Goal: Task Accomplishment & Management: Manage account settings

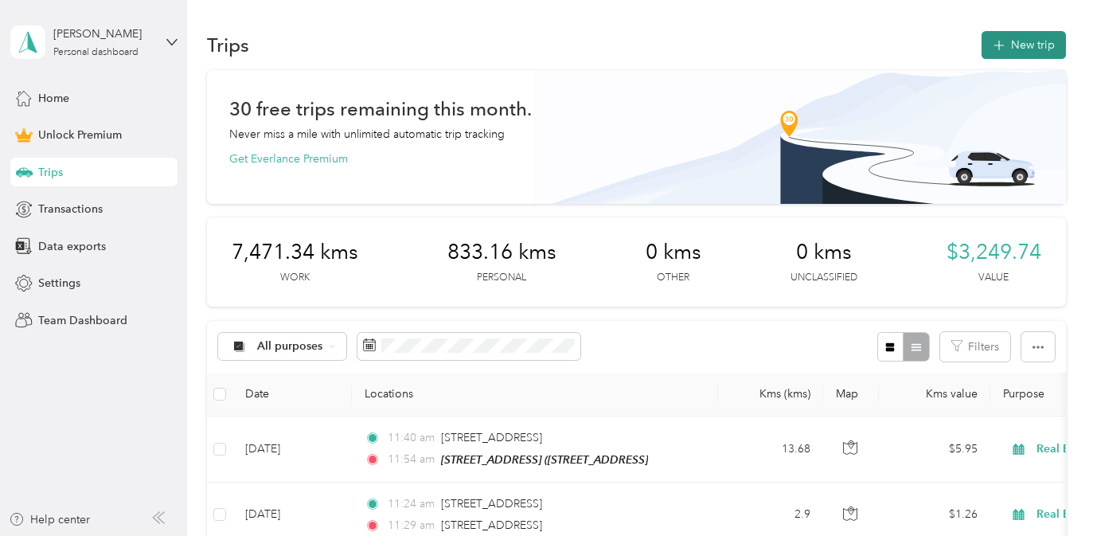
click at [1033, 34] on button "New trip" at bounding box center [1024, 45] width 84 height 28
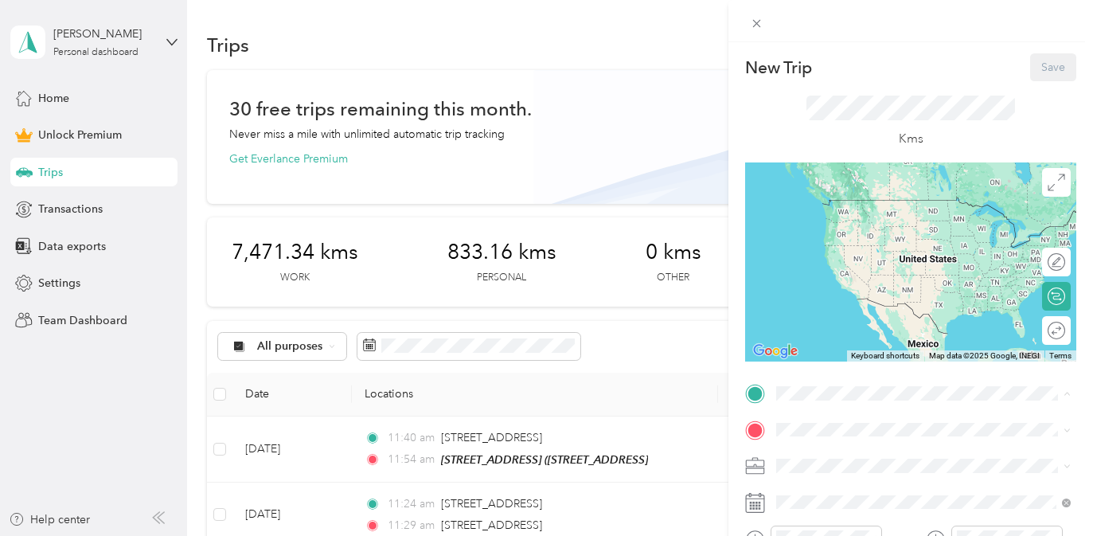
click at [890, 280] on span "[STREET_ADDRESS]" at bounding box center [857, 274] width 101 height 14
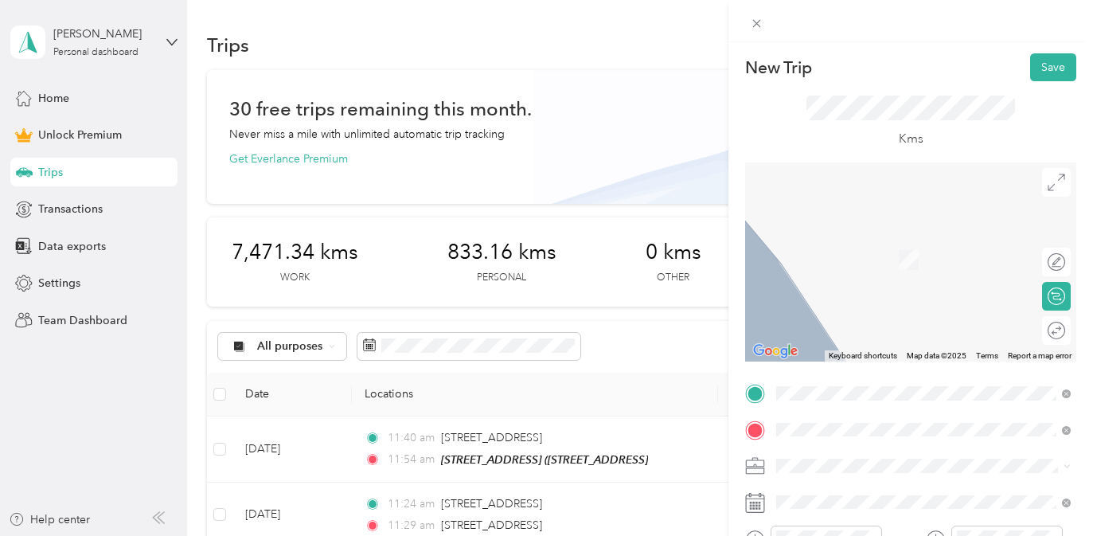
click at [905, 242] on span "[STREET_ADDRESS]" at bounding box center [857, 236] width 101 height 14
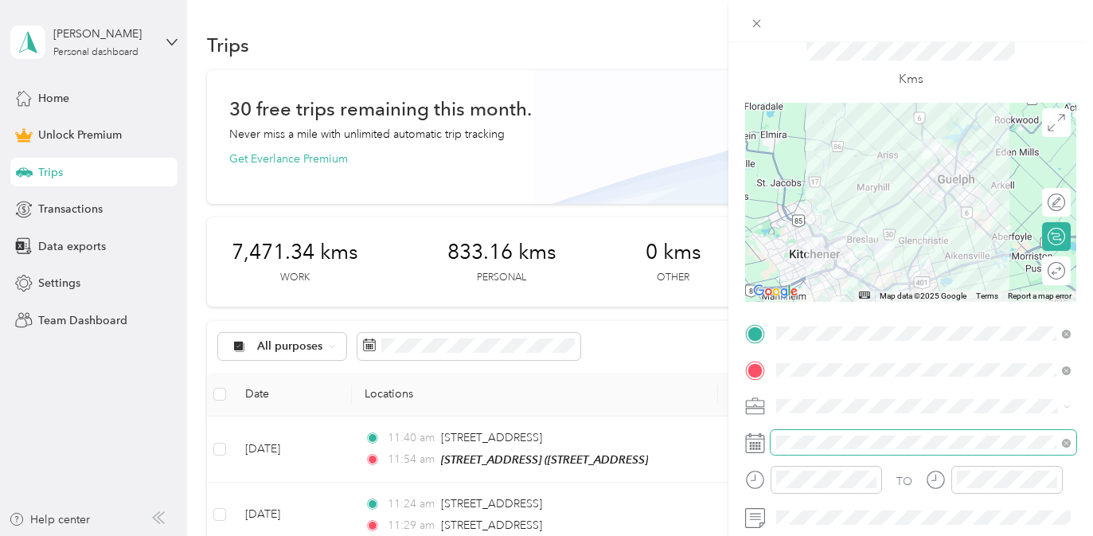
scroll to position [61, 0]
click at [930, 243] on li "Real Estate" at bounding box center [924, 234] width 306 height 28
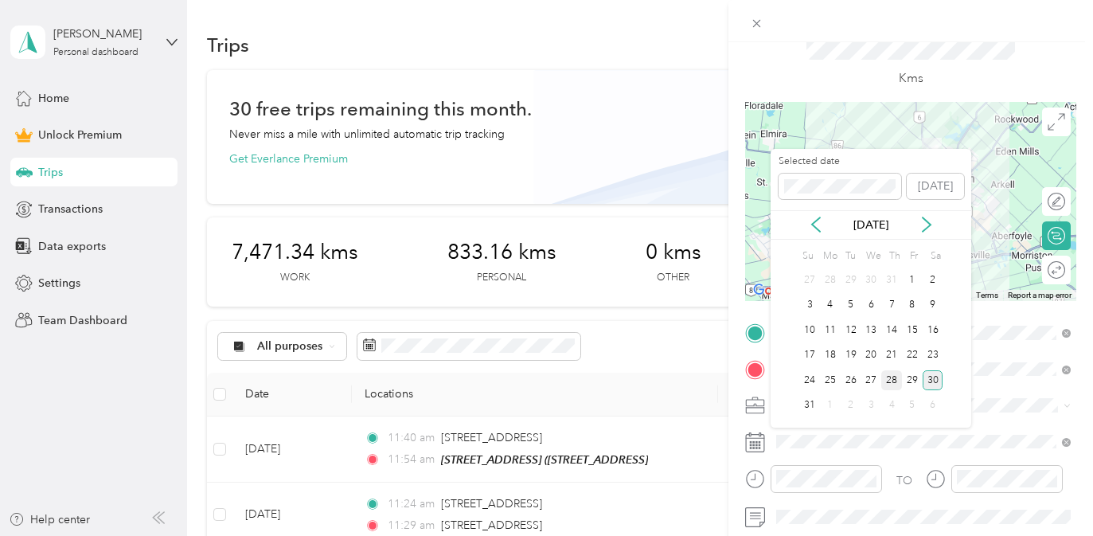
click at [897, 377] on div "28" at bounding box center [892, 380] width 21 height 20
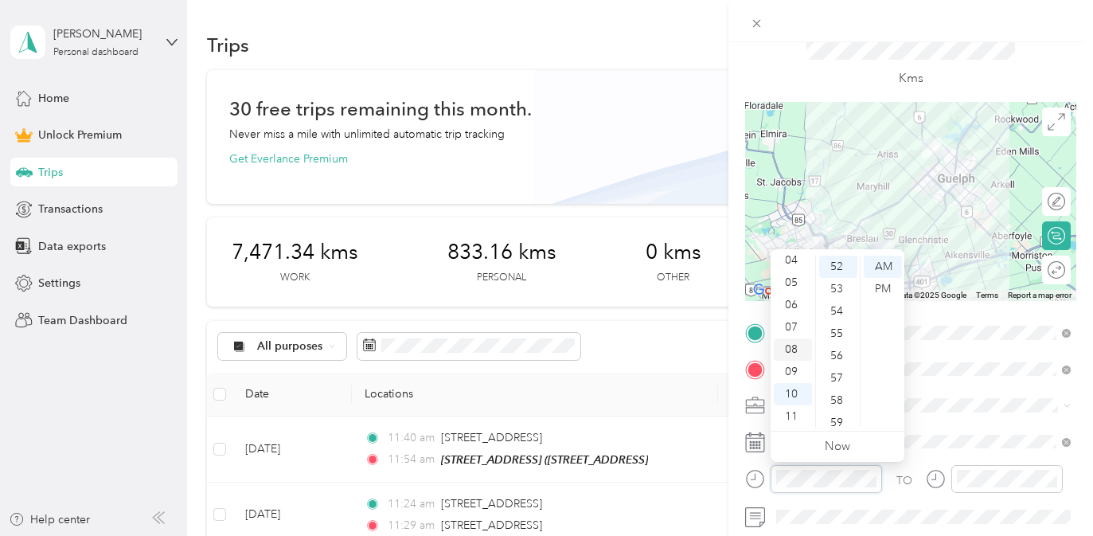
scroll to position [0, 0]
click at [798, 311] on div "02" at bounding box center [793, 311] width 38 height 22
click at [885, 287] on div "PM" at bounding box center [883, 289] width 38 height 22
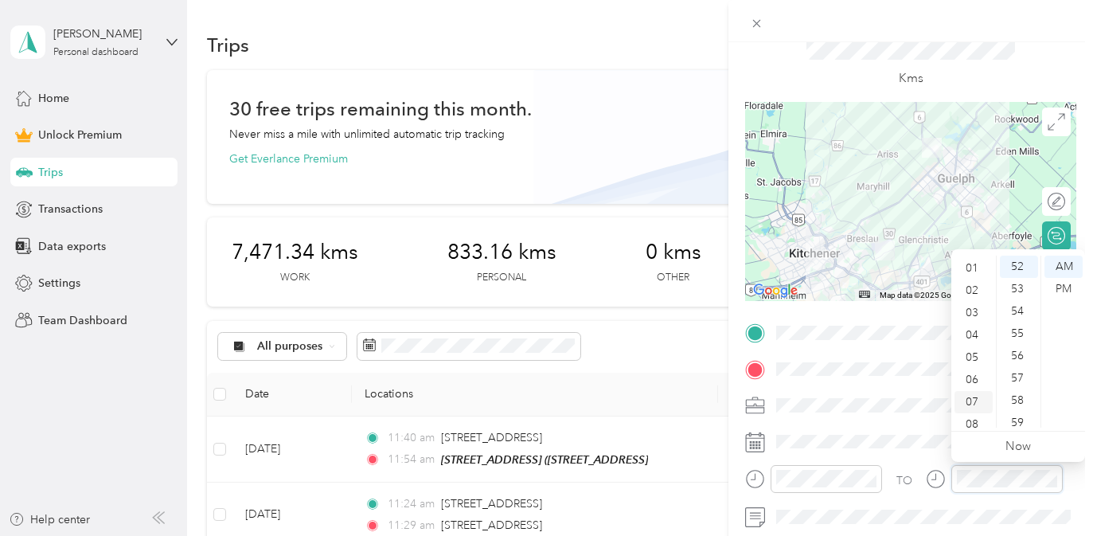
scroll to position [0, 0]
click at [967, 336] on div "03" at bounding box center [974, 334] width 38 height 22
click at [1062, 290] on div "PM" at bounding box center [1064, 289] width 38 height 22
click at [1018, 322] on div "21" at bounding box center [1019, 319] width 38 height 22
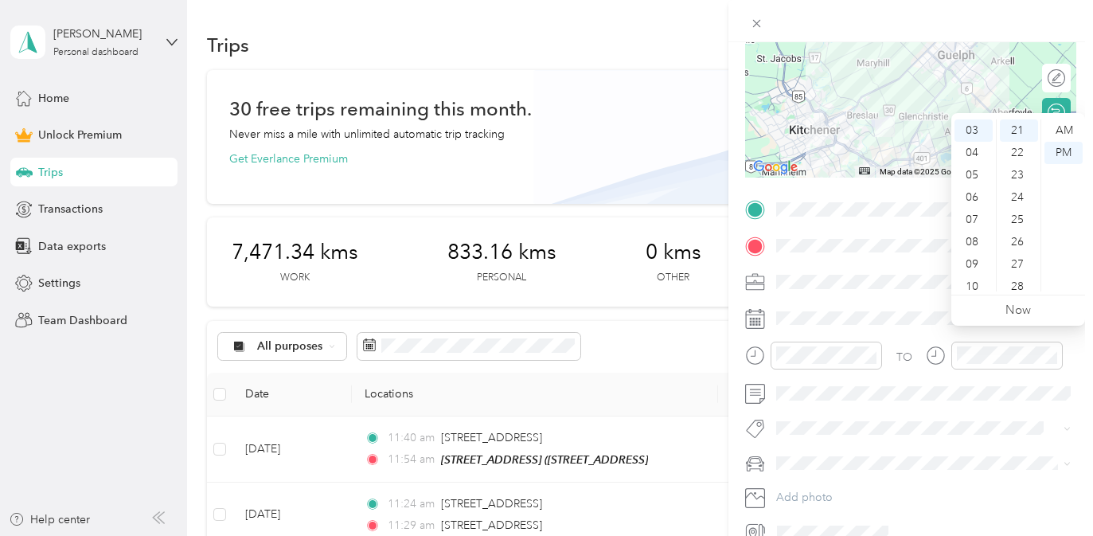
scroll to position [252, 0]
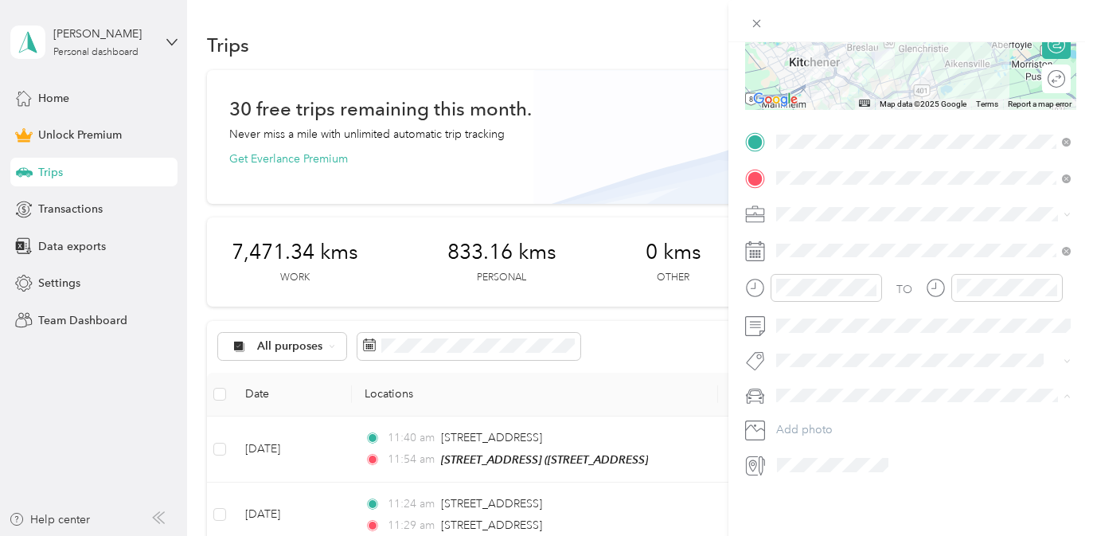
click at [859, 421] on div "Rogue" at bounding box center [924, 423] width 284 height 17
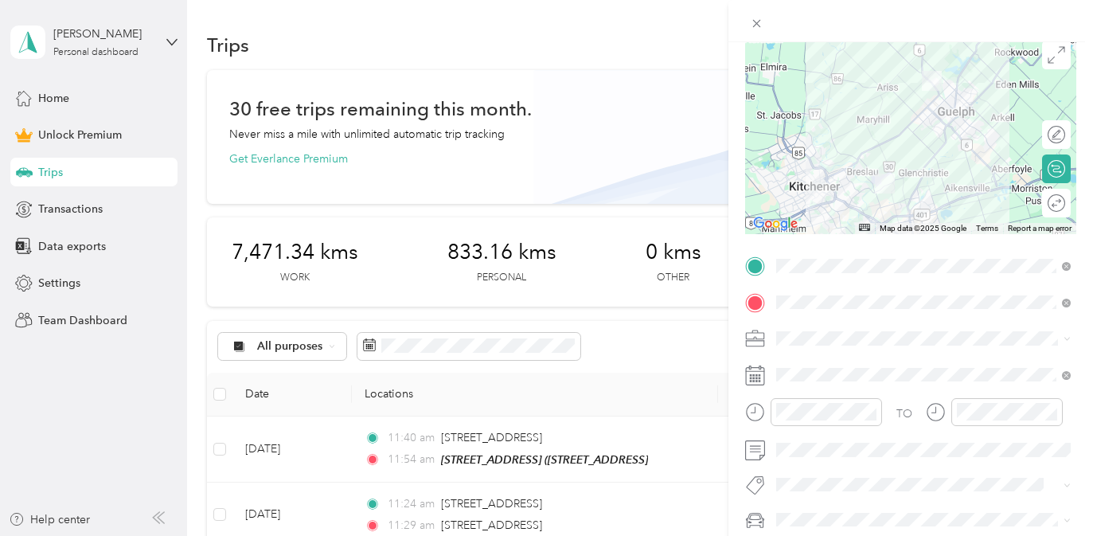
scroll to position [0, 0]
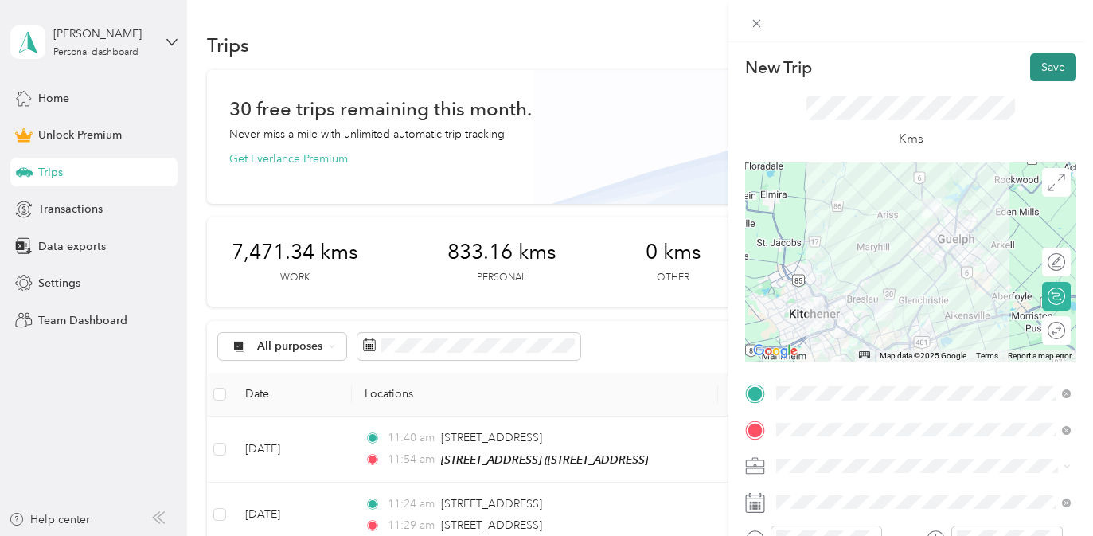
click at [1054, 66] on button "Save" at bounding box center [1054, 67] width 46 height 28
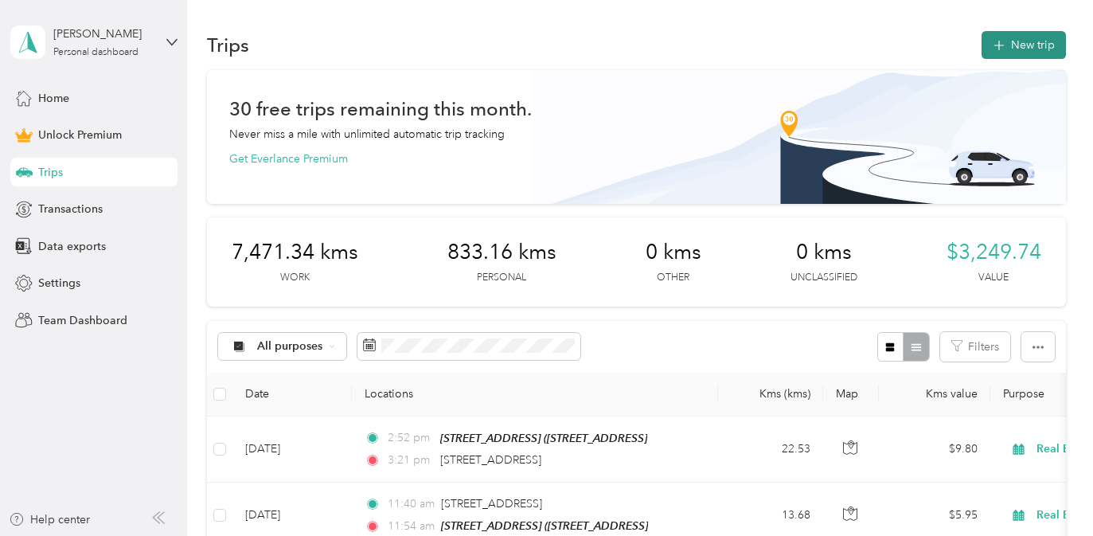
click at [1038, 45] on button "New trip" at bounding box center [1024, 45] width 84 height 28
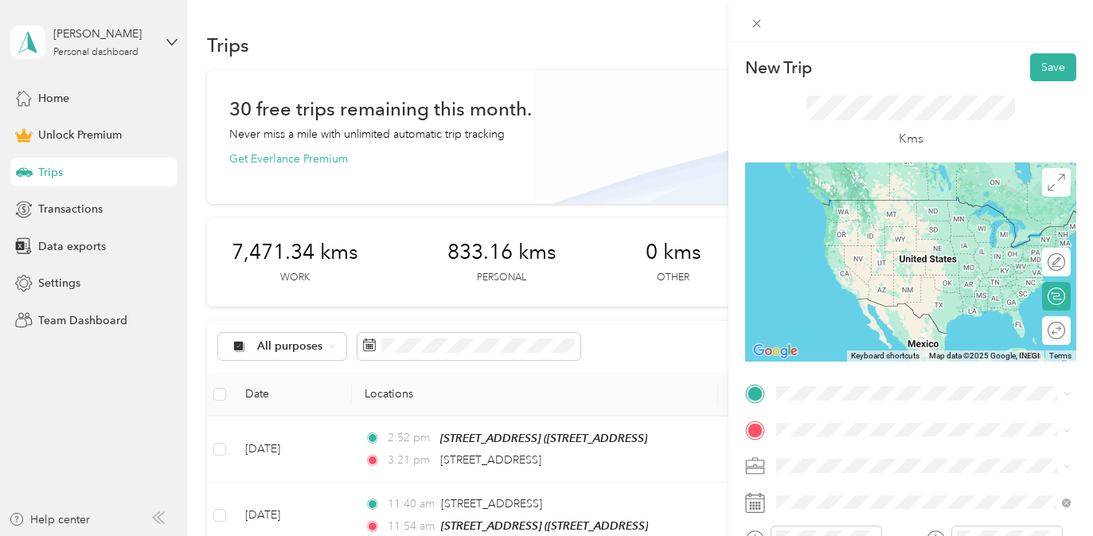
click at [856, 208] on div "[STREET_ADDRESS]" at bounding box center [924, 197] width 284 height 22
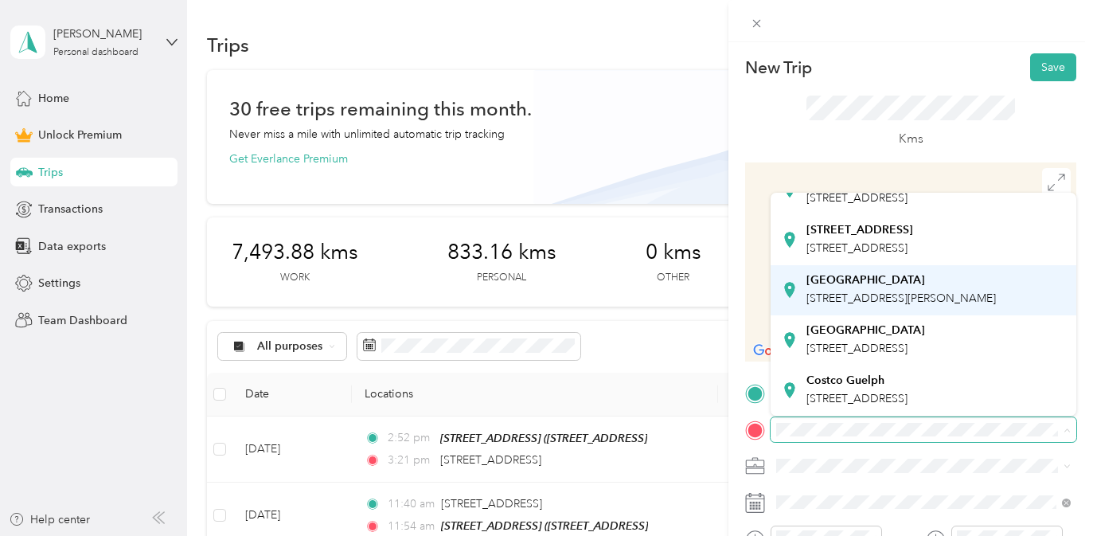
scroll to position [111, 0]
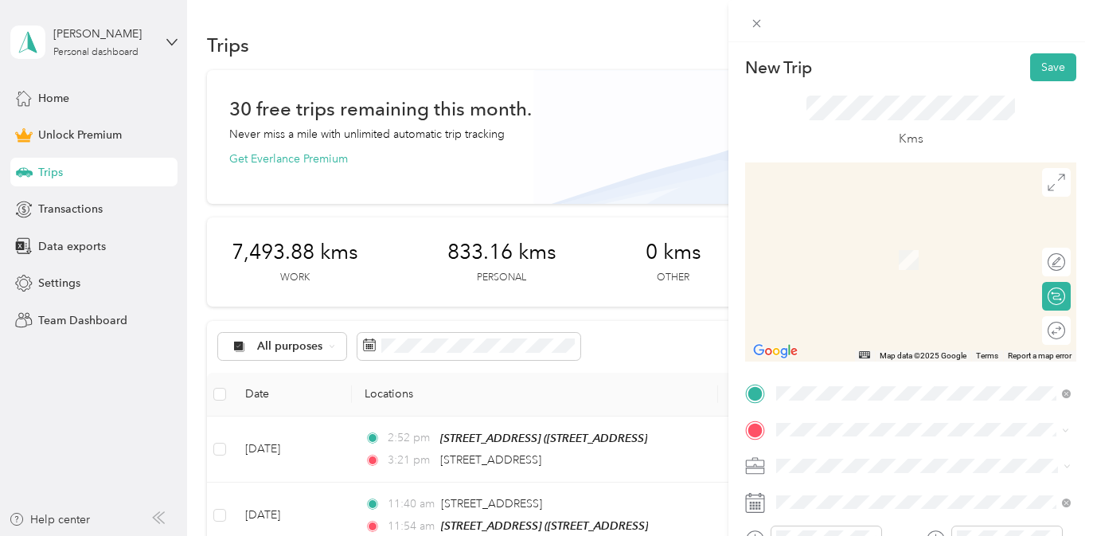
click at [908, 323] on span "[STREET_ADDRESS]" at bounding box center [857, 319] width 101 height 14
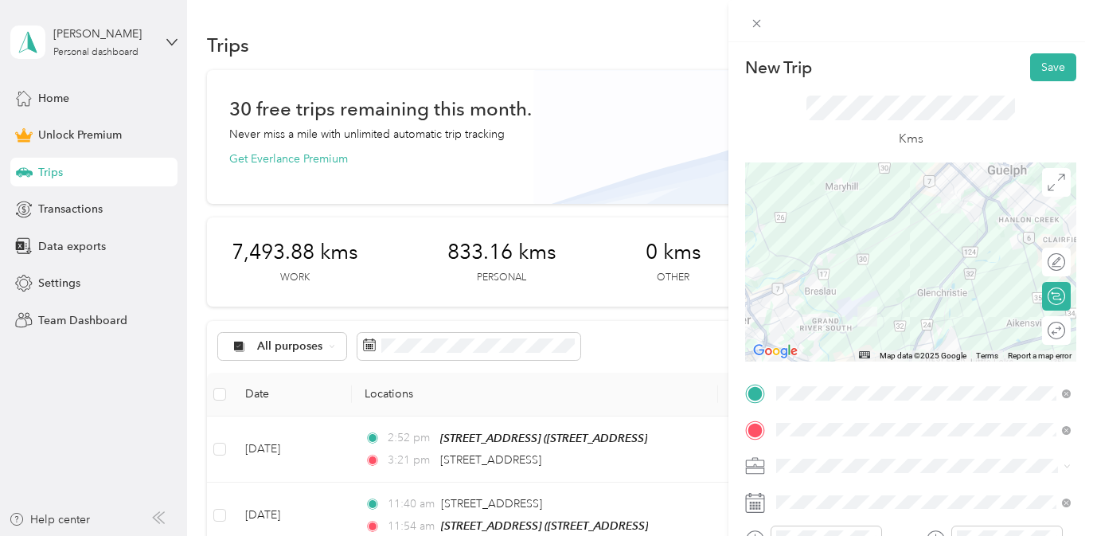
click at [869, 302] on li "Real Estate" at bounding box center [924, 296] width 306 height 28
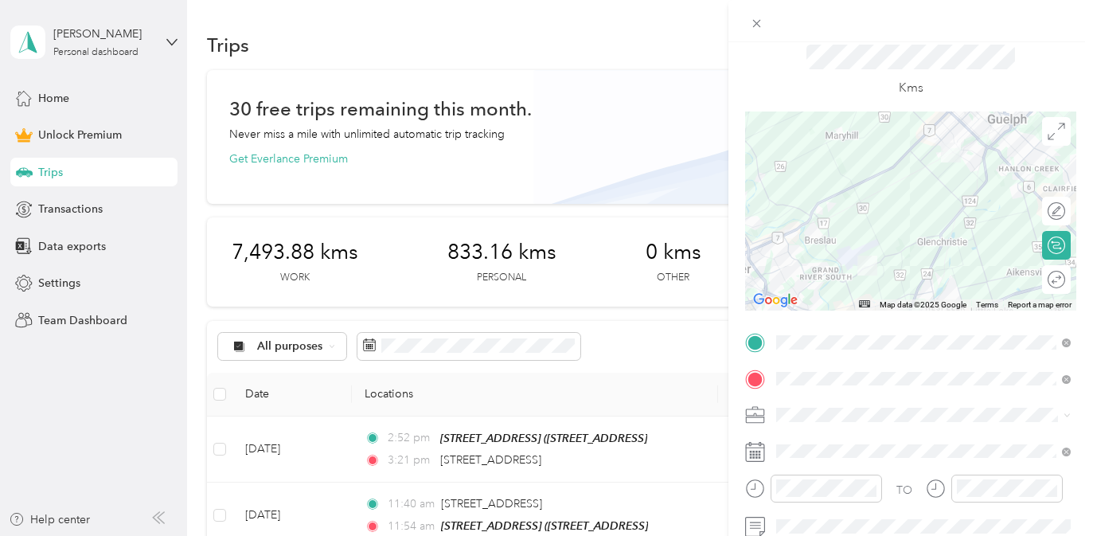
scroll to position [94, 0]
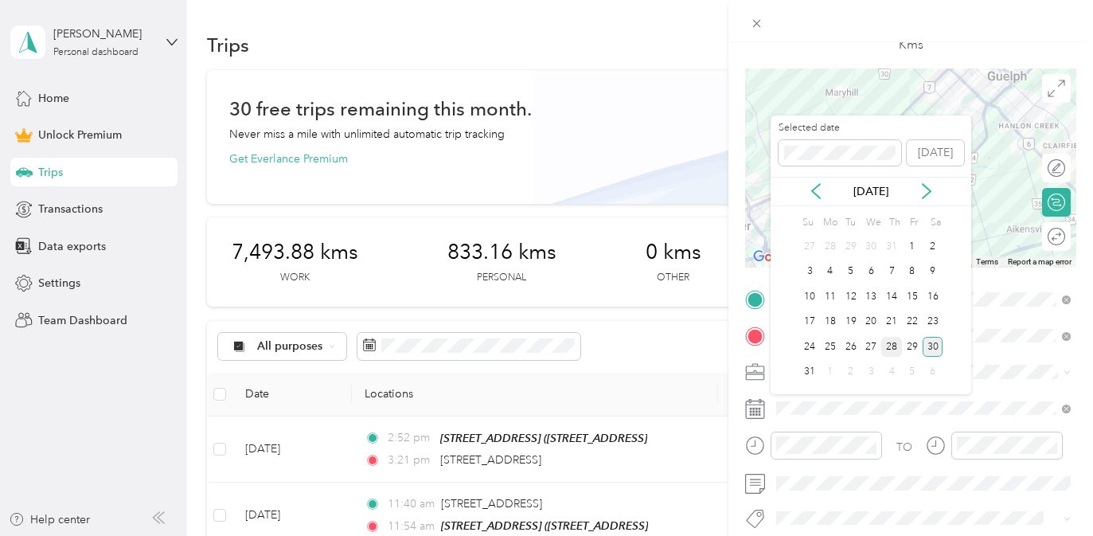
click at [888, 350] on div "28" at bounding box center [892, 347] width 21 height 20
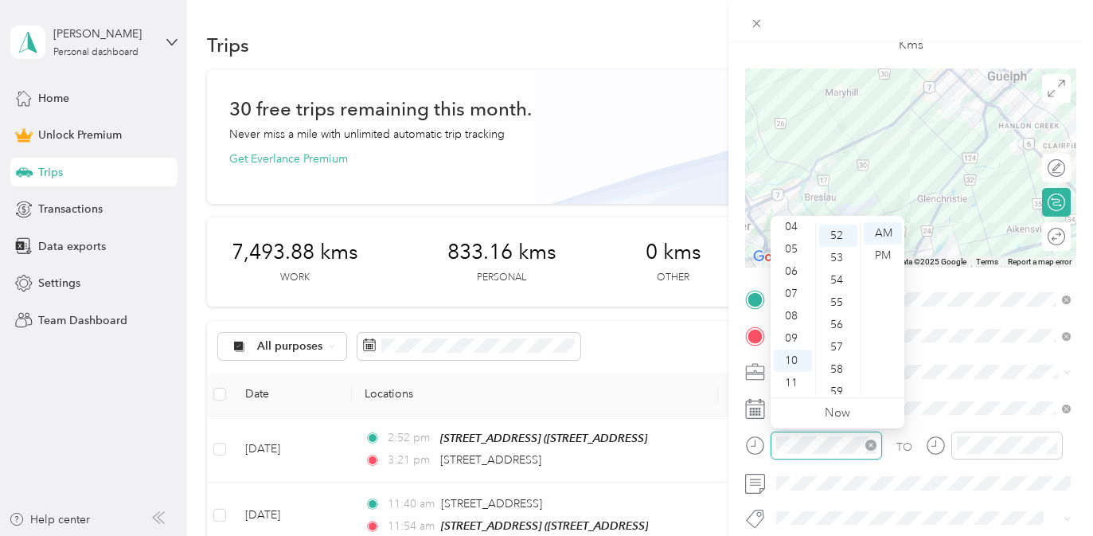
scroll to position [1160, 0]
click at [799, 233] on div "04" at bounding box center [793, 227] width 38 height 22
click at [837, 317] on div "19" at bounding box center [838, 318] width 38 height 22
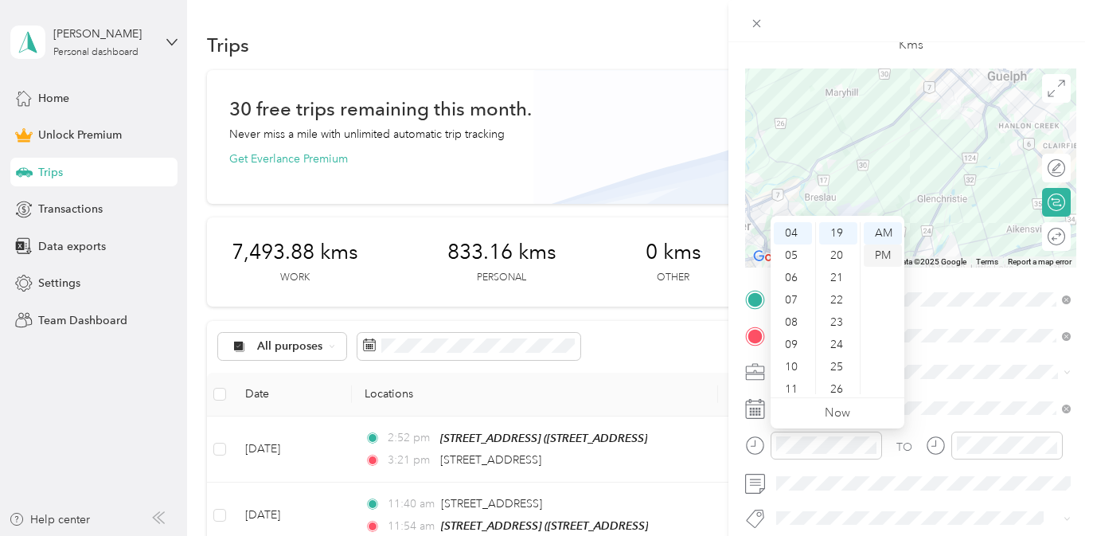
click at [874, 254] on div "PM" at bounding box center [883, 255] width 38 height 22
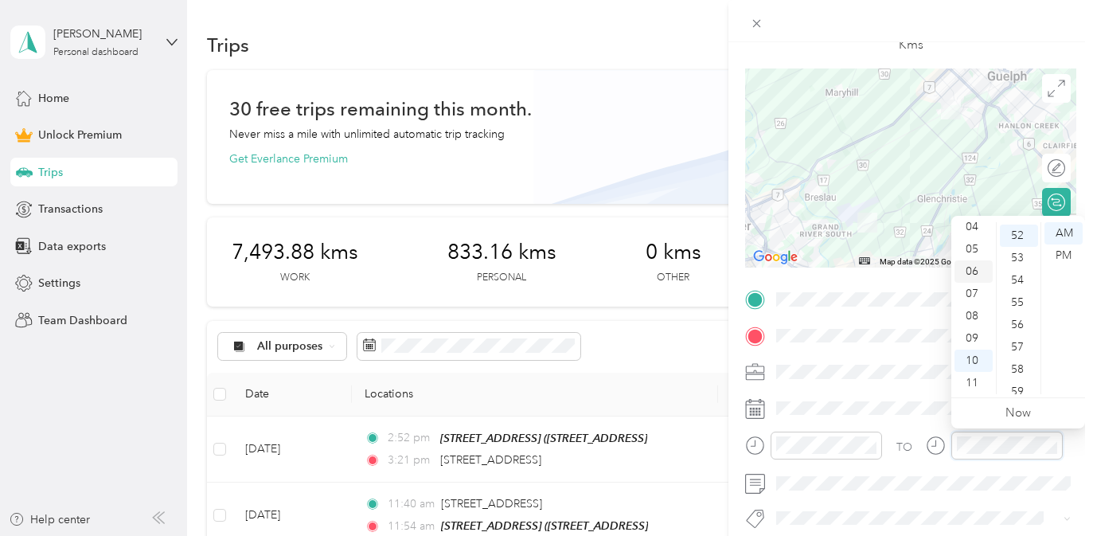
scroll to position [1160, 0]
click at [976, 224] on div "04" at bounding box center [974, 227] width 38 height 22
click at [1065, 255] on div "PM" at bounding box center [1064, 255] width 38 height 22
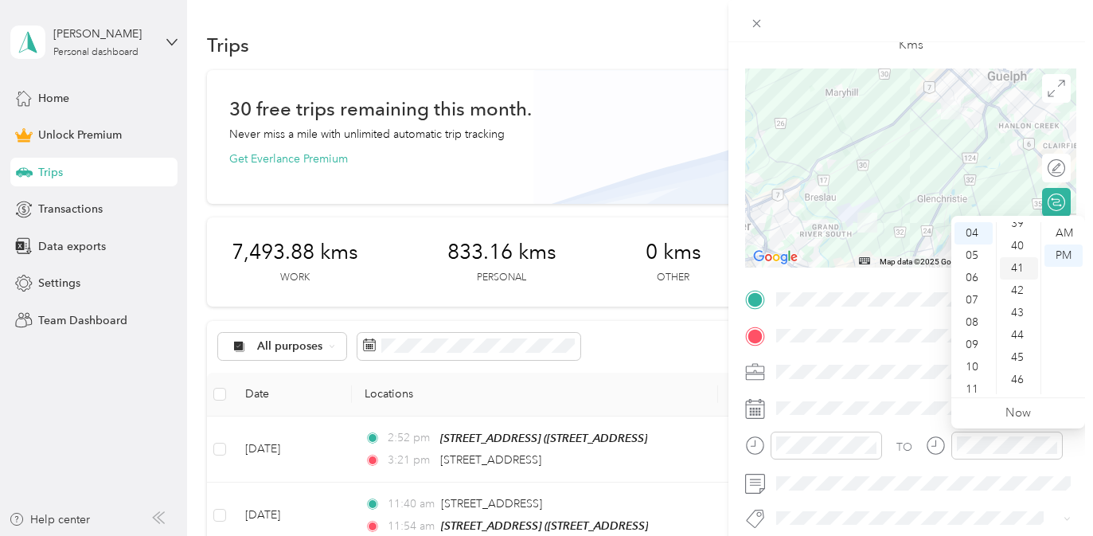
click at [1007, 269] on div "41" at bounding box center [1019, 268] width 38 height 22
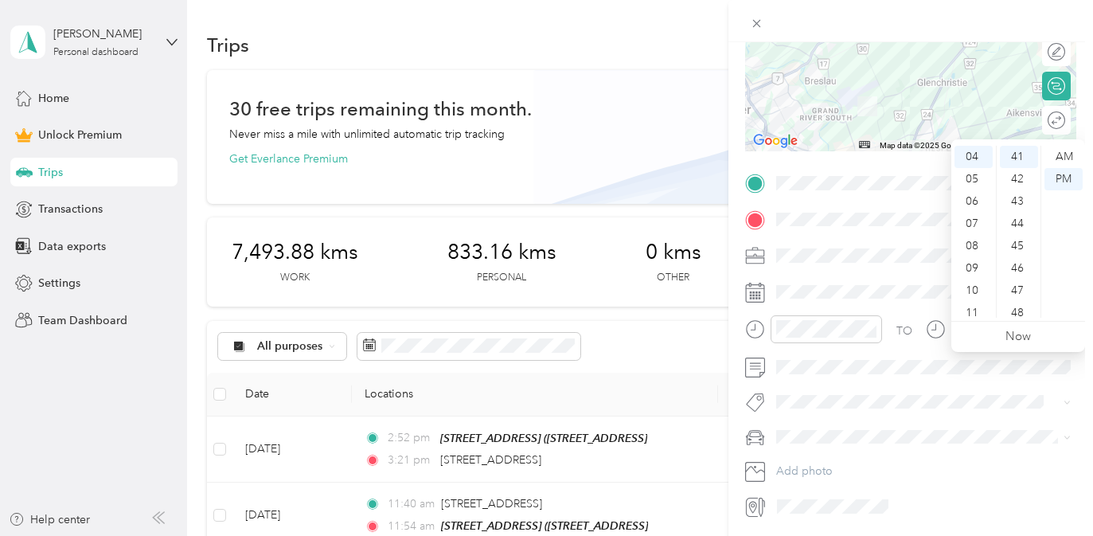
scroll to position [252, 0]
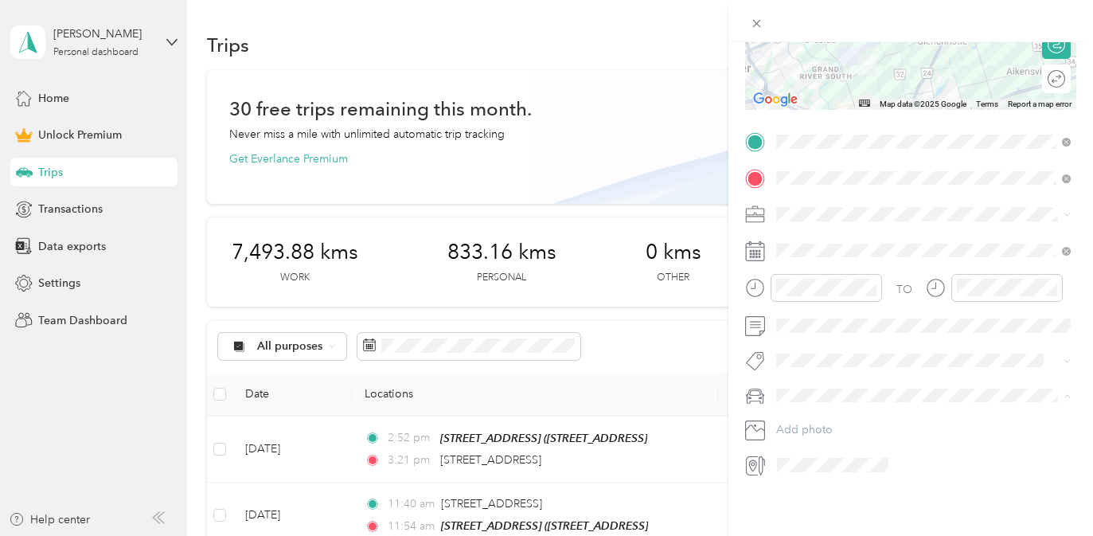
click at [885, 421] on div "Rogue" at bounding box center [924, 423] width 284 height 17
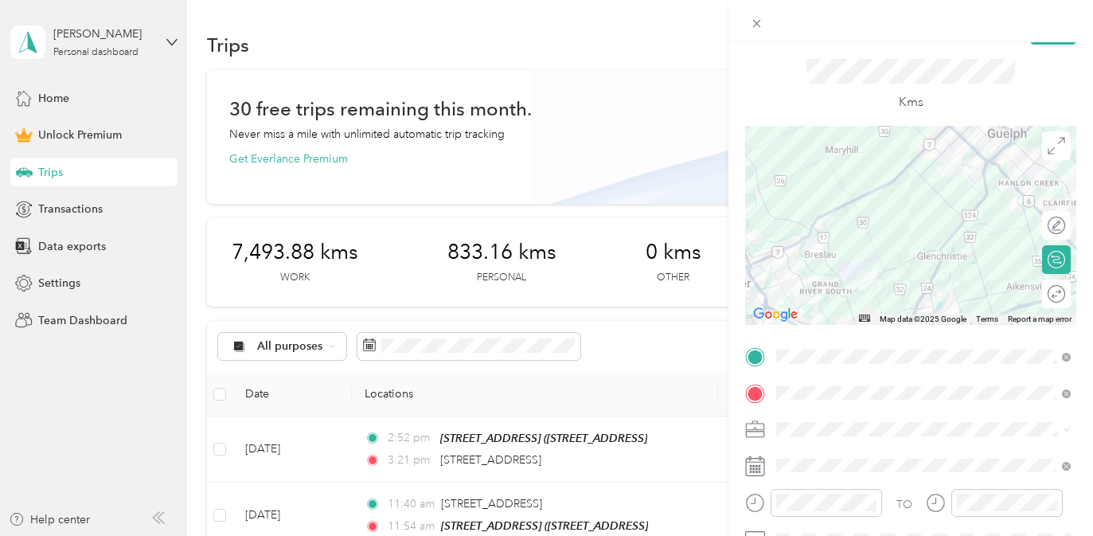
scroll to position [0, 0]
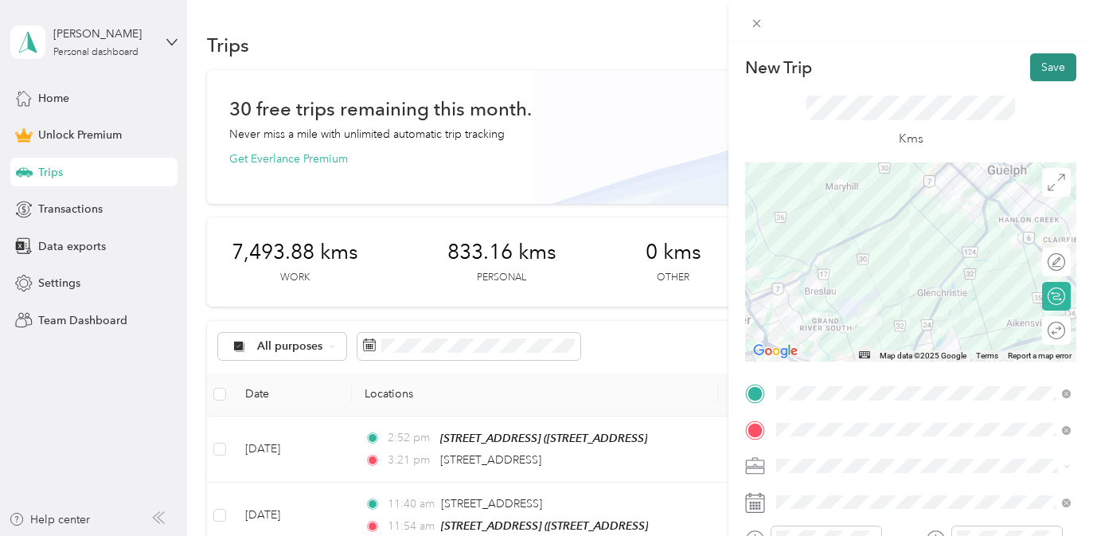
click at [1060, 65] on button "Save" at bounding box center [1054, 67] width 46 height 28
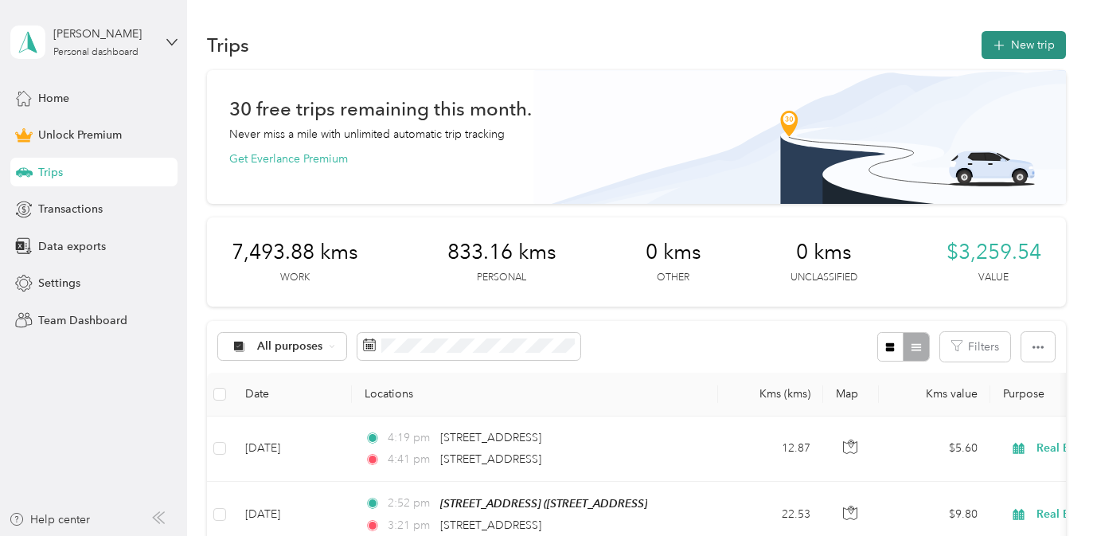
click at [1031, 41] on button "New trip" at bounding box center [1024, 45] width 84 height 28
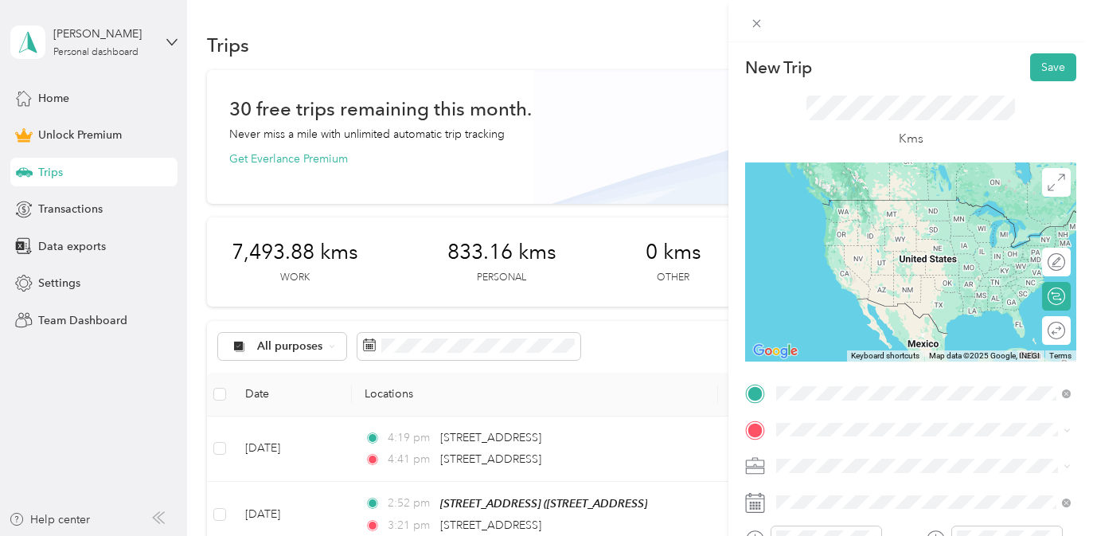
click at [886, 291] on span "[STREET_ADDRESS]" at bounding box center [857, 283] width 101 height 14
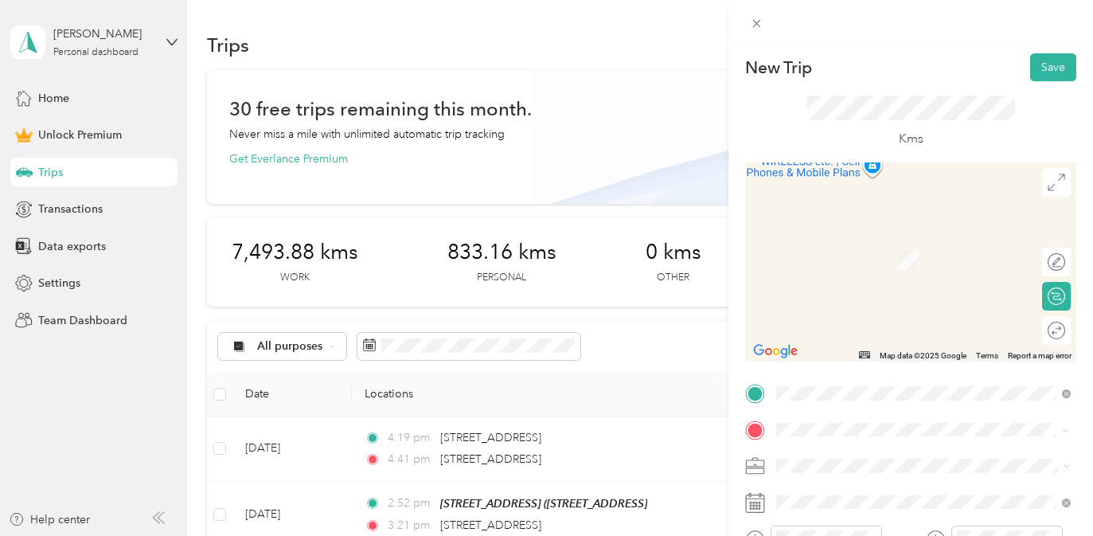
click at [908, 308] on span "[STREET_ADDRESS]" at bounding box center [857, 301] width 101 height 14
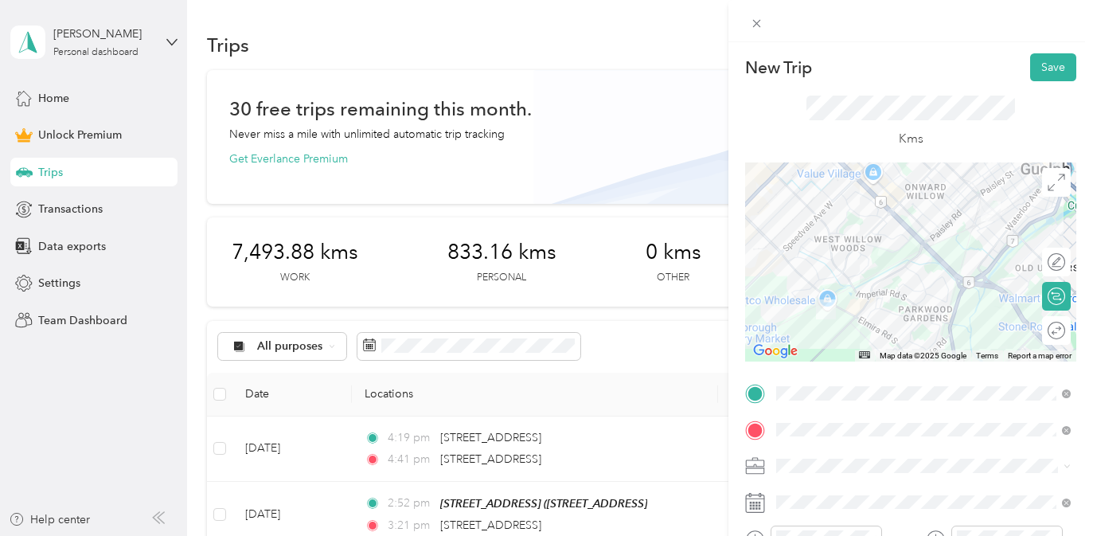
click at [890, 298] on div "Real Estate" at bounding box center [924, 298] width 284 height 17
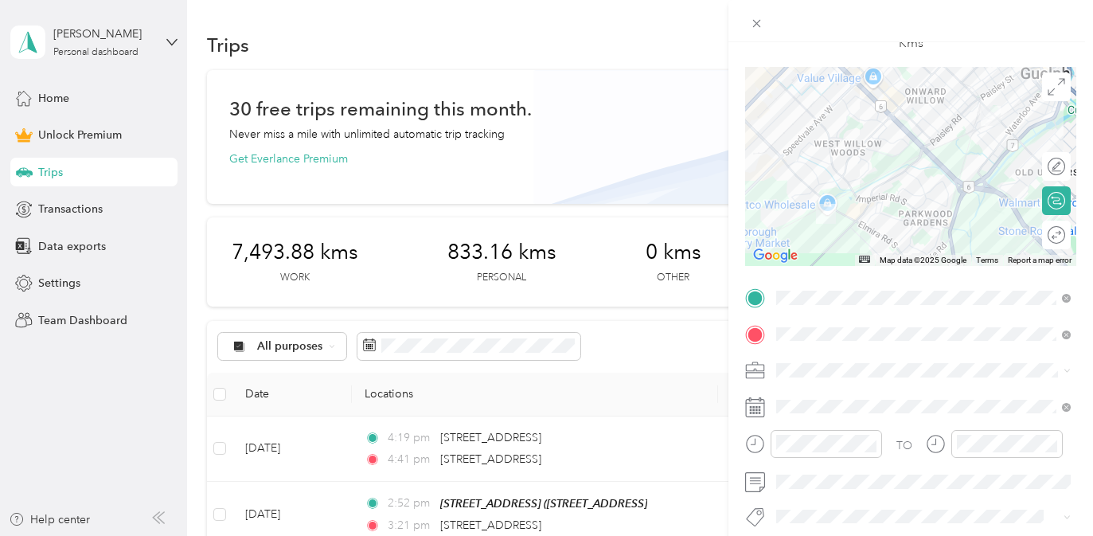
scroll to position [114, 0]
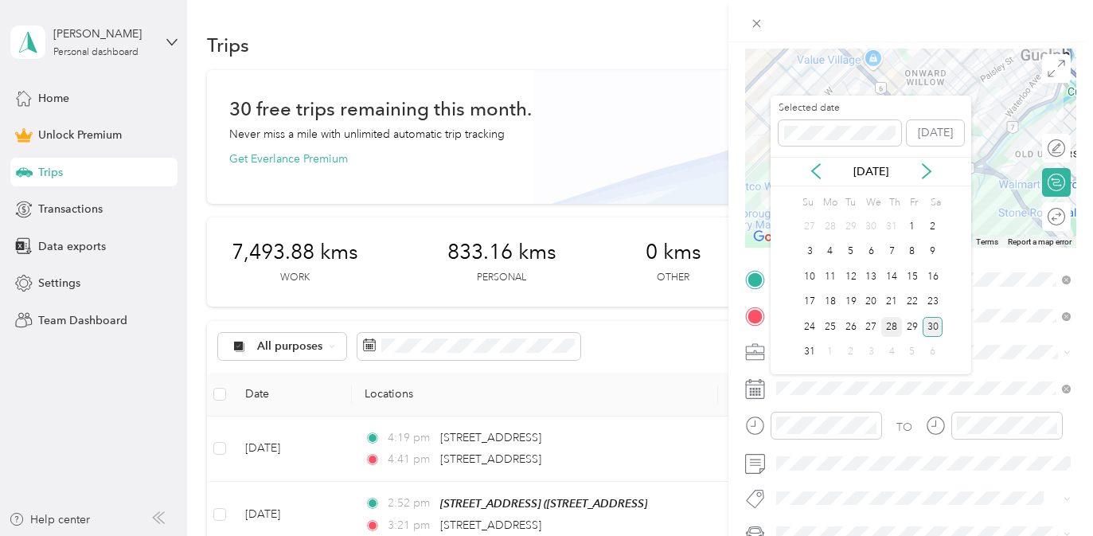
click at [899, 321] on div "28" at bounding box center [892, 327] width 21 height 20
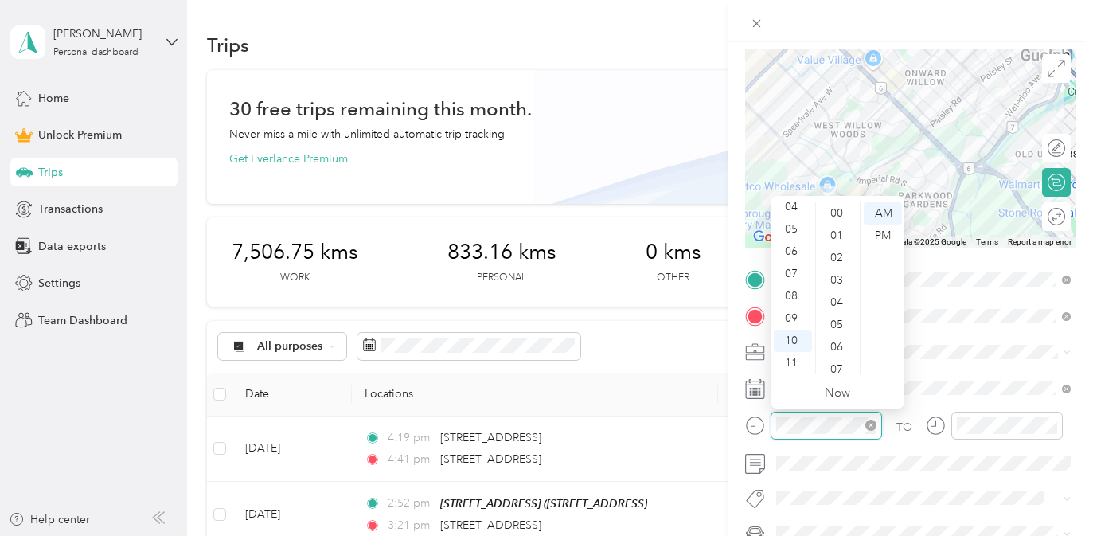
scroll to position [1166, 0]
click at [799, 229] on div "05" at bounding box center [793, 229] width 38 height 22
click at [895, 233] on div "PM" at bounding box center [883, 236] width 38 height 22
click at [787, 229] on div "05" at bounding box center [793, 229] width 38 height 22
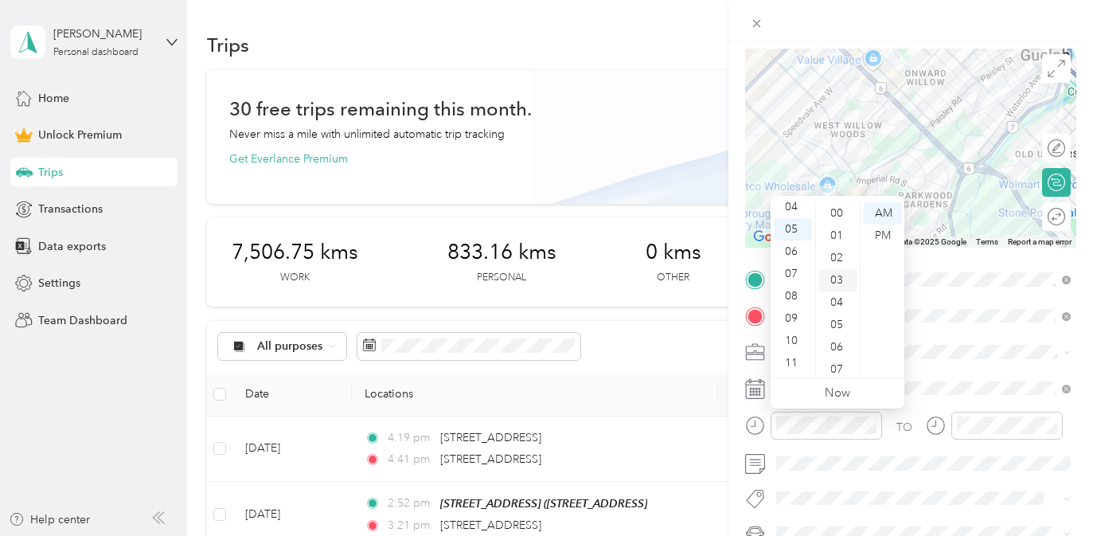
click at [837, 255] on div "02" at bounding box center [838, 258] width 38 height 22
click at [890, 231] on div "PM" at bounding box center [883, 236] width 38 height 22
click at [831, 240] on div "01" at bounding box center [838, 236] width 38 height 22
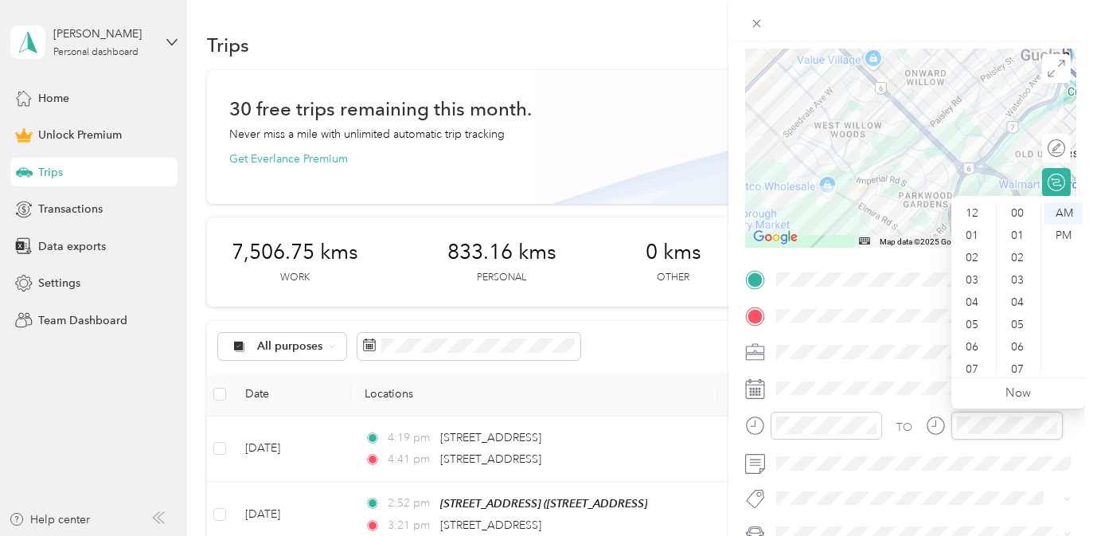
scroll to position [1166, 0]
click at [1058, 238] on div "PM" at bounding box center [1064, 236] width 38 height 22
click at [964, 229] on div "05" at bounding box center [974, 229] width 38 height 22
click at [1019, 231] on div "11" at bounding box center [1019, 240] width 38 height 22
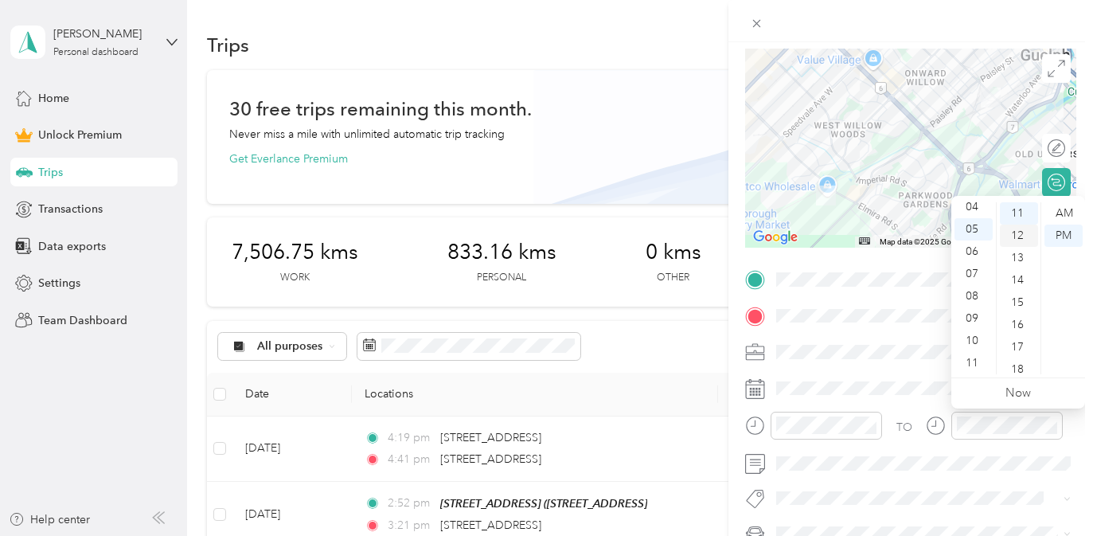
scroll to position [229, 0]
click at [1019, 205] on div "10" at bounding box center [1019, 207] width 38 height 22
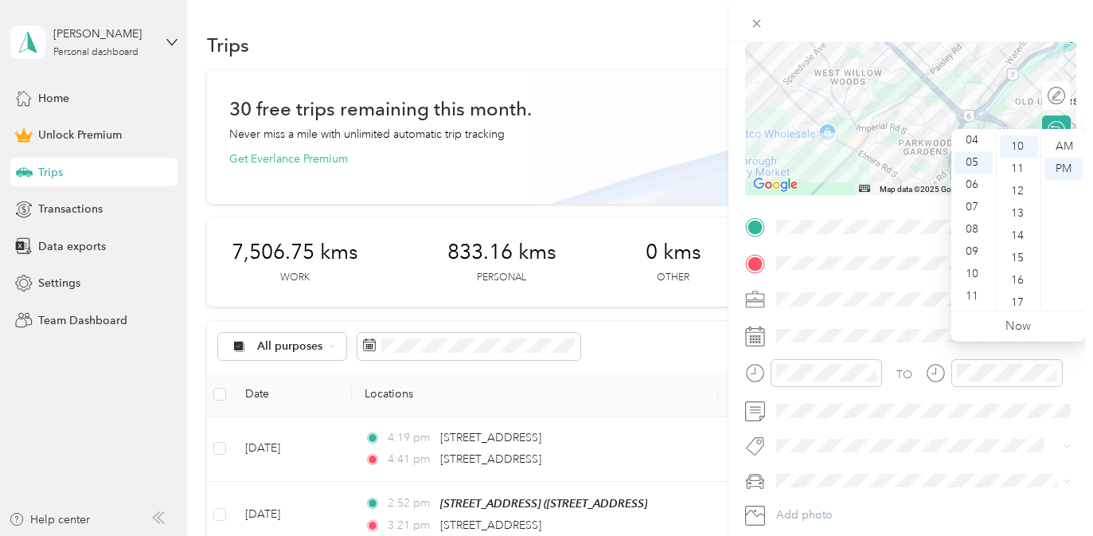
scroll to position [181, 0]
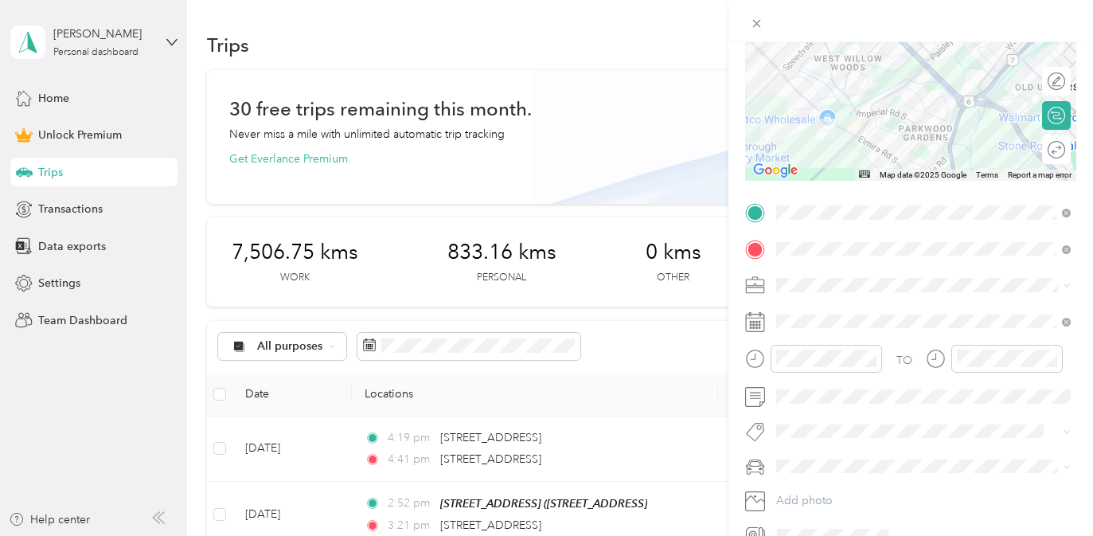
click at [897, 495] on li "Rogue" at bounding box center [924, 490] width 306 height 28
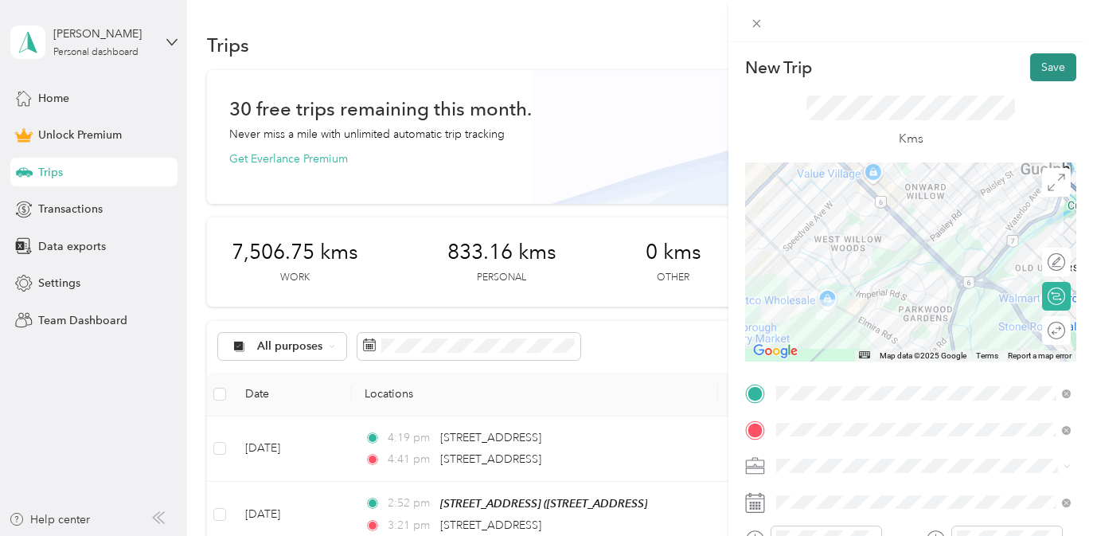
click at [1050, 62] on button "Save" at bounding box center [1054, 67] width 46 height 28
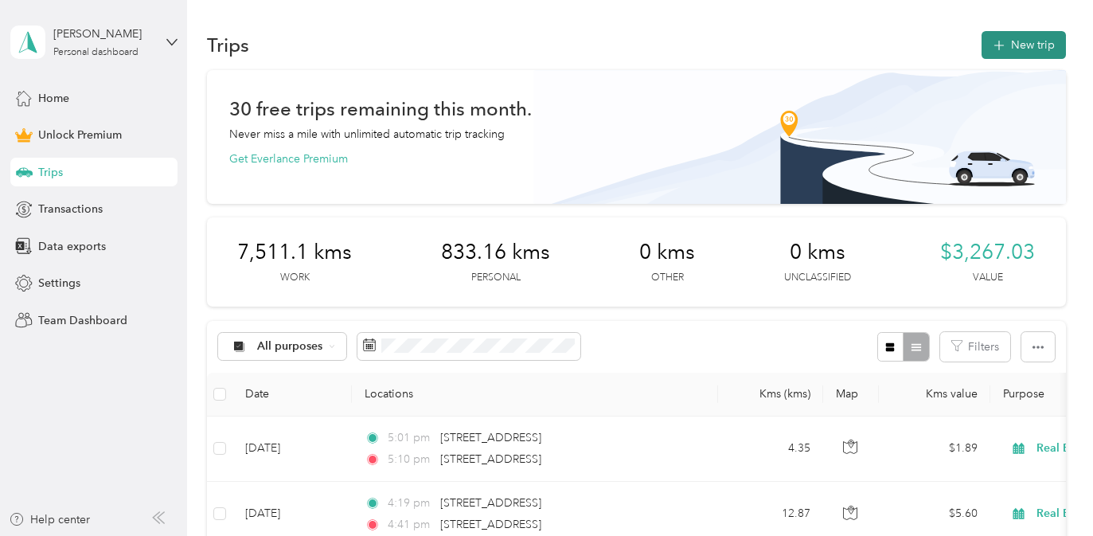
click at [1058, 43] on button "New trip" at bounding box center [1024, 45] width 84 height 28
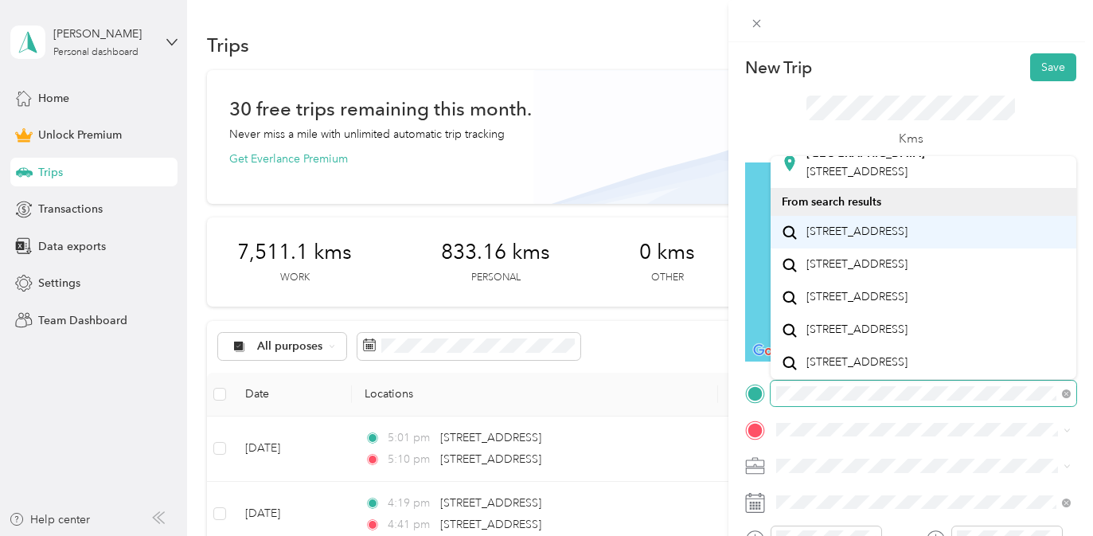
scroll to position [128, 0]
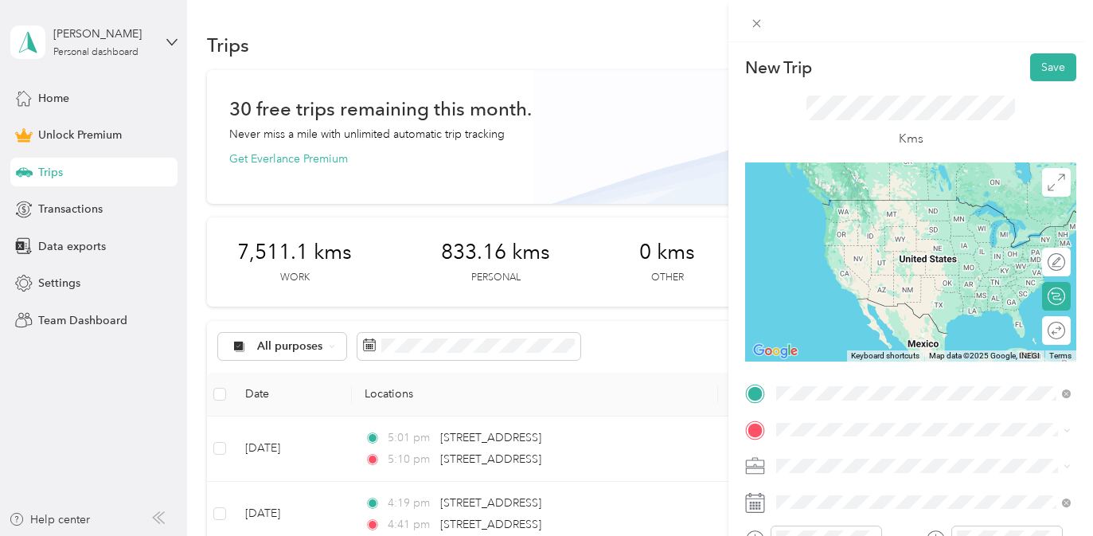
click at [908, 240] on span "[STREET_ADDRESS]" at bounding box center [857, 232] width 101 height 14
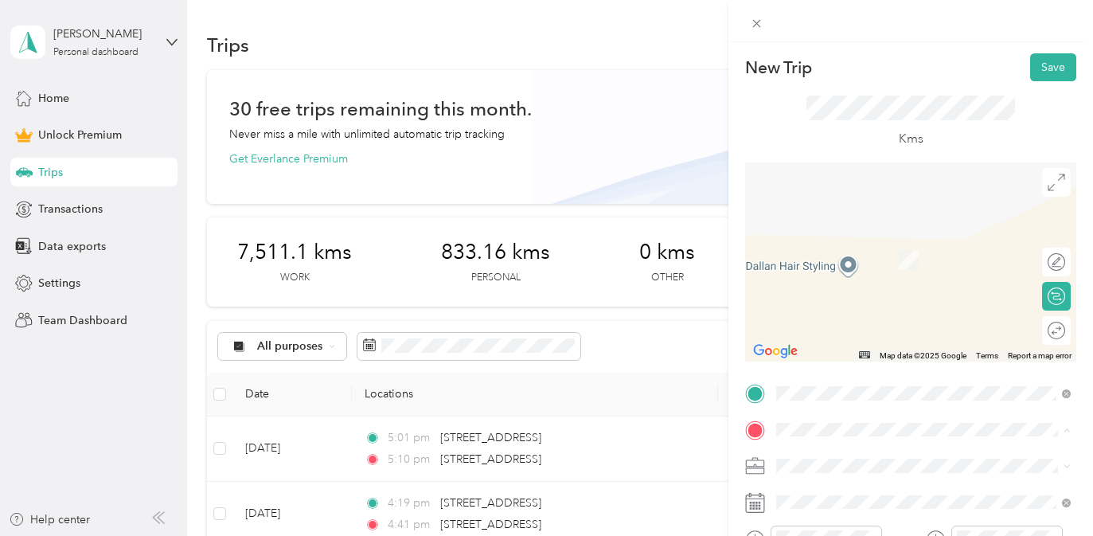
click at [888, 318] on div "[STREET_ADDRESS]" at bounding box center [860, 300] width 107 height 33
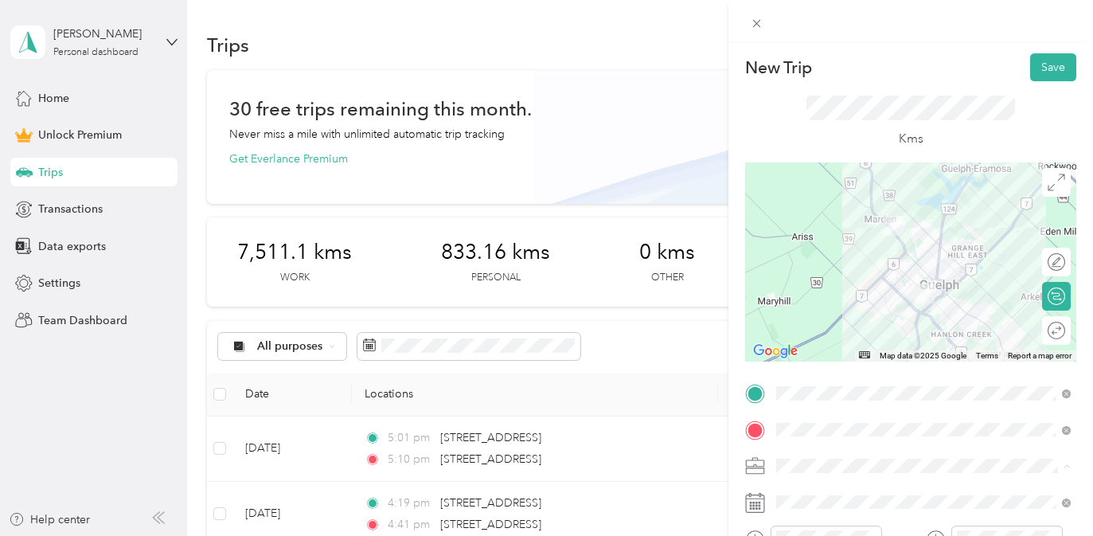
click at [894, 296] on div "Real Estate" at bounding box center [924, 298] width 284 height 17
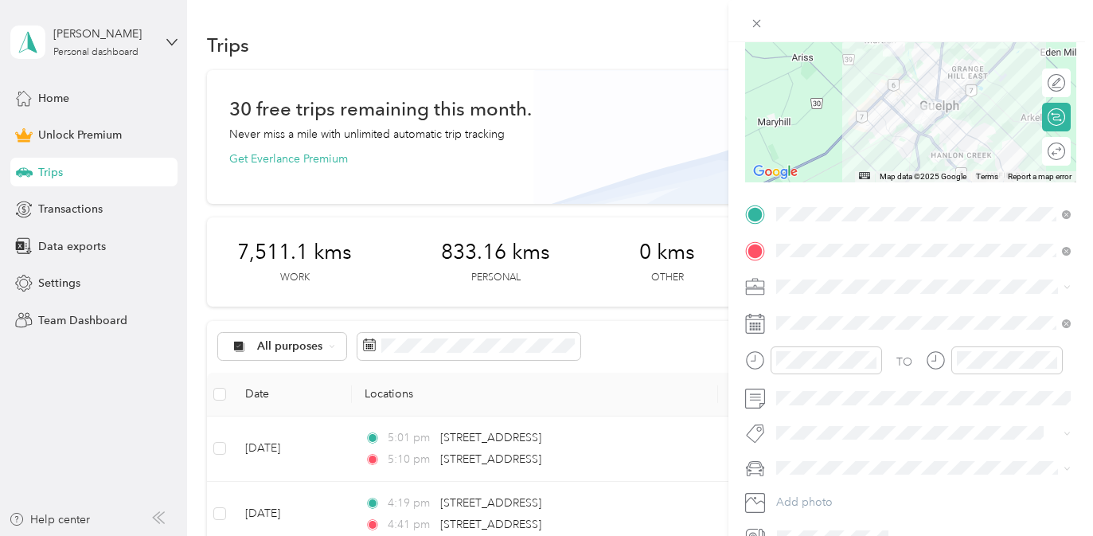
scroll to position [182, 0]
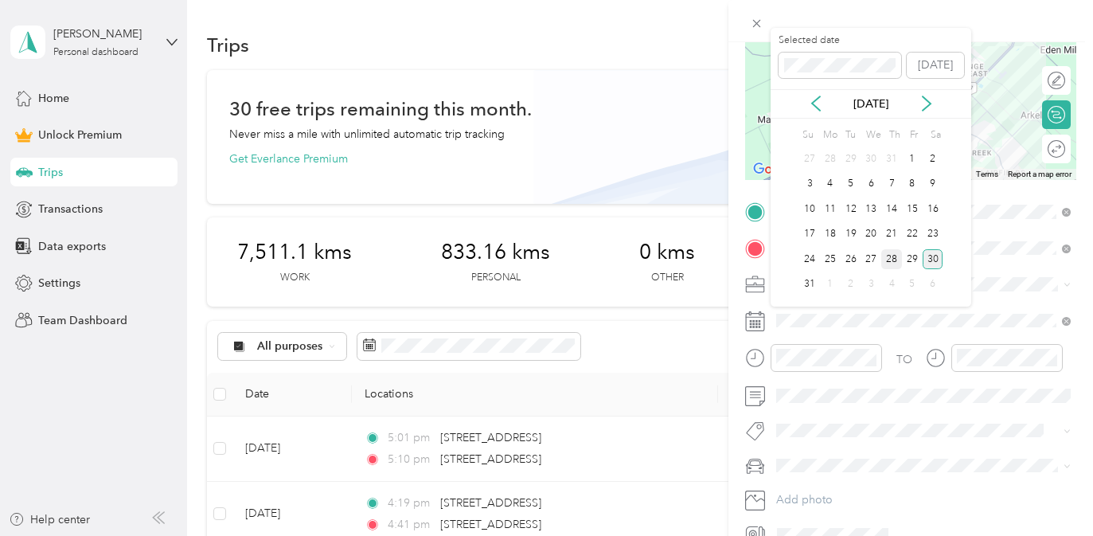
click at [896, 255] on div "28" at bounding box center [892, 259] width 21 height 20
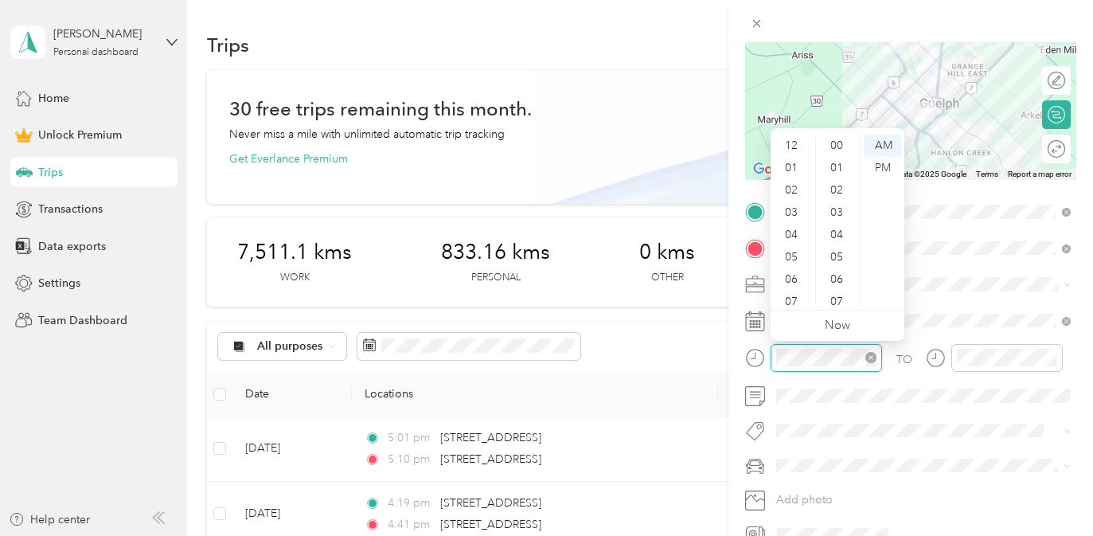
scroll to position [1166, 0]
click at [796, 212] on div "07" at bounding box center [793, 206] width 38 height 22
click at [878, 169] on div "PM" at bounding box center [883, 168] width 38 height 22
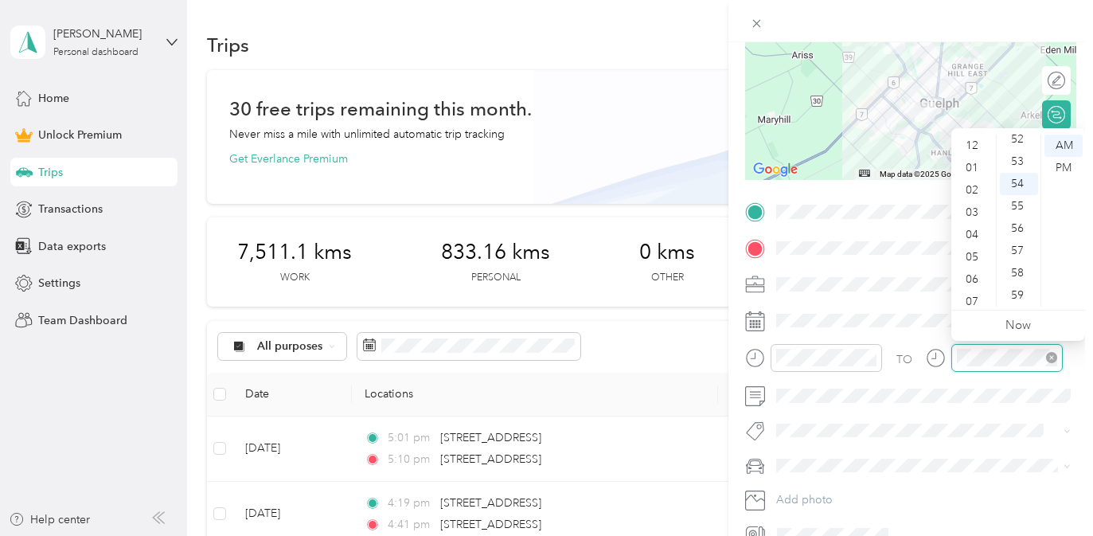
scroll to position [96, 0]
click at [975, 227] on div "08" at bounding box center [974, 228] width 38 height 22
click at [1060, 165] on div "PM" at bounding box center [1064, 168] width 38 height 22
click at [1007, 188] on div "02" at bounding box center [1019, 190] width 38 height 22
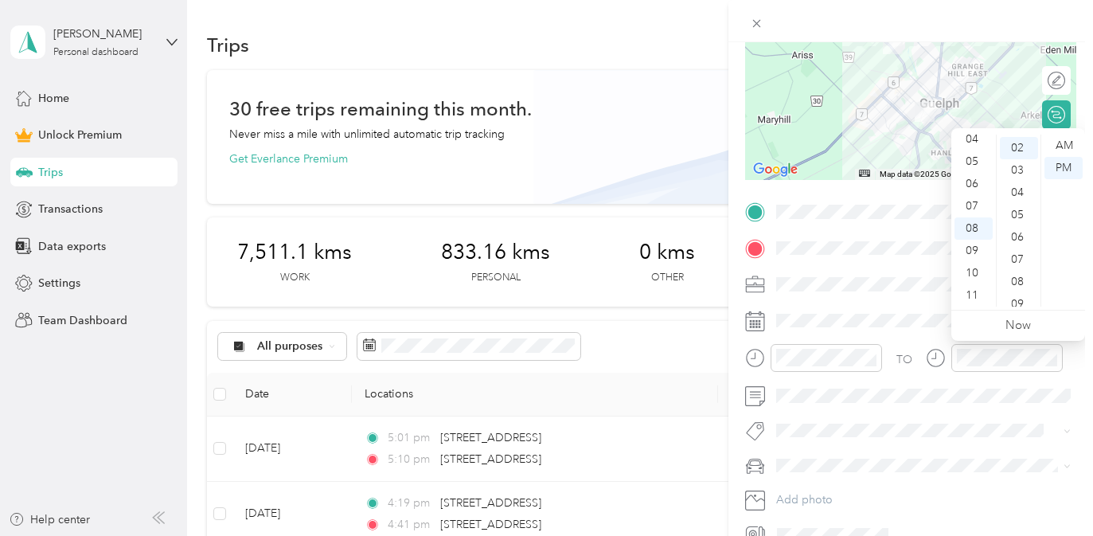
scroll to position [45, 0]
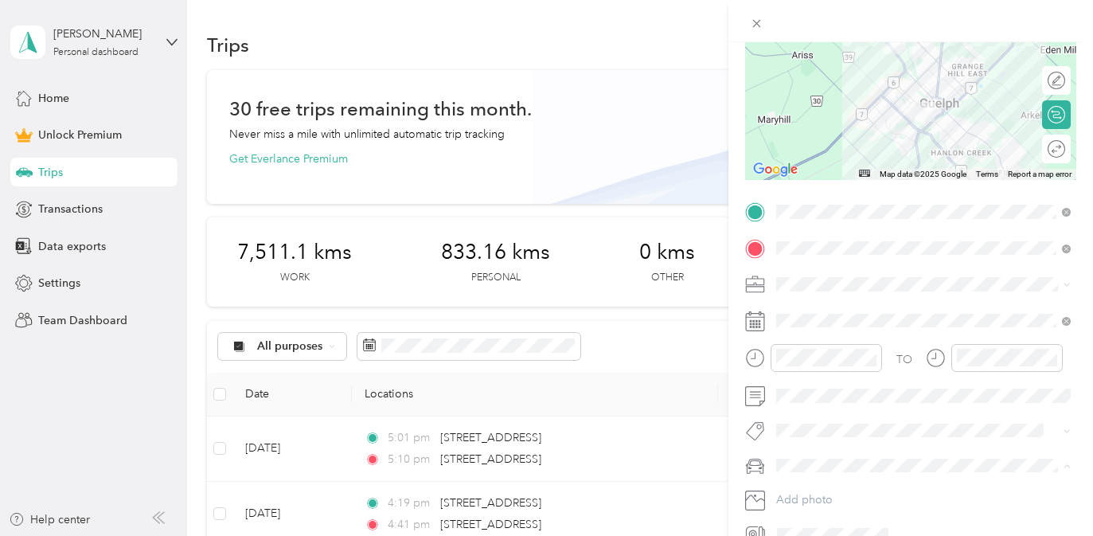
click at [834, 491] on div "Rogue" at bounding box center [924, 493] width 284 height 17
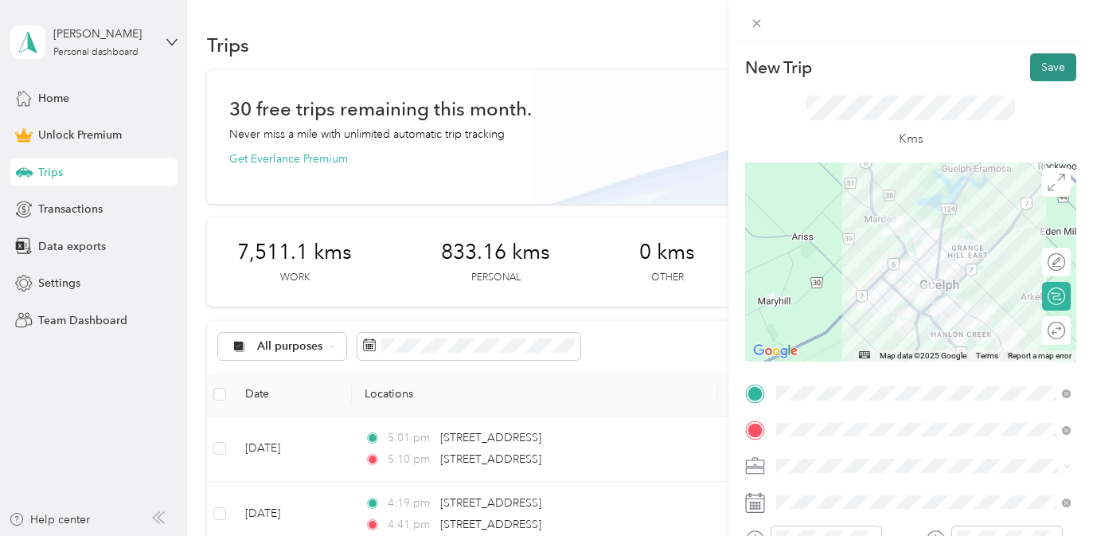
click at [1051, 65] on button "Save" at bounding box center [1054, 67] width 46 height 28
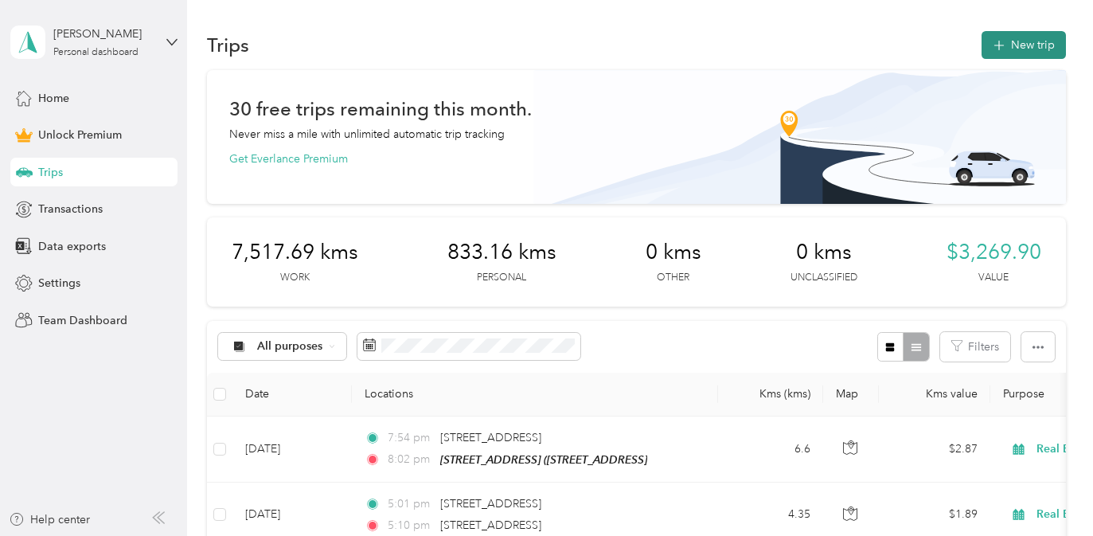
click at [1023, 37] on button "New trip" at bounding box center [1024, 45] width 84 height 28
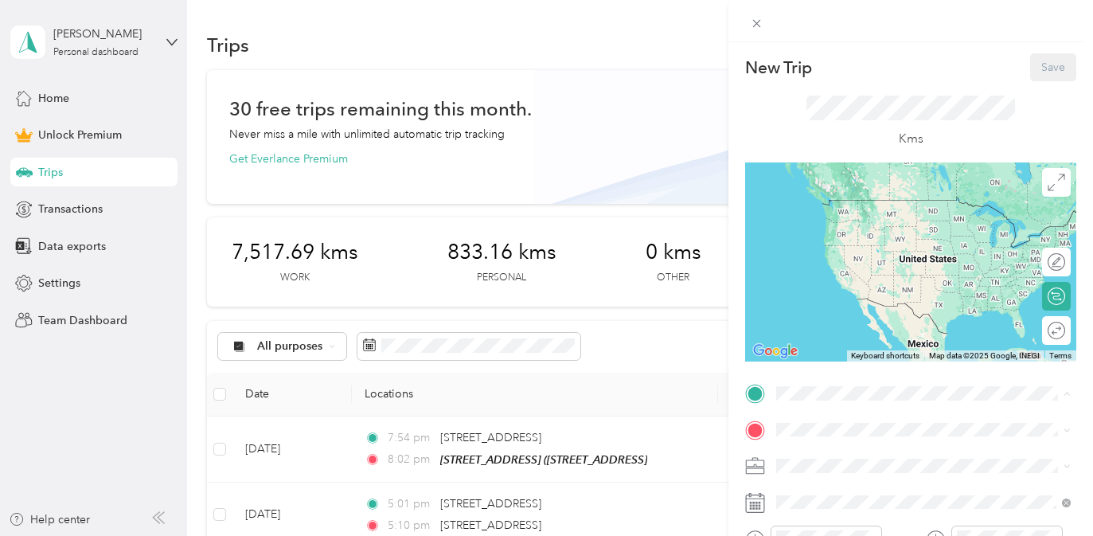
click at [869, 282] on div "[STREET_ADDRESS]" at bounding box center [860, 264] width 107 height 33
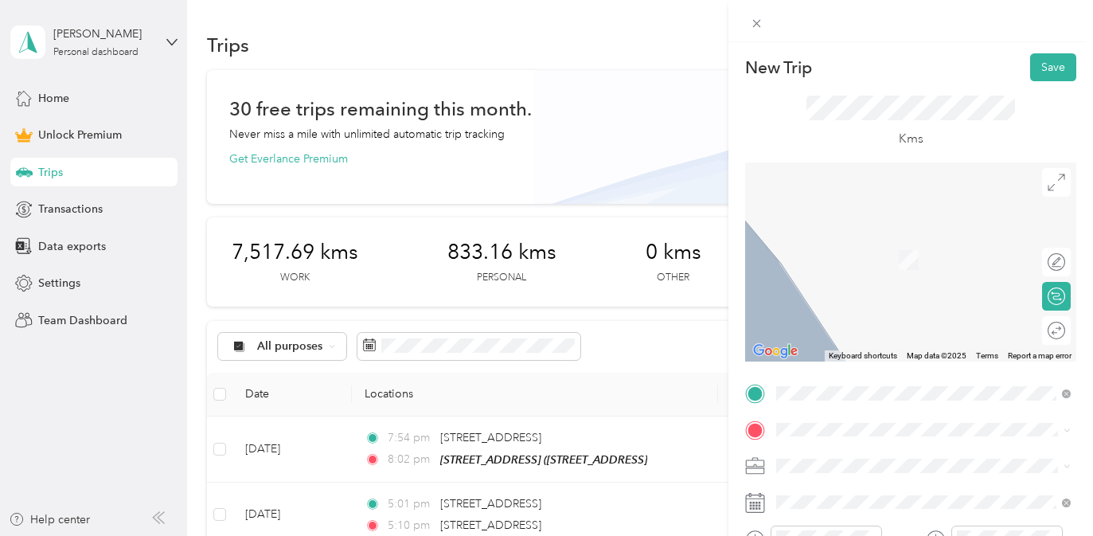
click at [902, 311] on li "[STREET_ADDRESS]" at bounding box center [924, 295] width 306 height 33
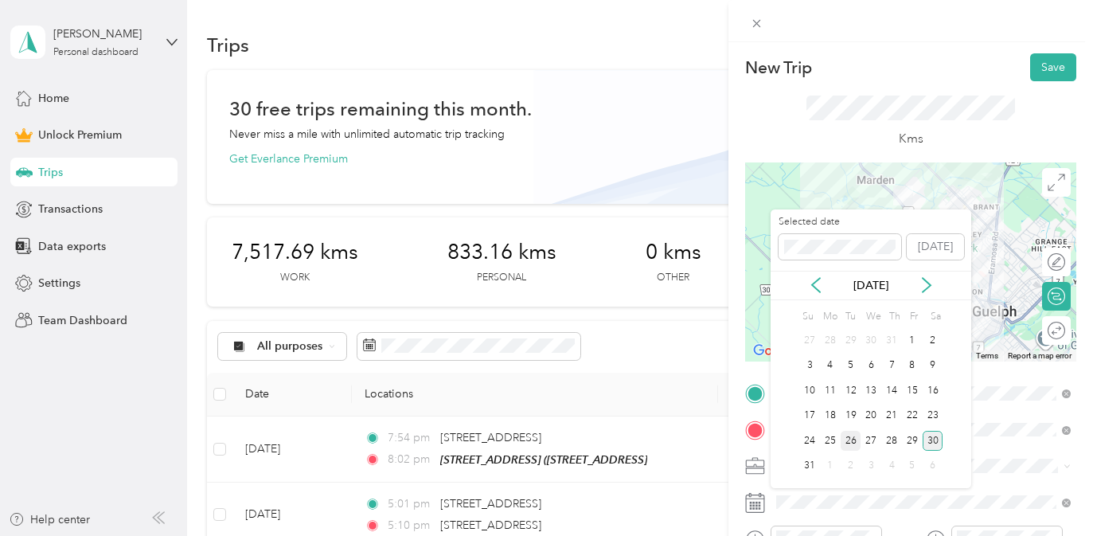
click at [853, 440] on div "26" at bounding box center [851, 441] width 21 height 20
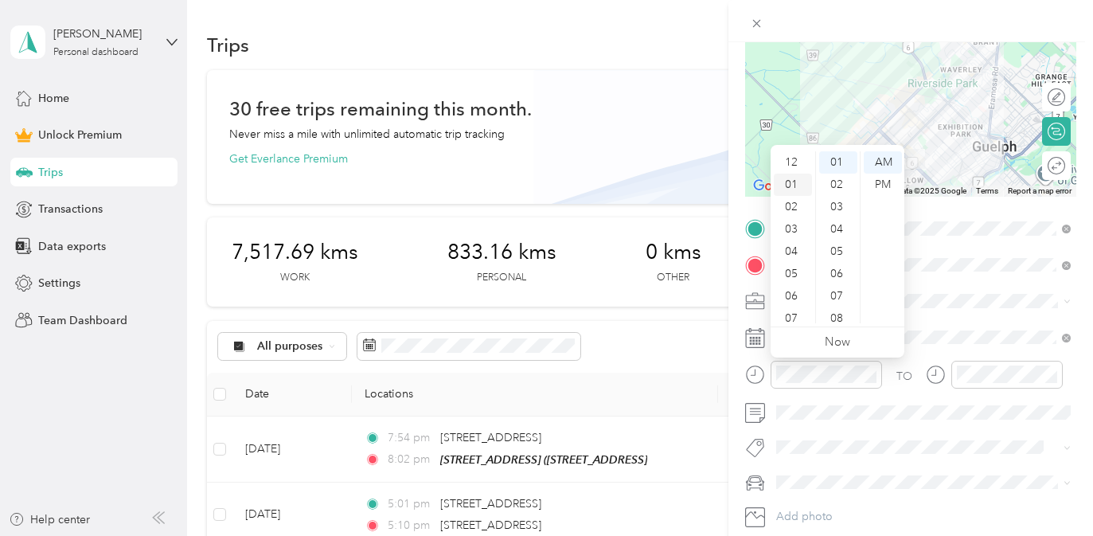
click at [792, 182] on div "01" at bounding box center [793, 185] width 38 height 22
click at [875, 182] on div "PM" at bounding box center [883, 185] width 38 height 22
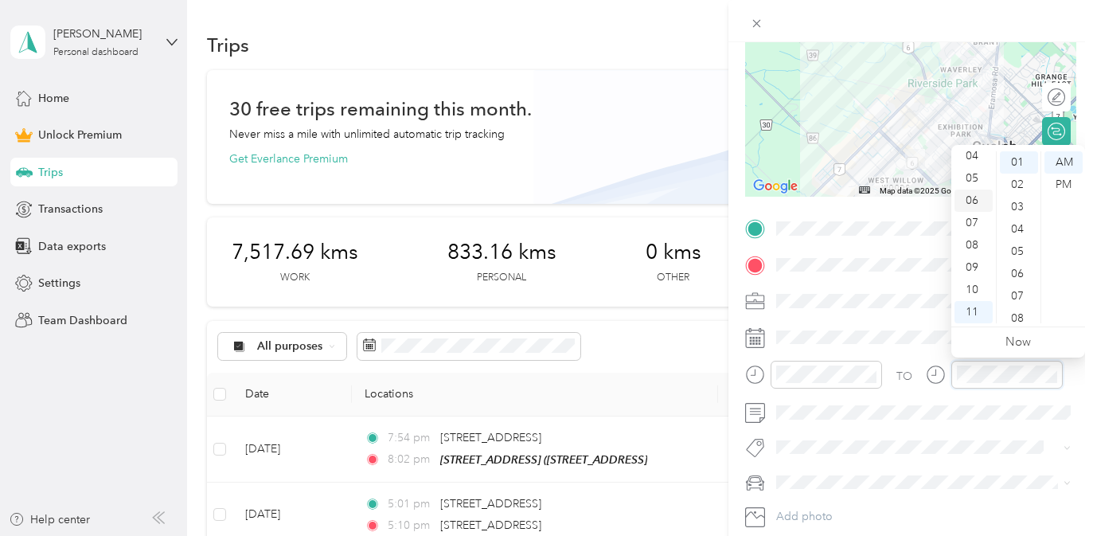
scroll to position [0, 0]
click at [975, 205] on div "02" at bounding box center [974, 207] width 38 height 22
click at [1023, 206] on div "03" at bounding box center [1019, 207] width 38 height 22
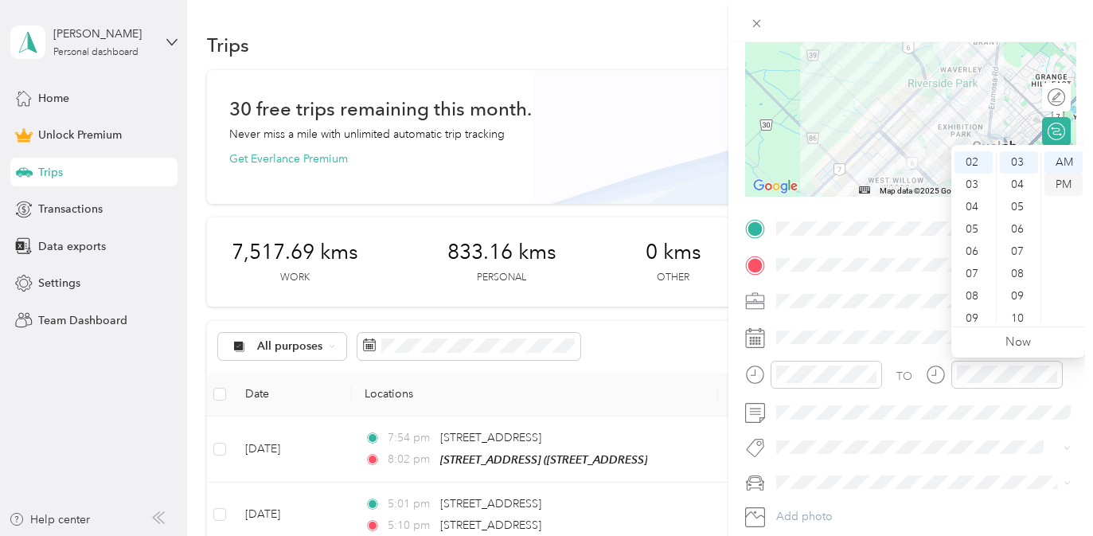
click at [1062, 188] on div "PM" at bounding box center [1064, 185] width 38 height 22
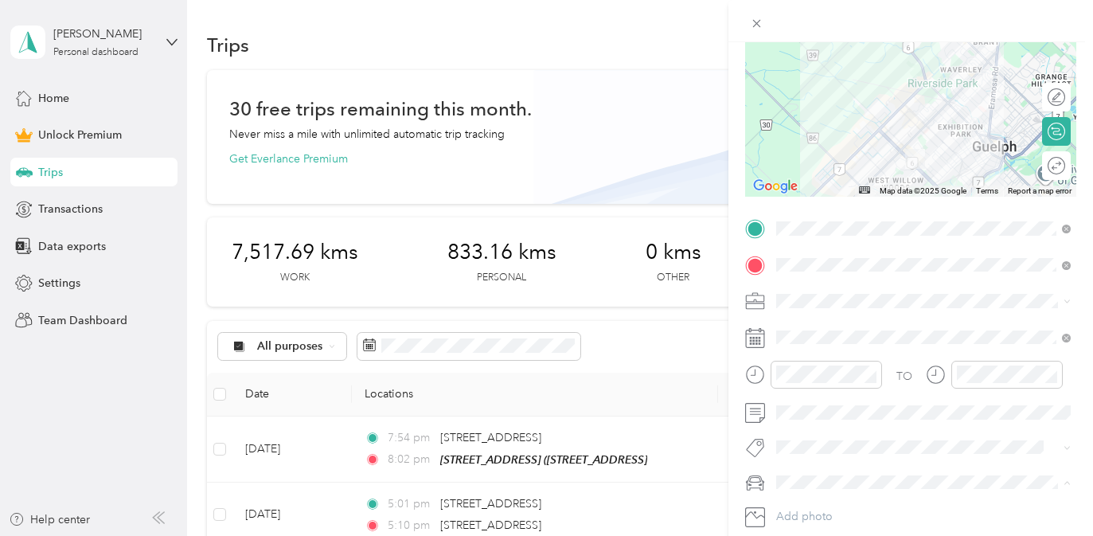
click at [843, 508] on div "Rogue" at bounding box center [924, 510] width 284 height 17
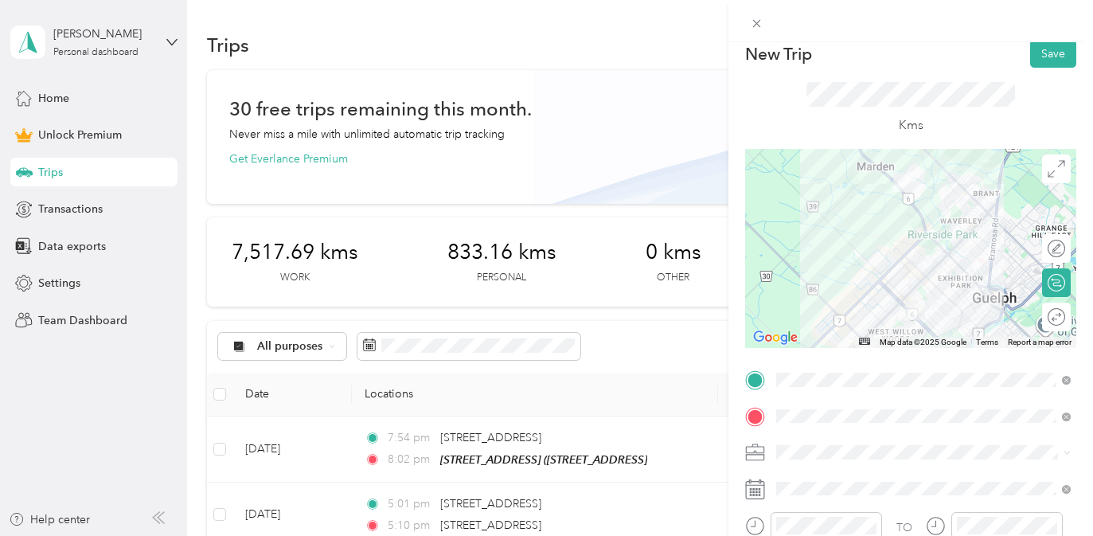
scroll to position [0, 0]
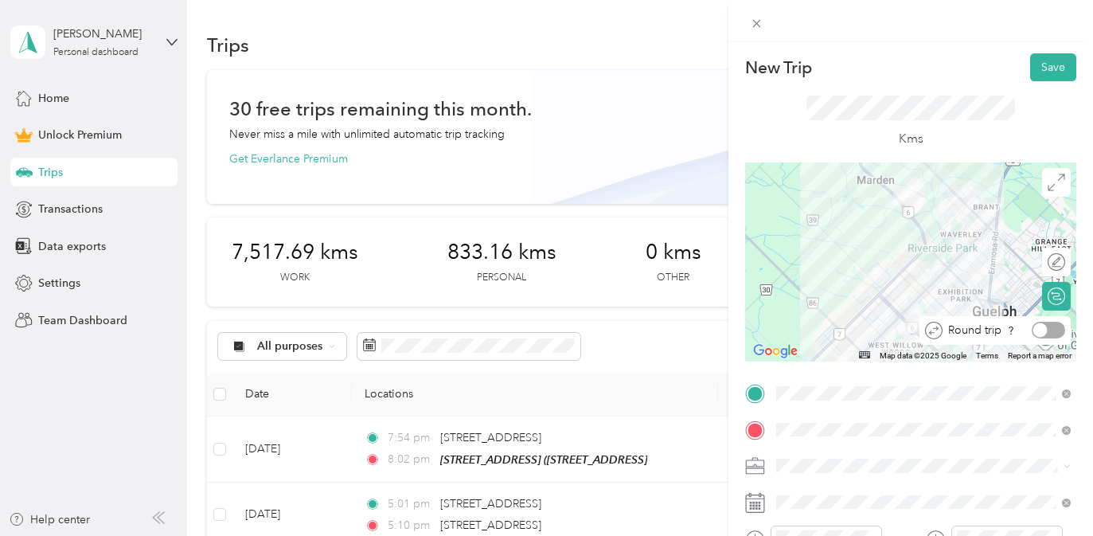
click at [1062, 329] on div at bounding box center [1048, 330] width 33 height 17
click at [1056, 69] on button "Save" at bounding box center [1054, 67] width 46 height 28
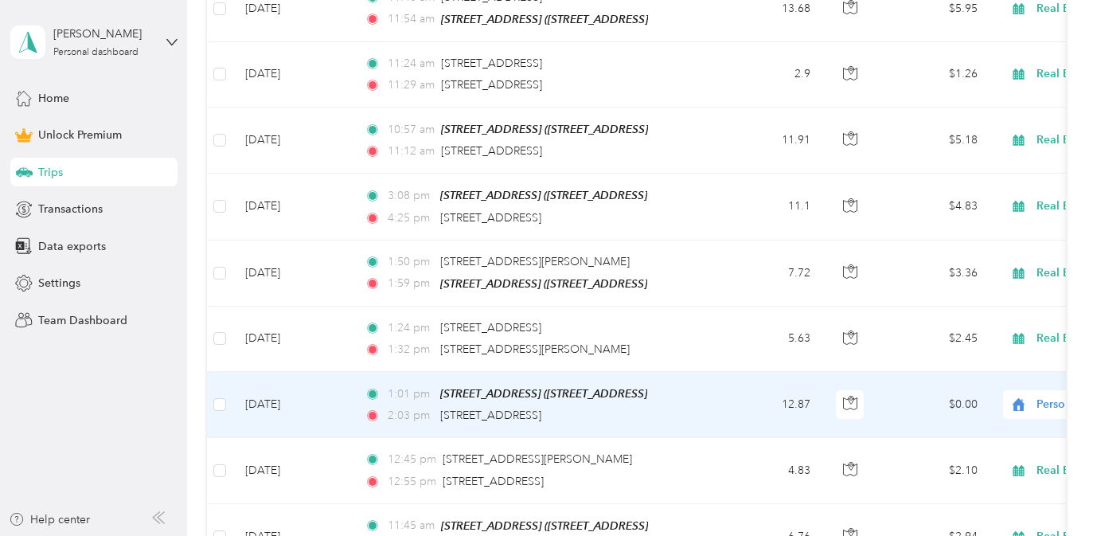
scroll to position [718, 0]
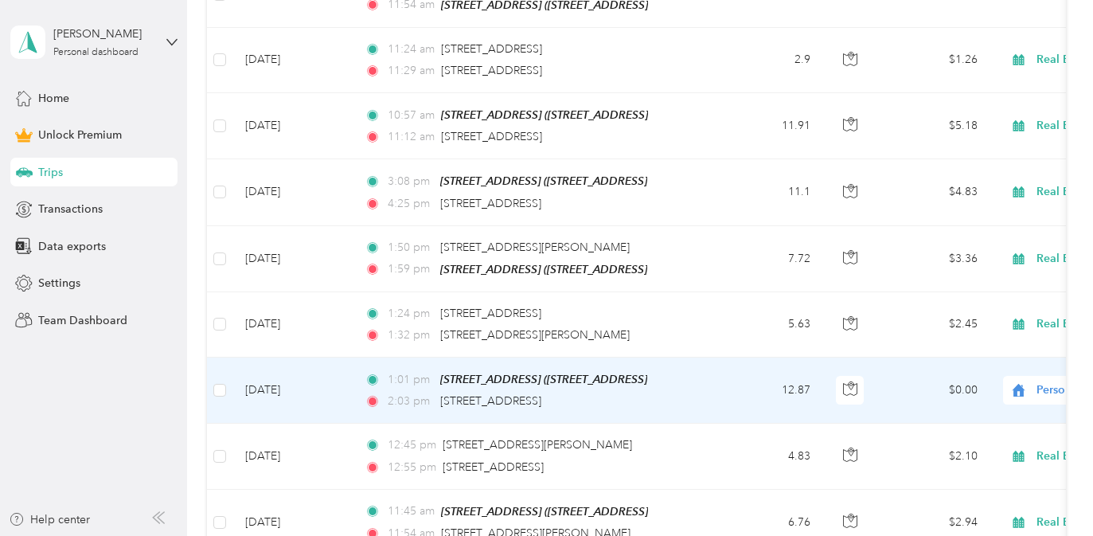
click at [724, 395] on td "12.87" at bounding box center [770, 391] width 105 height 66
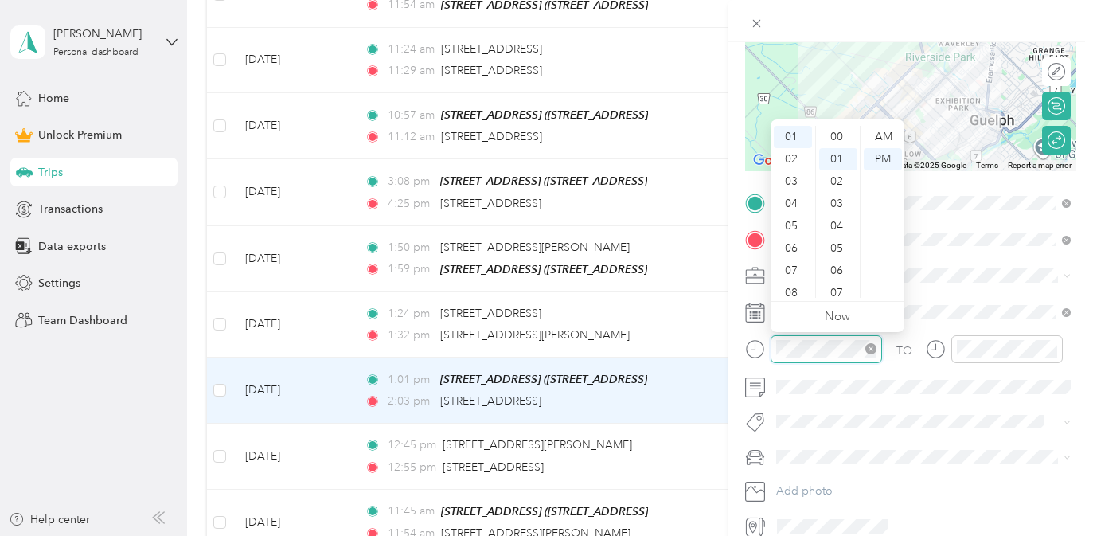
scroll to position [22, 0]
click at [800, 183] on div "03" at bounding box center [793, 181] width 38 height 22
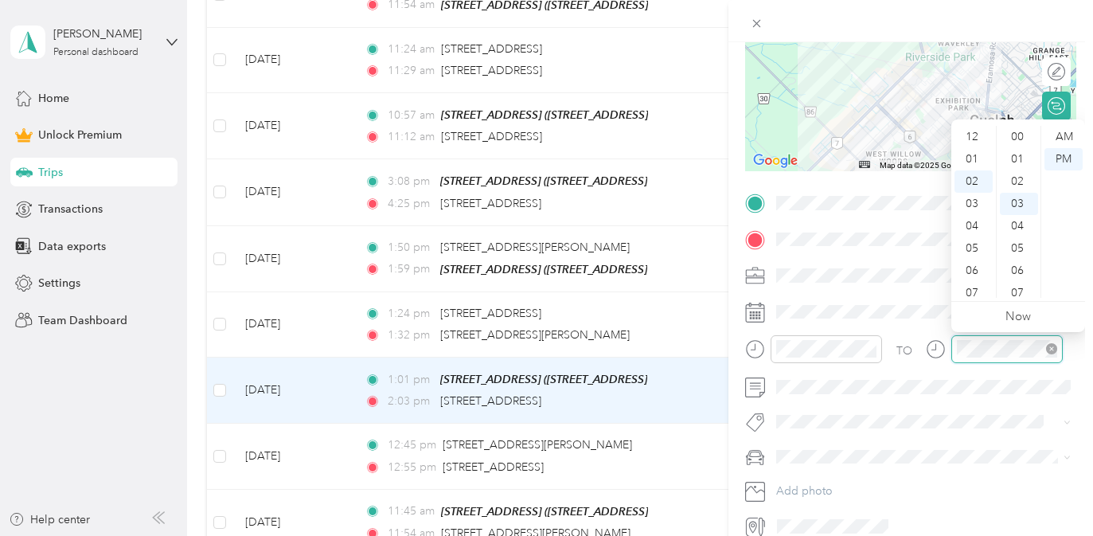
scroll to position [67, 0]
click at [975, 180] on div "04" at bounding box center [974, 181] width 38 height 22
click at [1011, 199] on div "06" at bounding box center [1019, 204] width 38 height 22
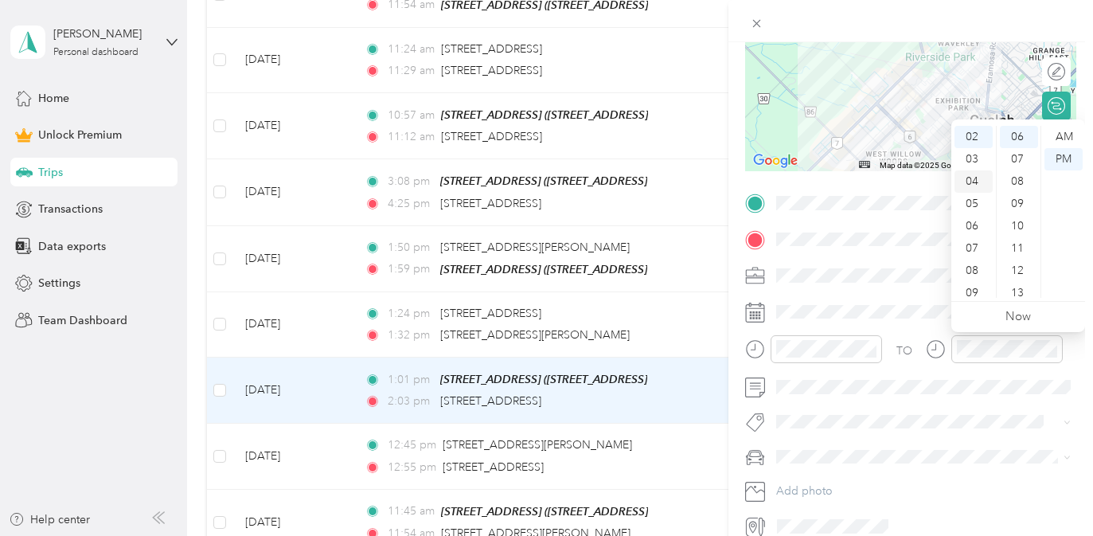
click at [981, 182] on div "04" at bounding box center [974, 181] width 38 height 22
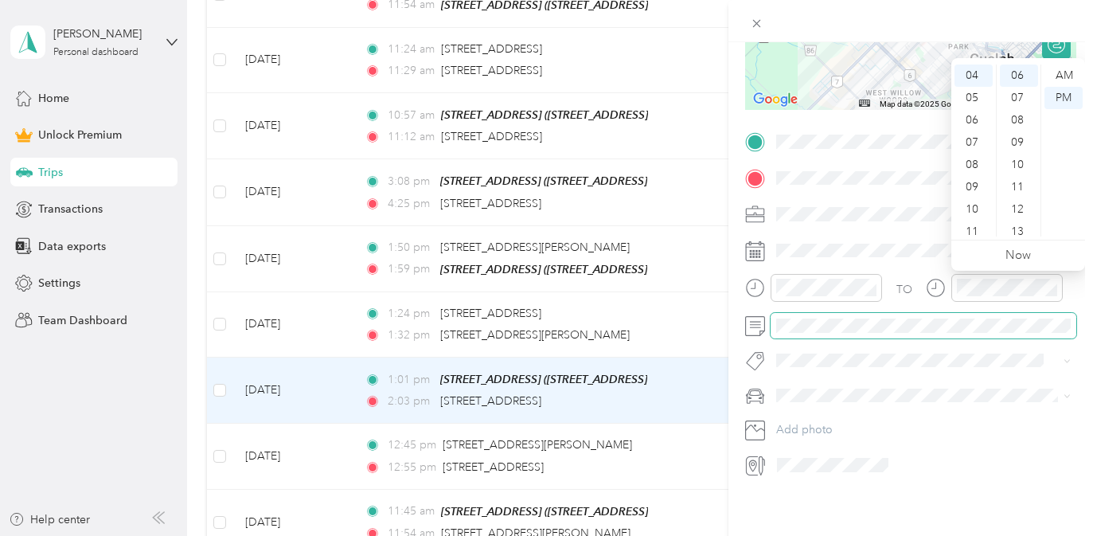
scroll to position [0, 0]
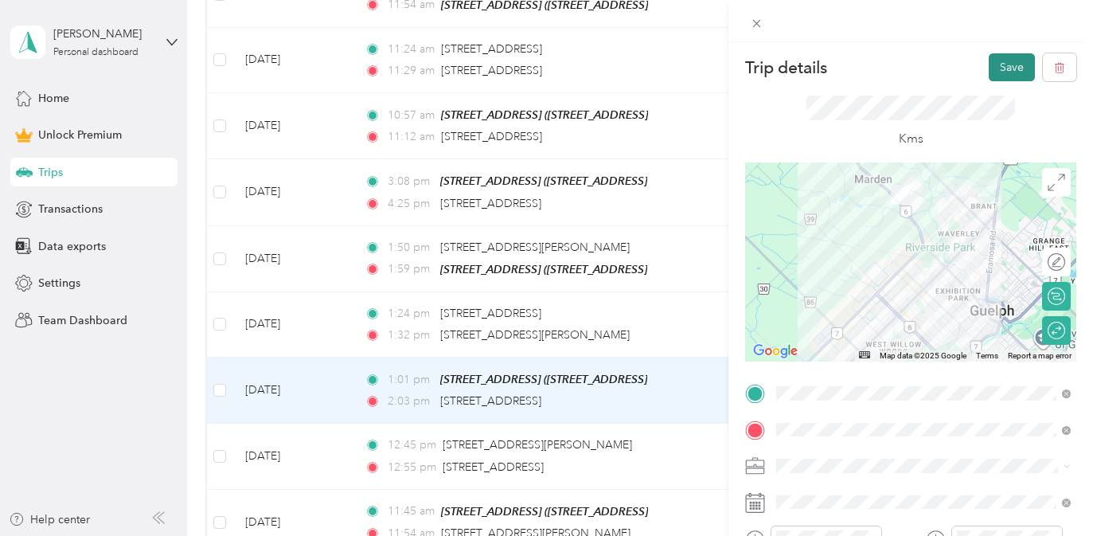
click at [1007, 80] on button "Save" at bounding box center [1012, 67] width 46 height 28
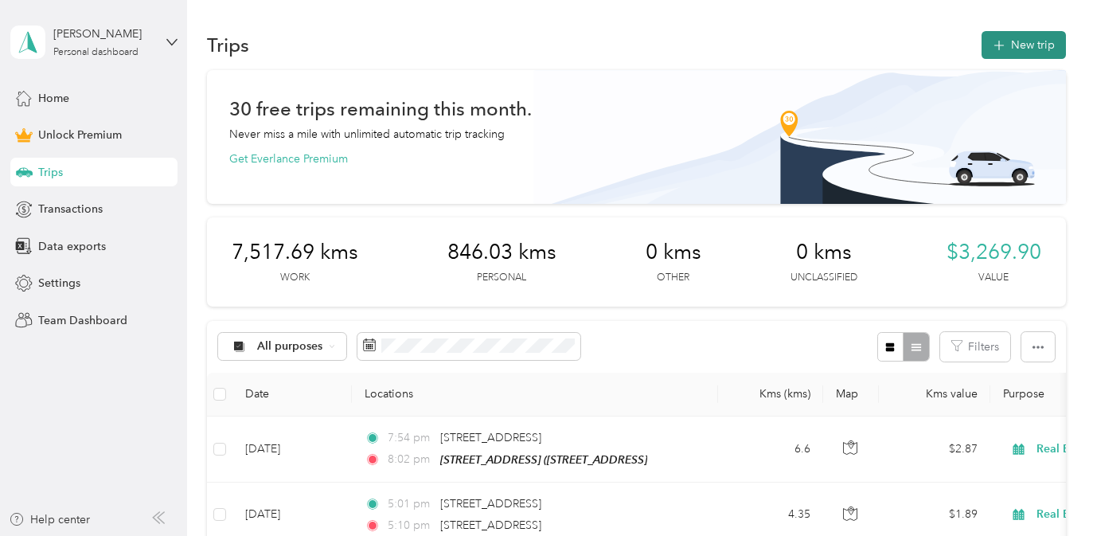
click at [1042, 41] on button "New trip" at bounding box center [1024, 45] width 84 height 28
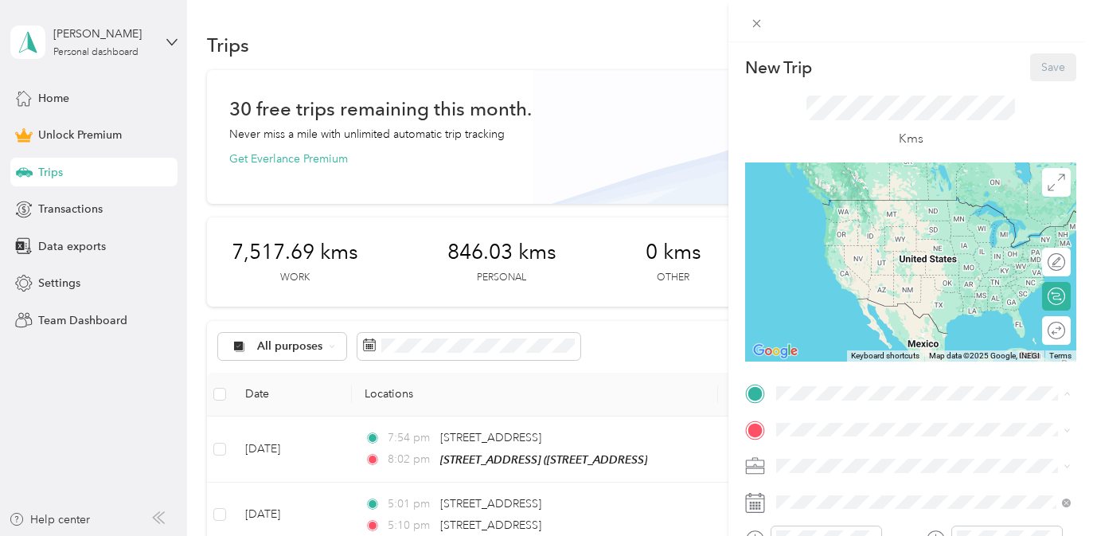
click at [881, 277] on div "[STREET_ADDRESS]" at bounding box center [860, 264] width 107 height 33
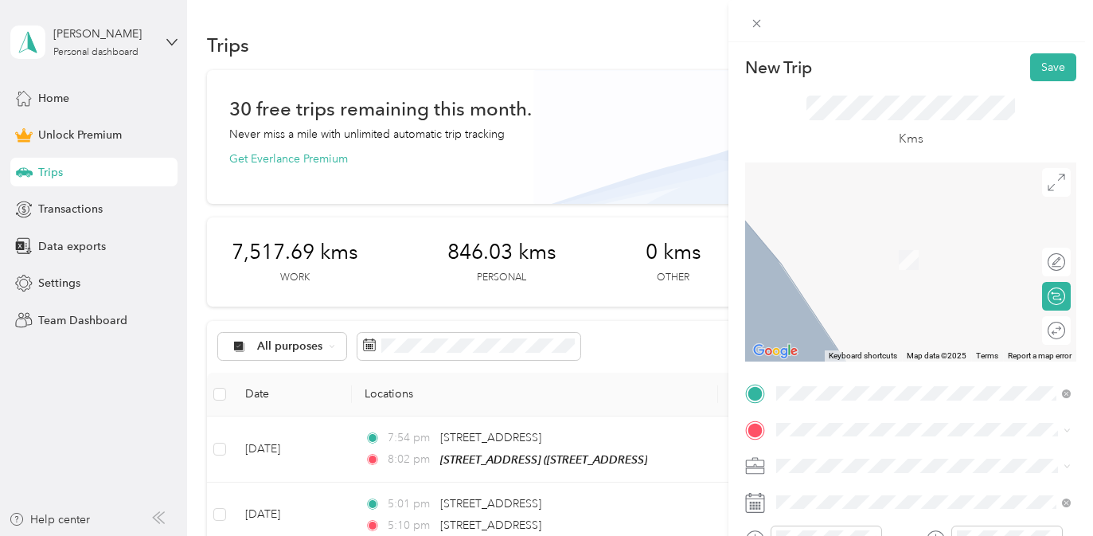
click at [899, 242] on span "666 Woolwich Street Guelph, Ontario N1H 7G5, Canada" at bounding box center [857, 235] width 101 height 14
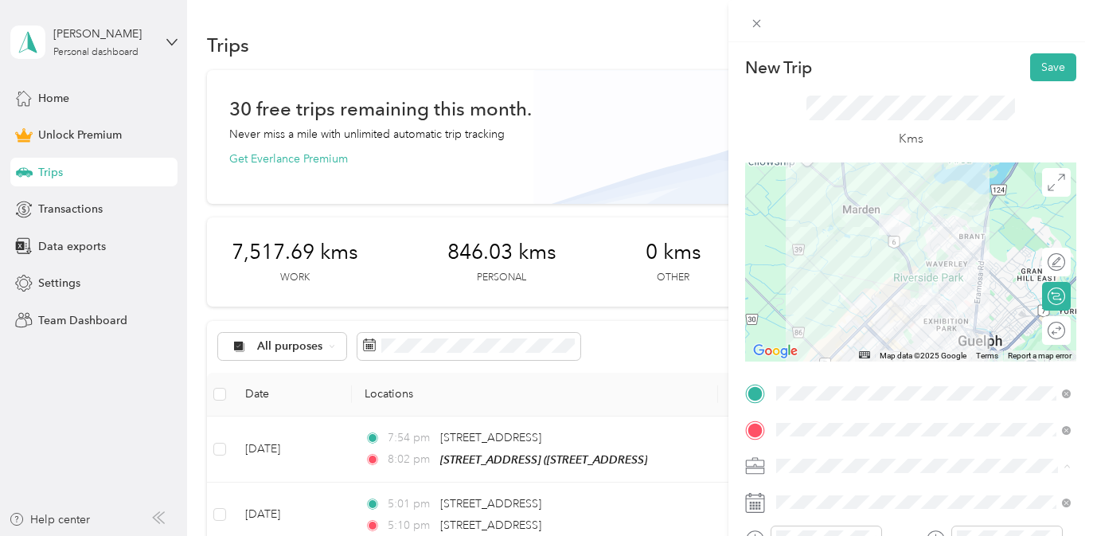
click at [898, 305] on ol "Work Personal Real Estate Other Charity Medical Moving Commute" at bounding box center [924, 340] width 306 height 223
click at [886, 301] on div "Real Estate" at bounding box center [924, 298] width 284 height 17
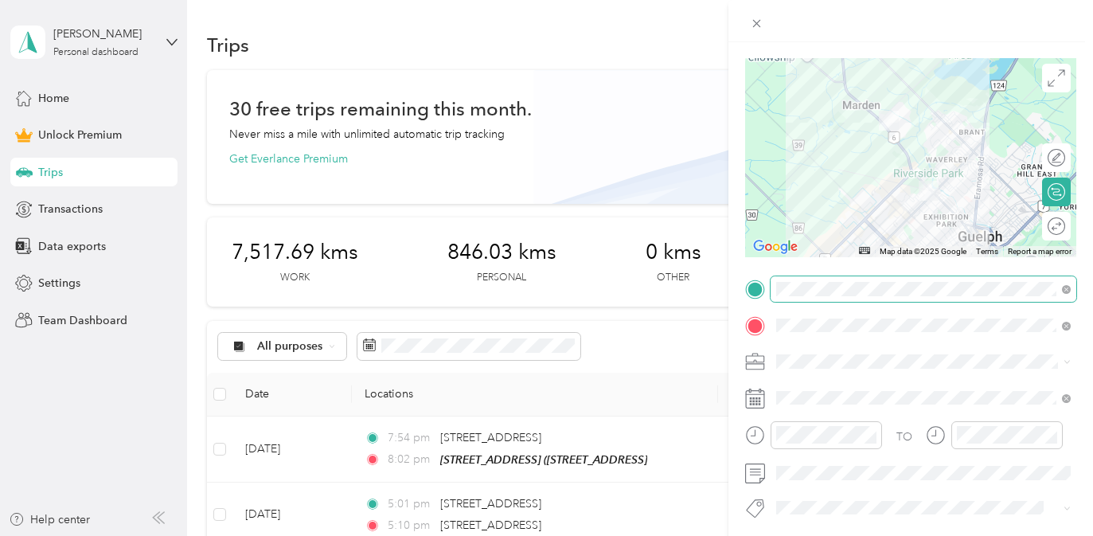
scroll to position [128, 0]
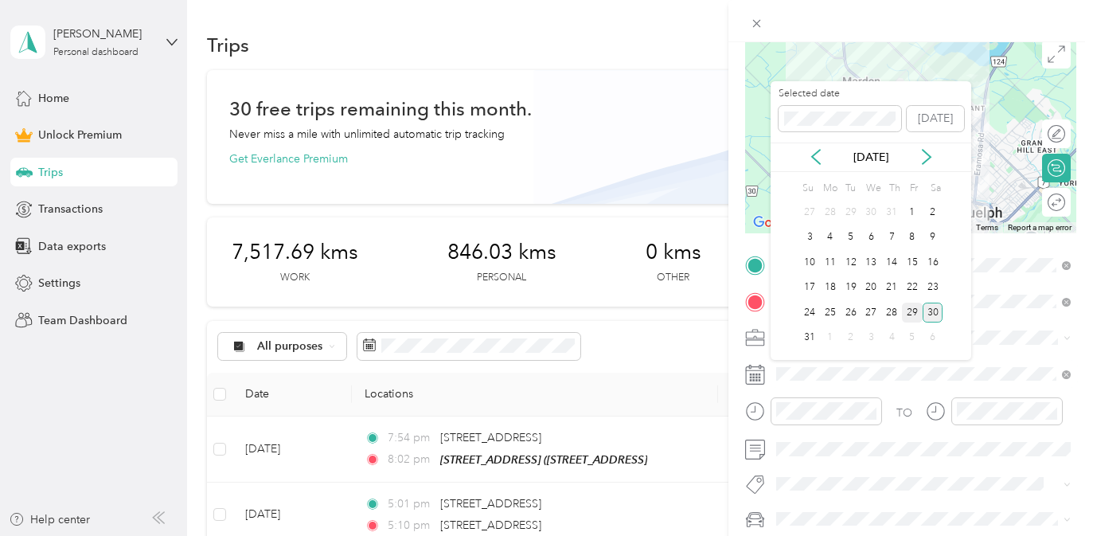
click at [909, 311] on div "29" at bounding box center [912, 313] width 21 height 20
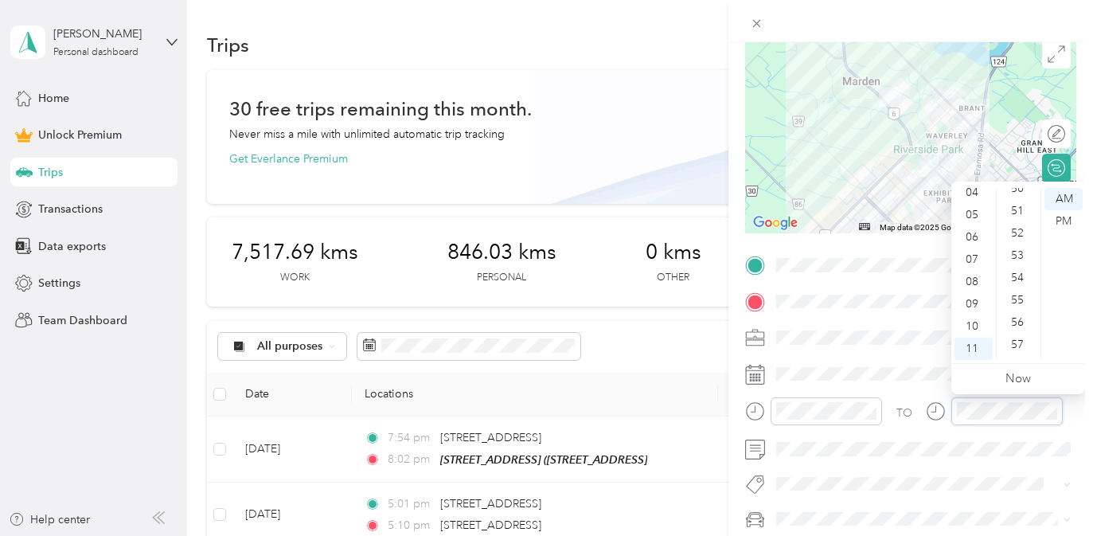
scroll to position [1166, 0]
click at [1019, 259] on div "55" at bounding box center [1019, 259] width 38 height 22
click at [1017, 190] on div "52" at bounding box center [1019, 193] width 38 height 22
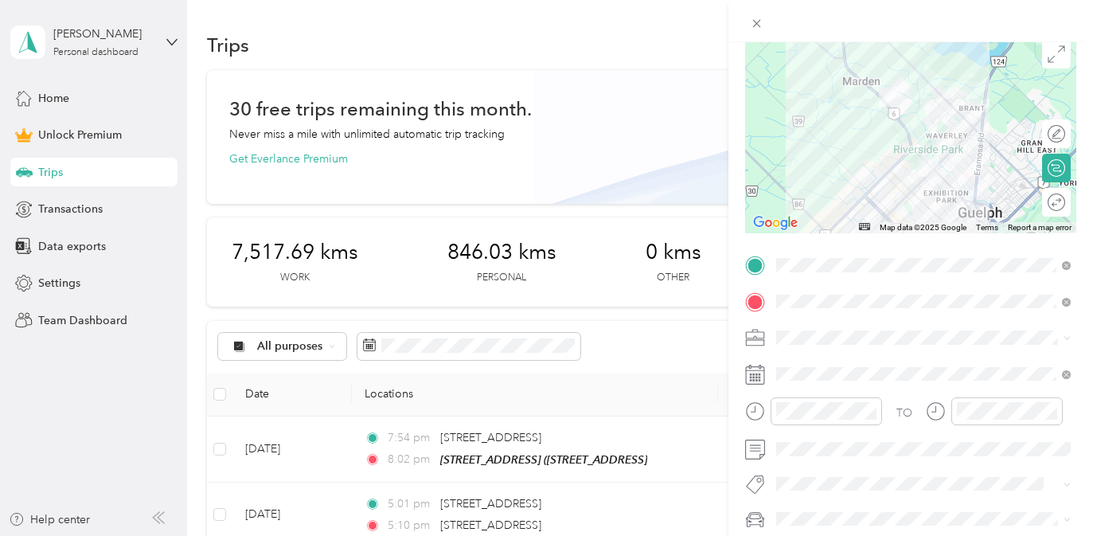
click at [846, 495] on div "Rogue" at bounding box center [924, 487] width 284 height 17
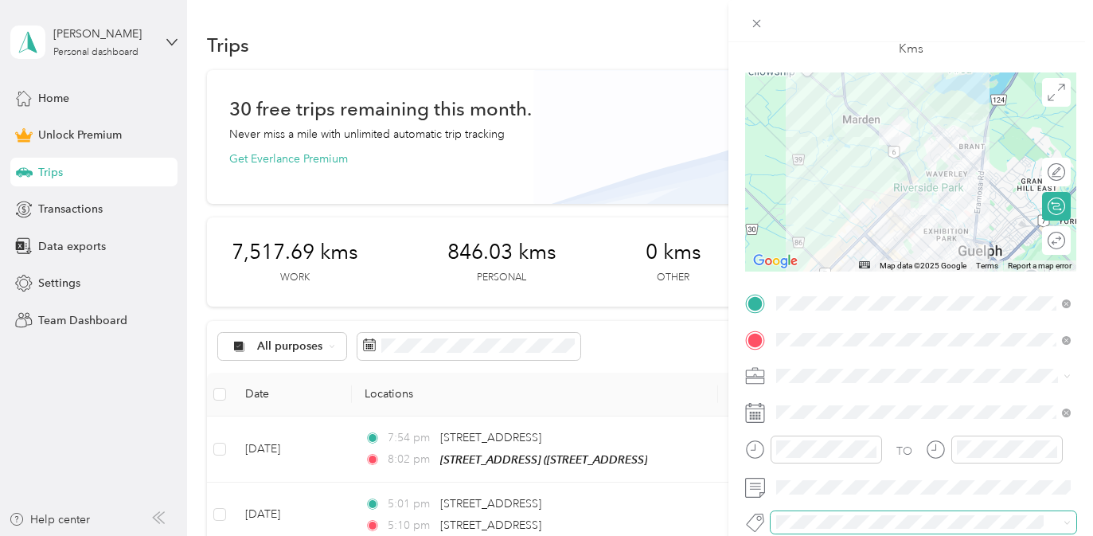
scroll to position [0, 0]
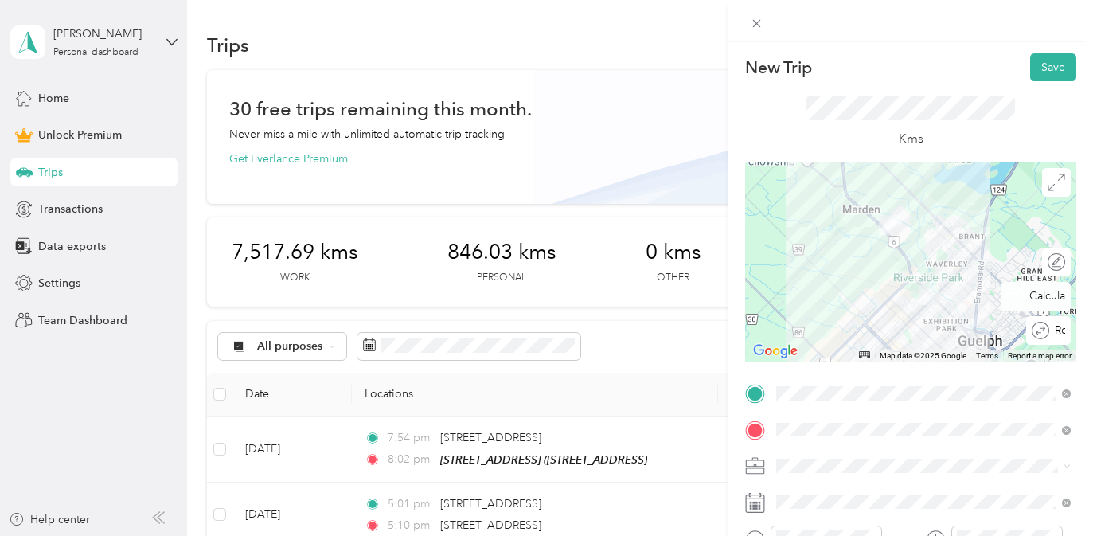
click at [1056, 333] on div "Round trip" at bounding box center [1058, 330] width 16 height 17
click at [1056, 333] on div at bounding box center [1048, 330] width 33 height 17
click at [1048, 67] on button "Save" at bounding box center [1054, 67] width 46 height 28
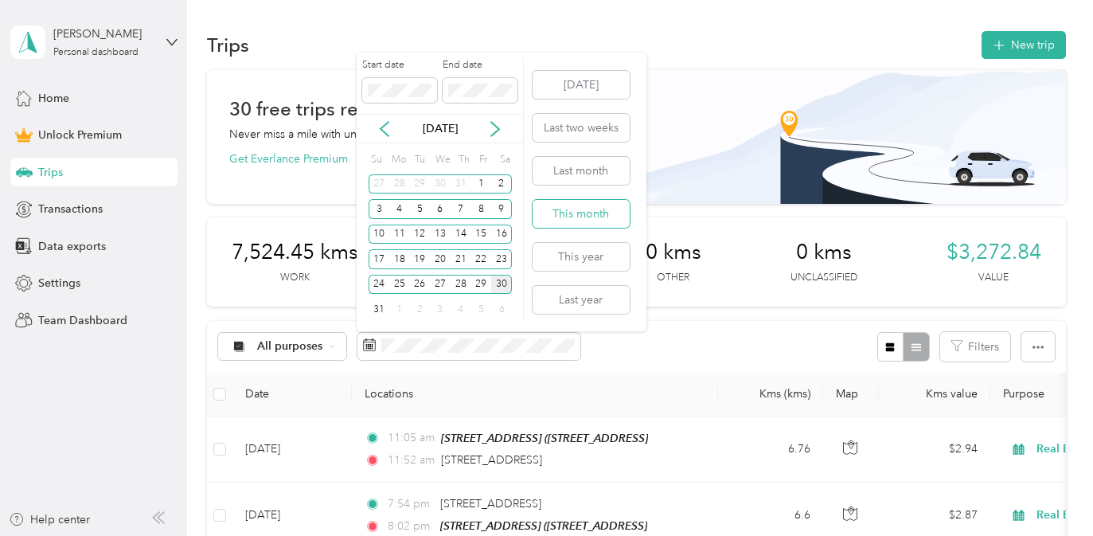
click at [565, 210] on button "This month" at bounding box center [581, 214] width 97 height 28
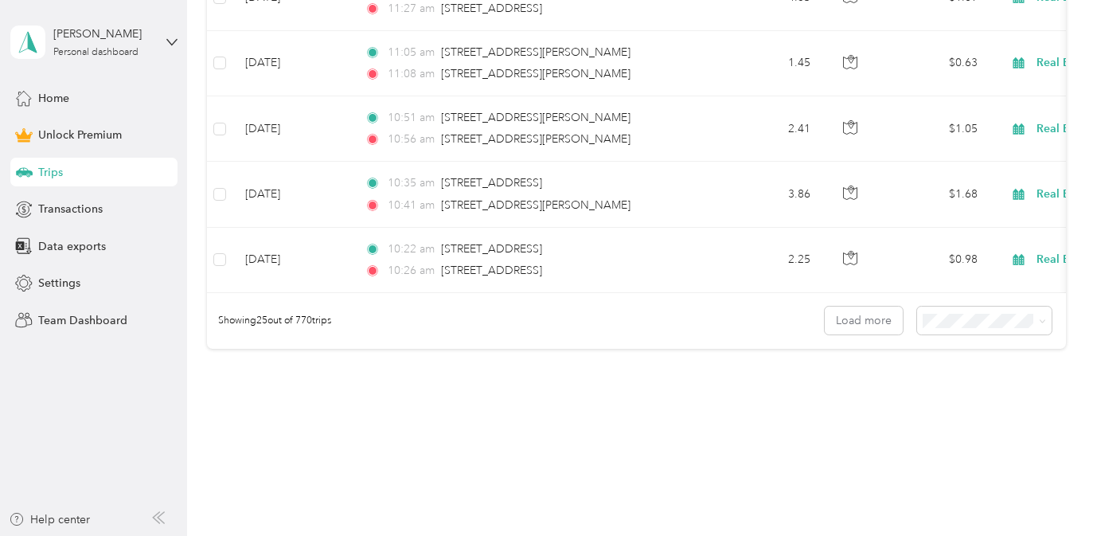
scroll to position [1799, 0]
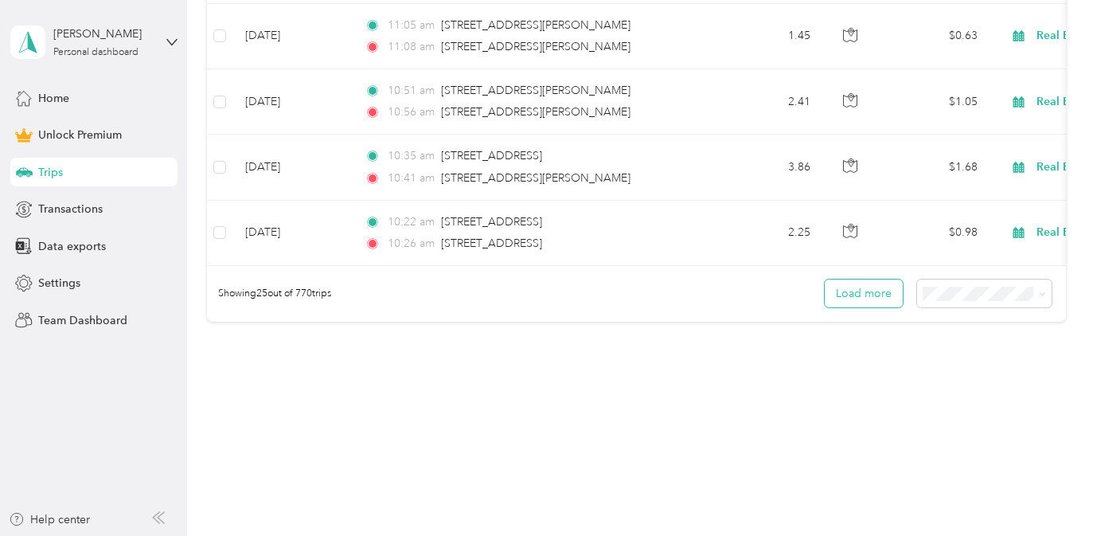
click at [890, 283] on button "Load more" at bounding box center [864, 294] width 78 height 28
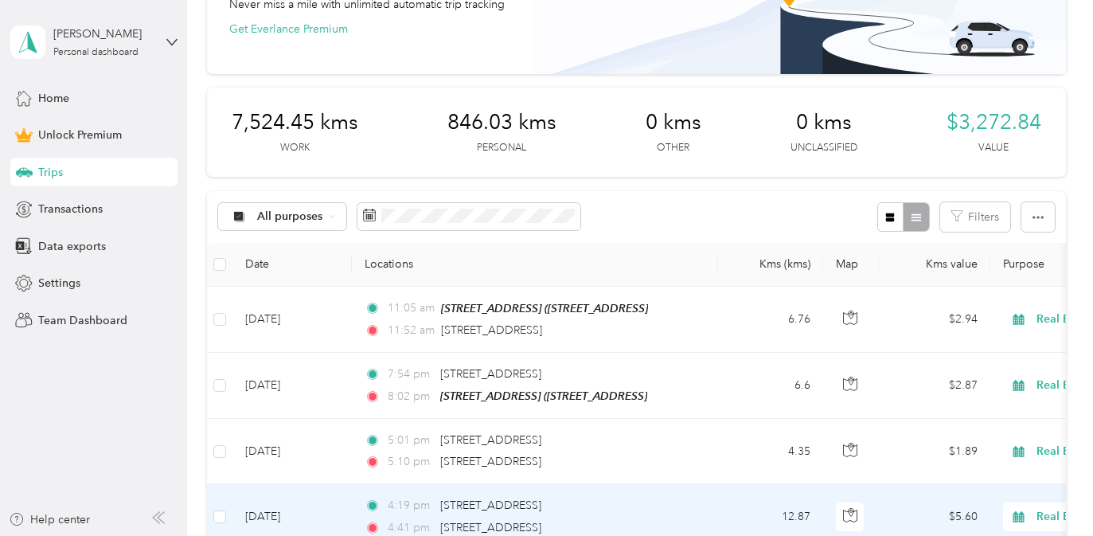
scroll to position [10, 0]
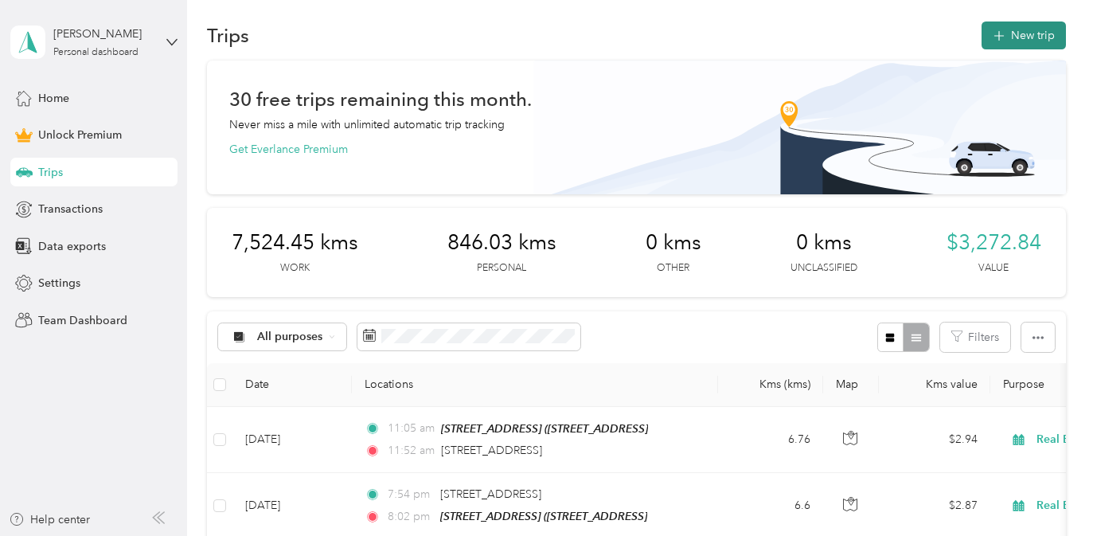
click at [1030, 38] on button "New trip" at bounding box center [1024, 36] width 84 height 28
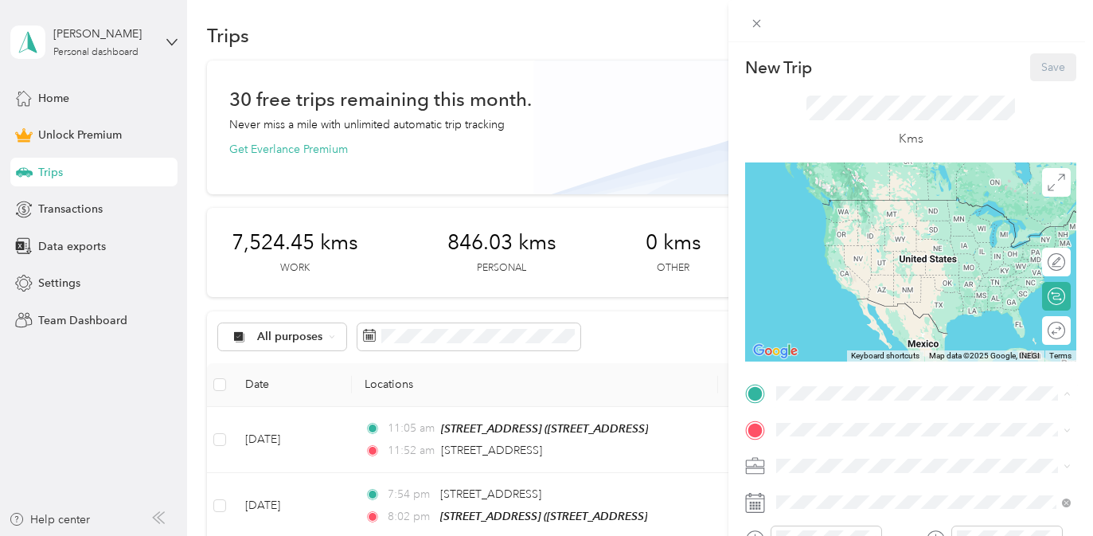
click at [872, 280] on span "[STREET_ADDRESS]" at bounding box center [857, 274] width 101 height 14
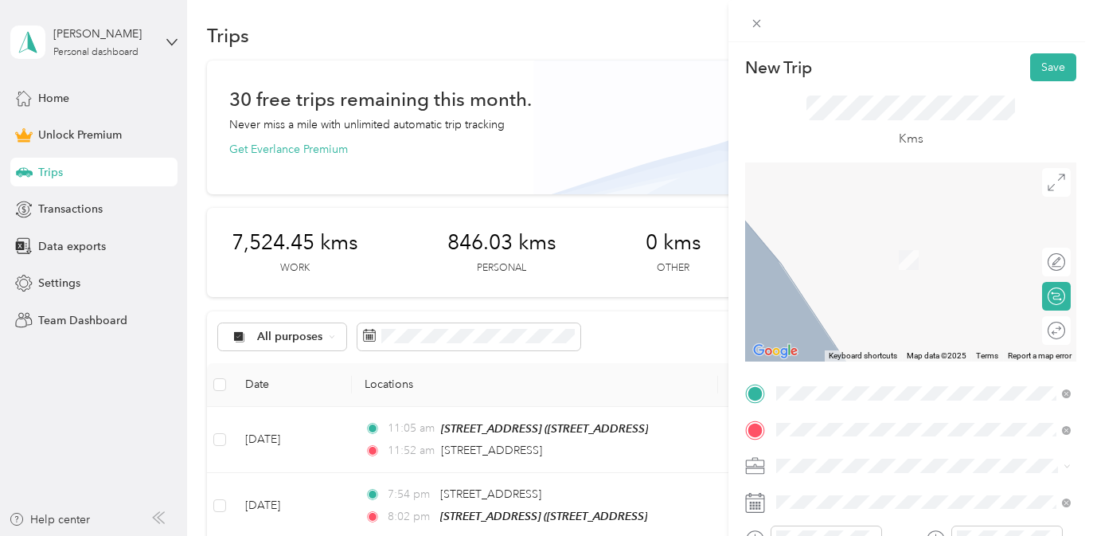
click at [874, 264] on div "66 Cluthe Crescent Kitchener, Ontario N2P 1M8, Canada" at bounding box center [924, 254] width 284 height 22
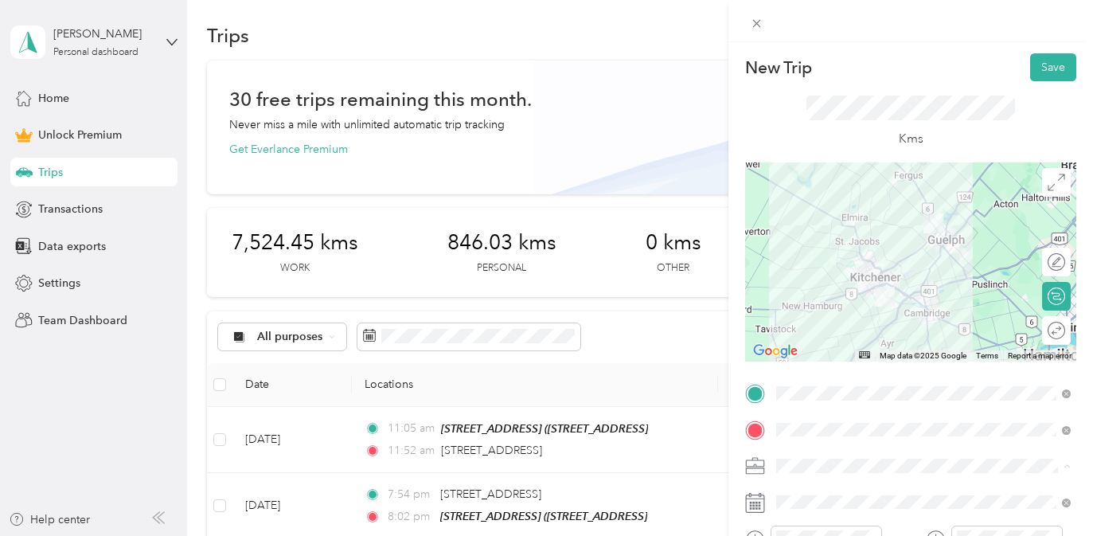
click at [878, 302] on li "Real Estate" at bounding box center [924, 298] width 306 height 28
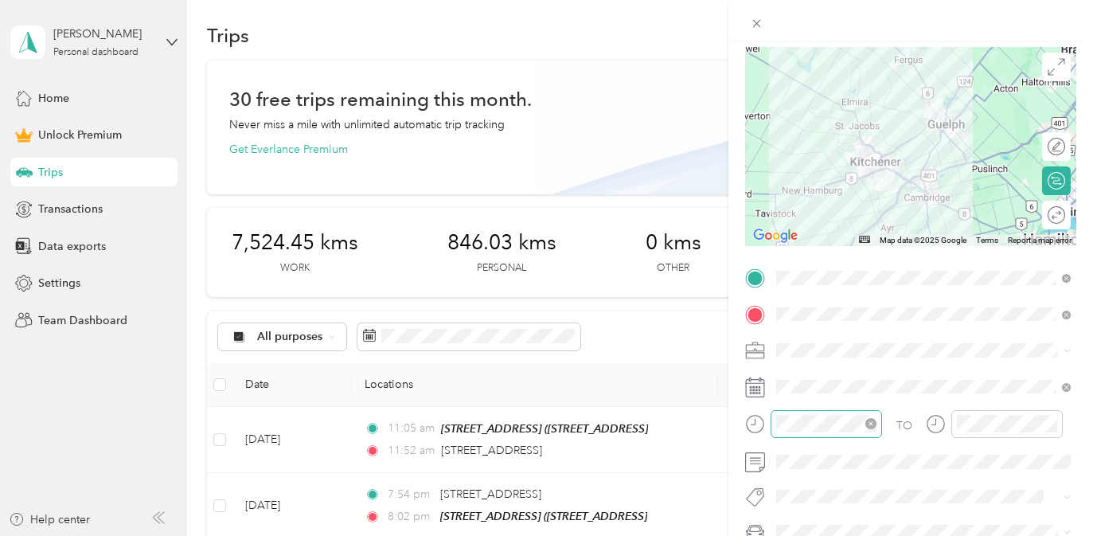
scroll to position [141, 0]
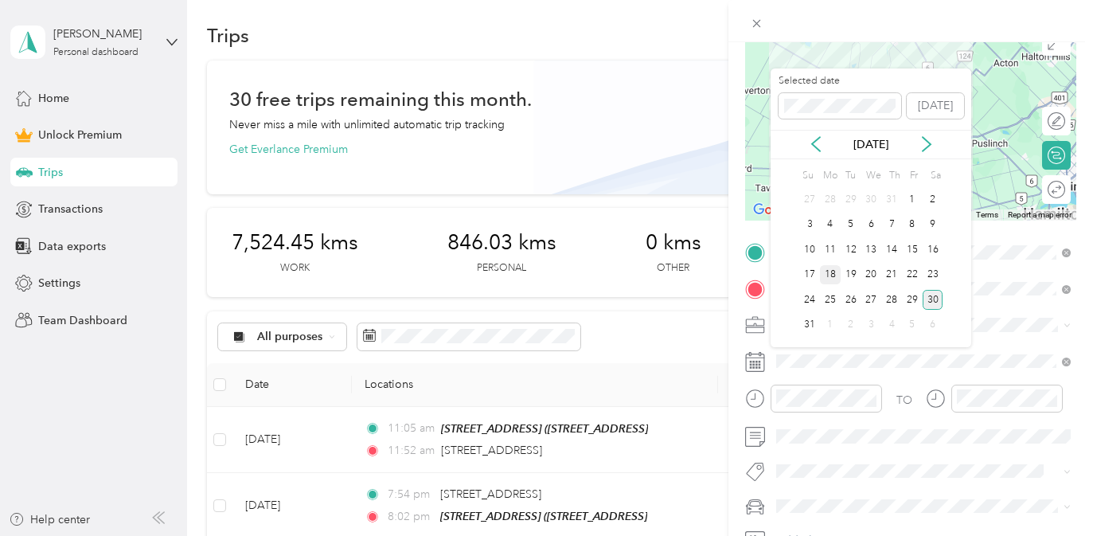
click at [834, 276] on div "18" at bounding box center [830, 275] width 21 height 20
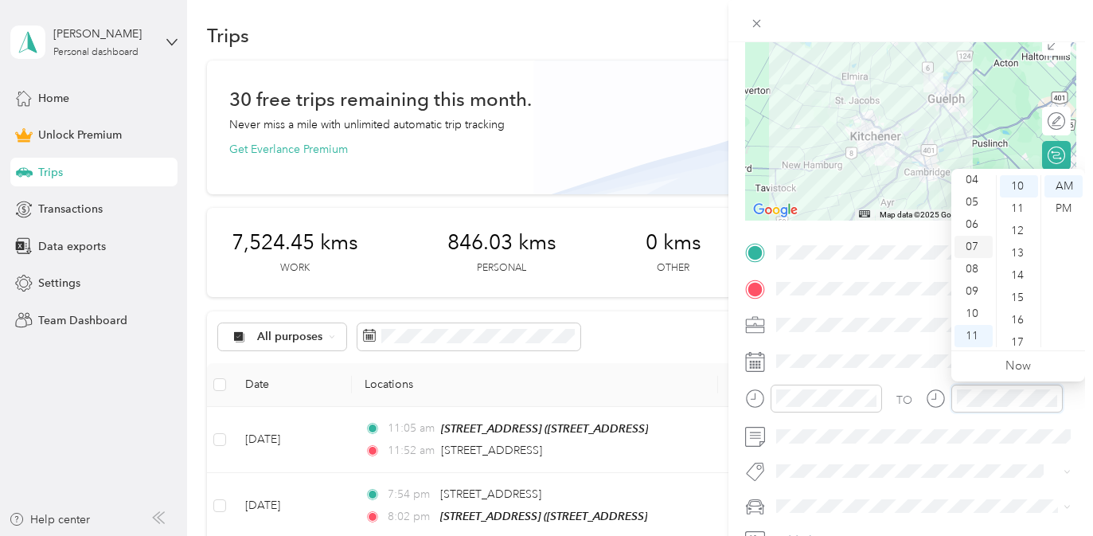
scroll to position [0, 0]
click at [974, 185] on div "12" at bounding box center [974, 186] width 38 height 22
click at [1014, 315] on div "16" at bounding box center [1019, 320] width 38 height 22
click at [1062, 206] on div "PM" at bounding box center [1064, 209] width 38 height 22
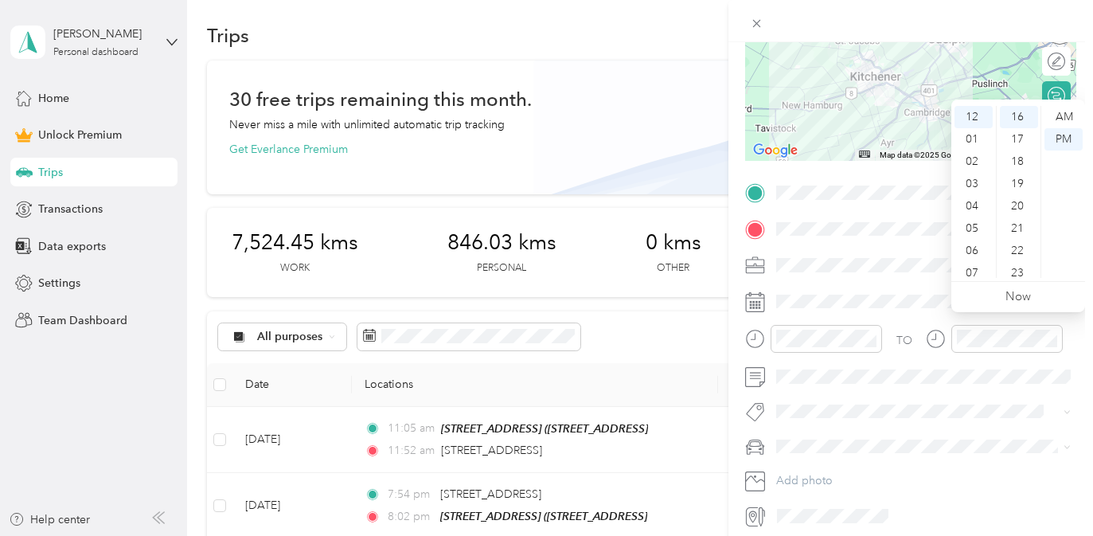
scroll to position [210, 0]
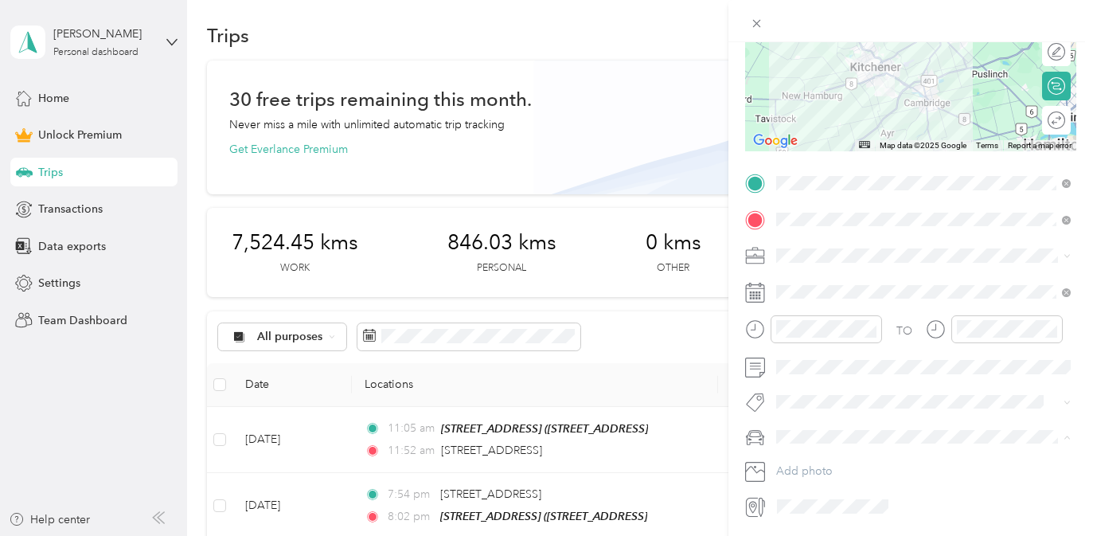
click at [877, 535] on div "New Trip Save This trip cannot be edited because it is either under review, app…" at bounding box center [542, 536] width 1085 height 0
click at [904, 535] on div "New Trip Save This trip cannot be edited because it is either under review, app…" at bounding box center [542, 536] width 1085 height 0
click at [946, 463] on div "Rogue" at bounding box center [924, 464] width 284 height 17
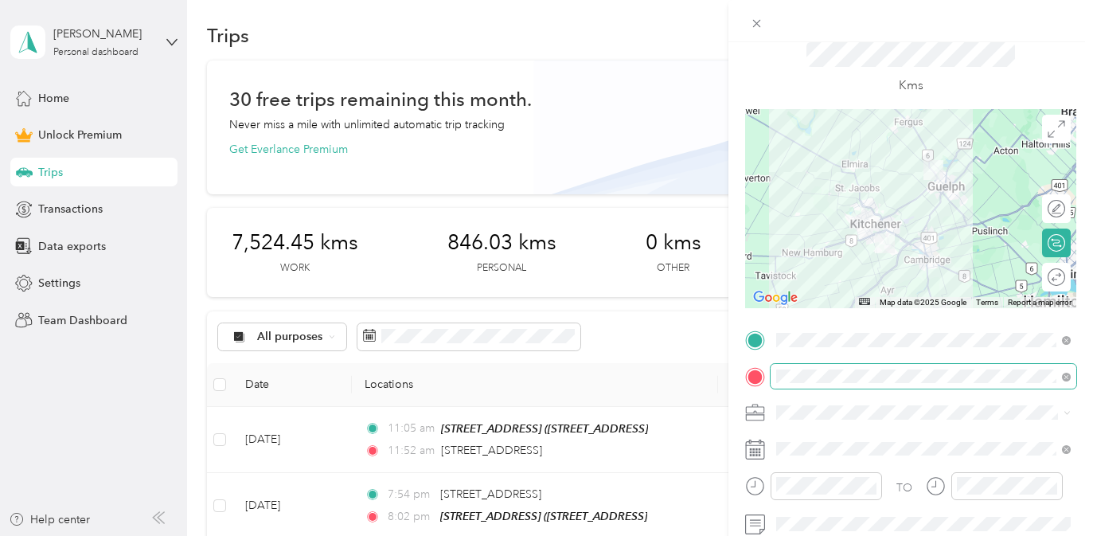
scroll to position [1, 0]
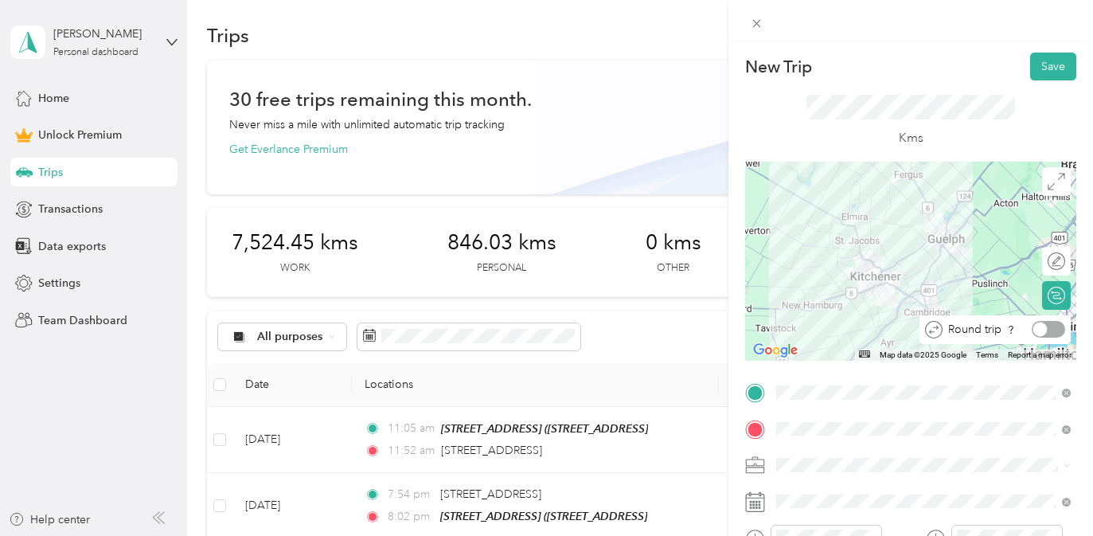
click at [1059, 331] on div at bounding box center [1048, 329] width 33 height 17
click at [1052, 68] on button "Save" at bounding box center [1054, 67] width 46 height 28
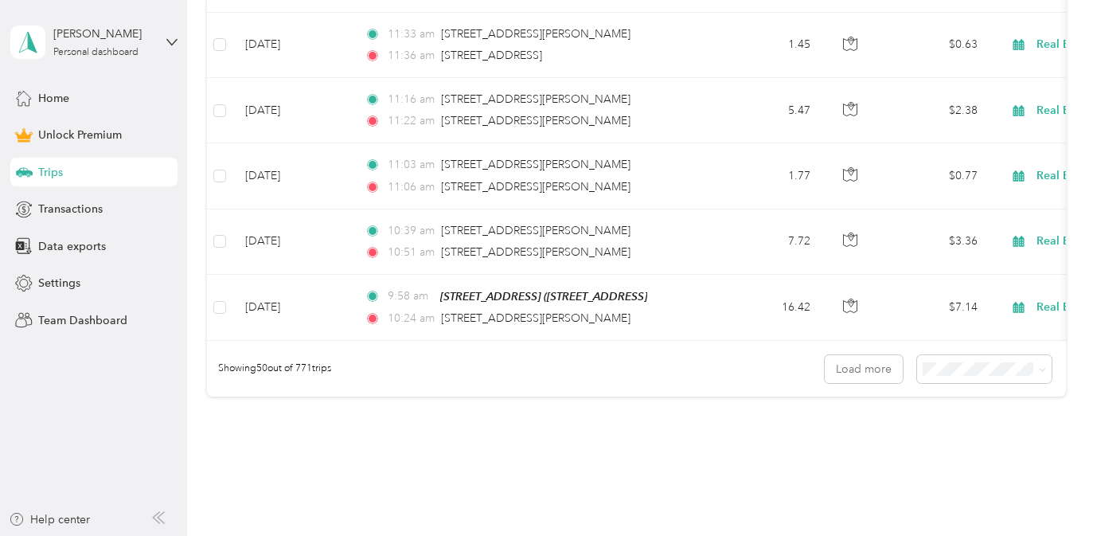
scroll to position [3444, 0]
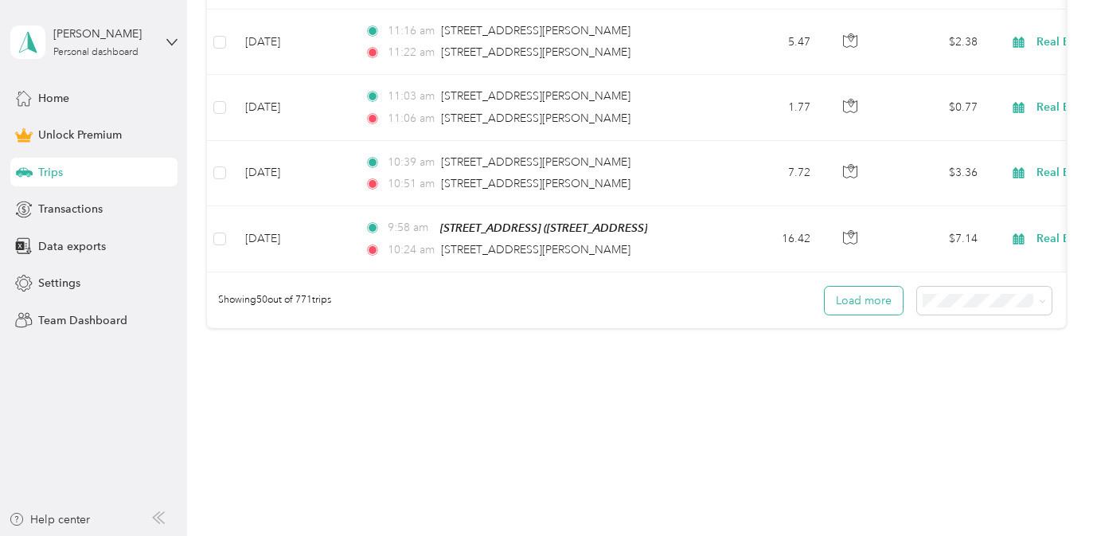
click at [870, 290] on button "Load more" at bounding box center [864, 301] width 78 height 28
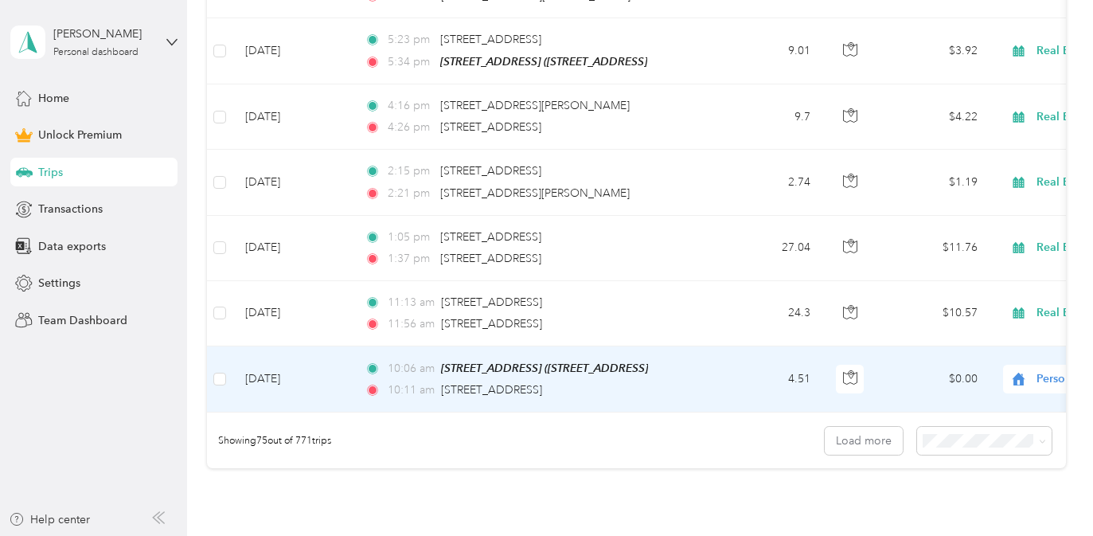
scroll to position [4950, 0]
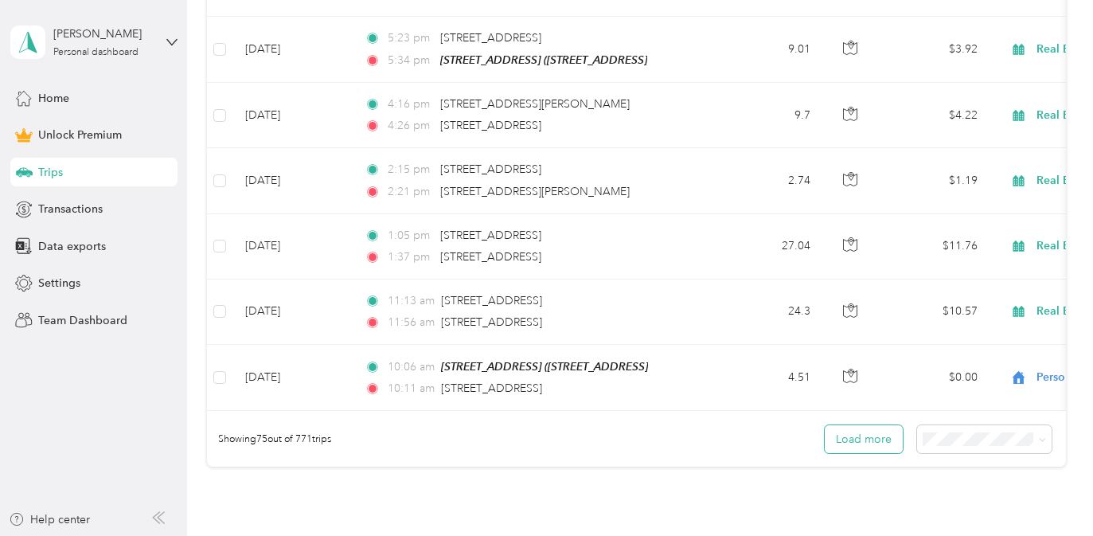
click at [898, 425] on button "Load more" at bounding box center [864, 439] width 78 height 28
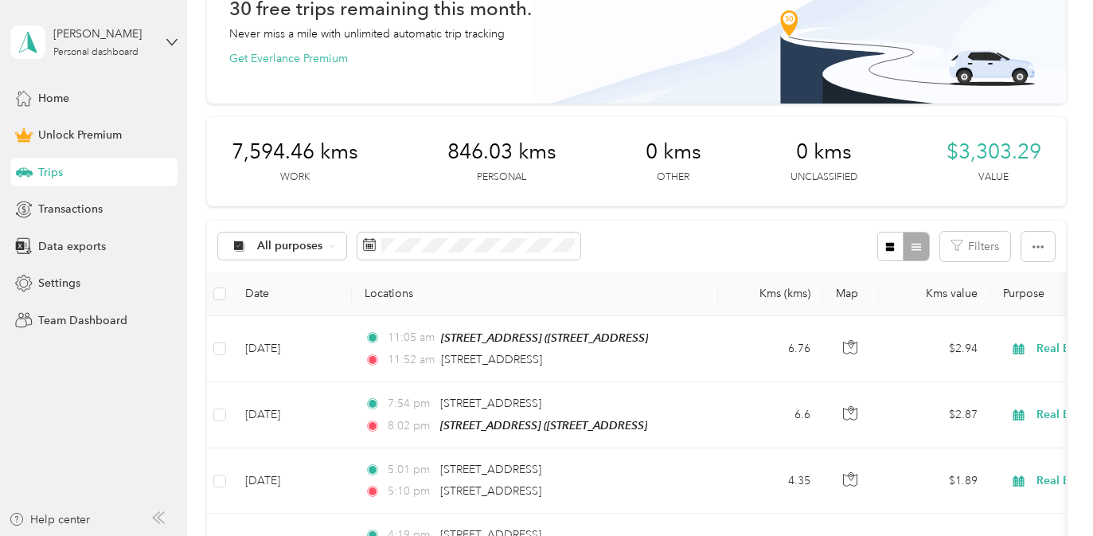
scroll to position [0, 0]
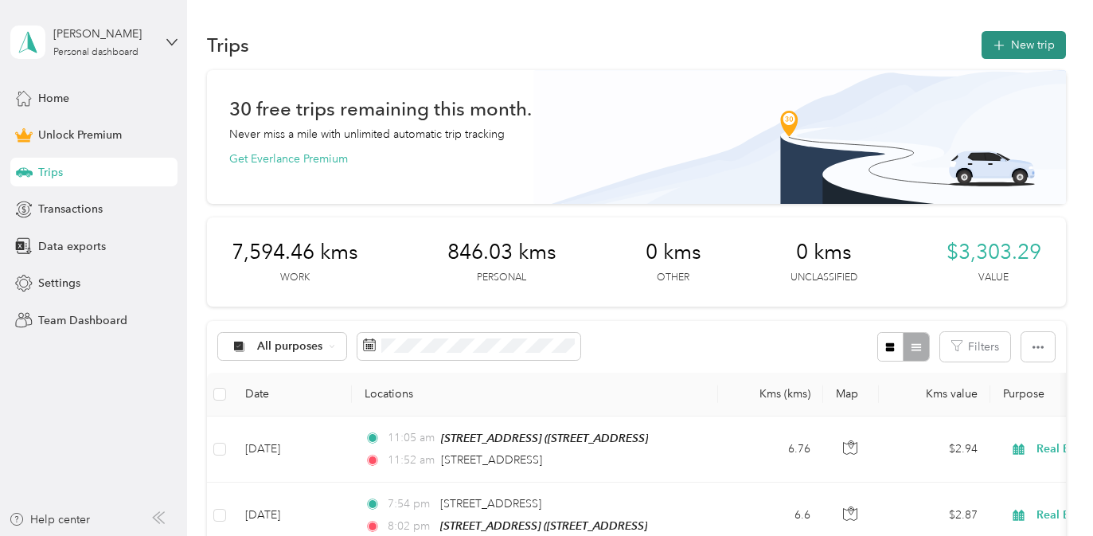
click at [1034, 43] on button "New trip" at bounding box center [1024, 45] width 84 height 28
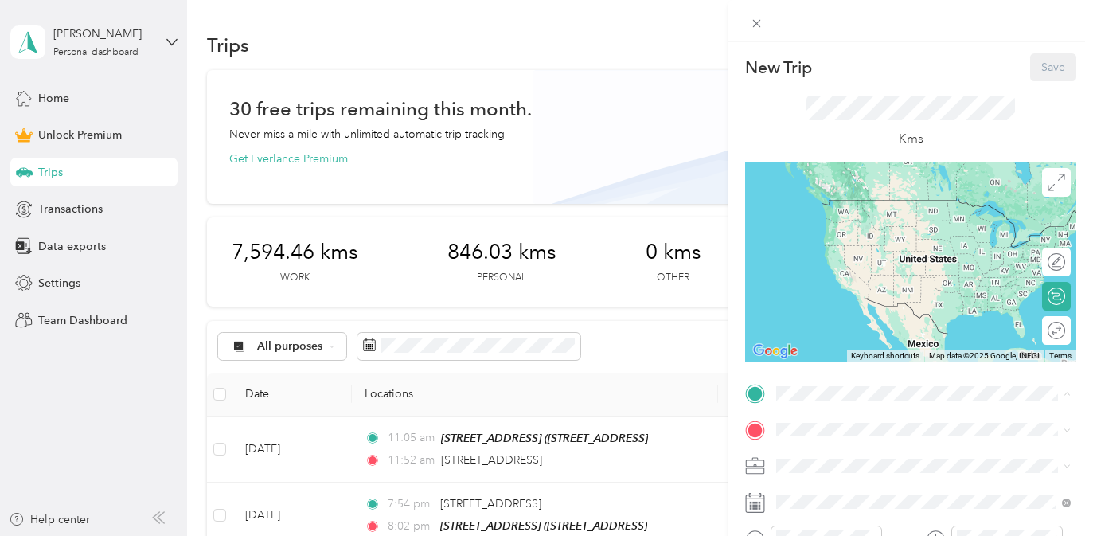
click at [870, 282] on div "[STREET_ADDRESS]" at bounding box center [860, 264] width 107 height 33
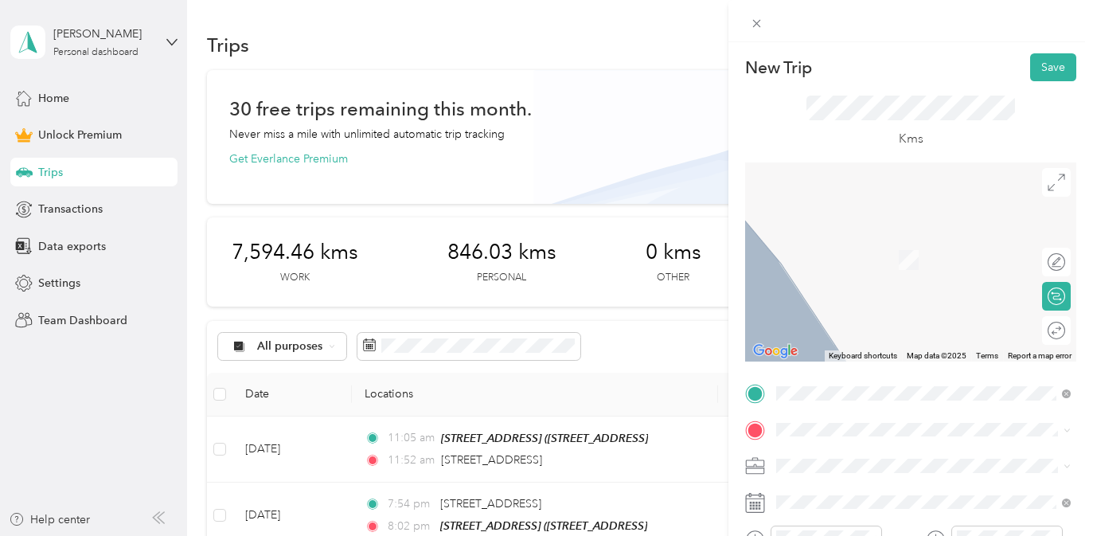
click at [878, 268] on div "Cottage 53 Richwood Dr, P0G 1G0, The Archipelago, ON, Canada" at bounding box center [857, 250] width 101 height 33
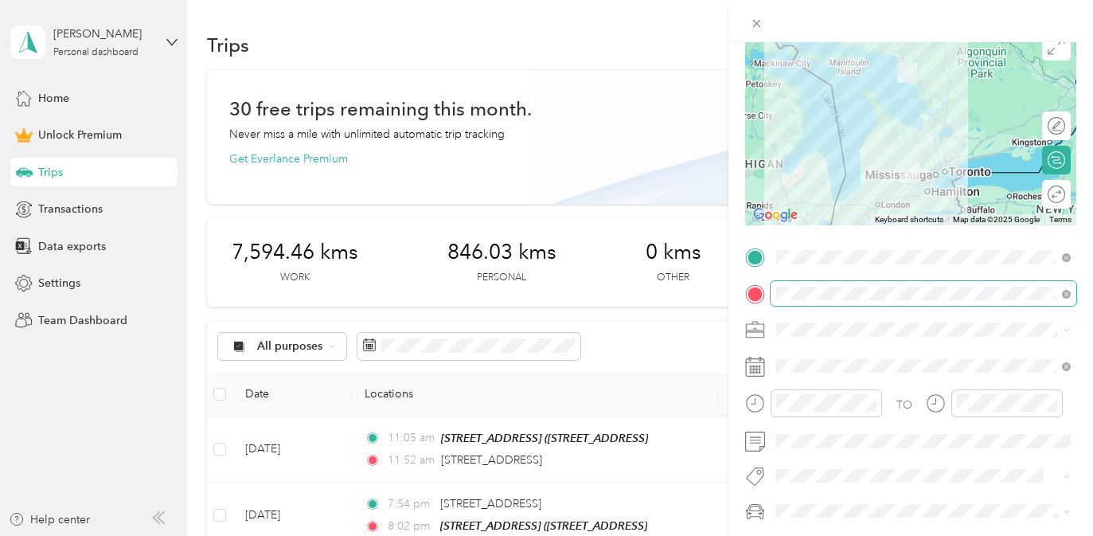
scroll to position [156, 0]
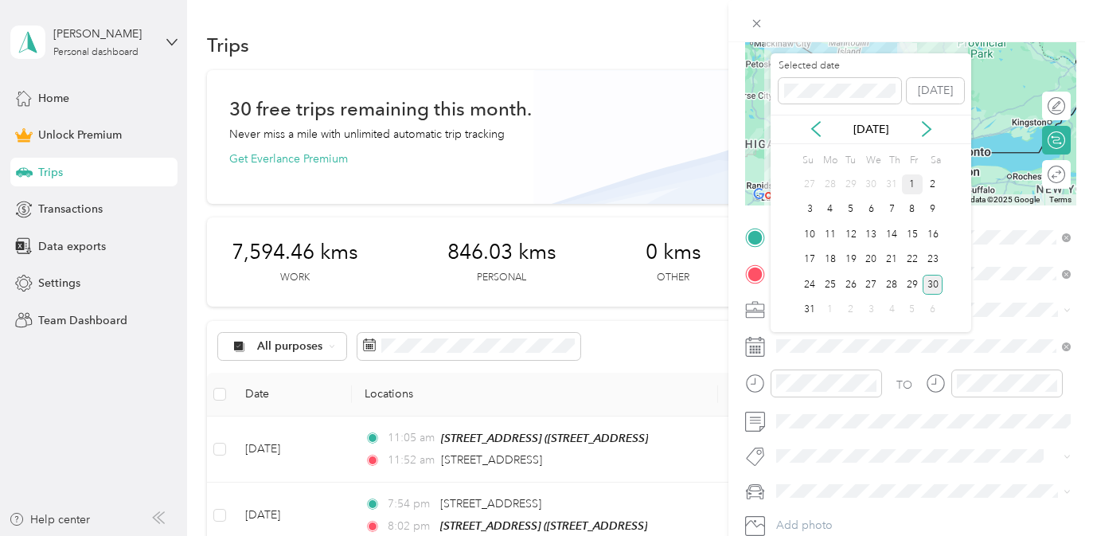
click at [916, 183] on div "1" at bounding box center [912, 184] width 21 height 20
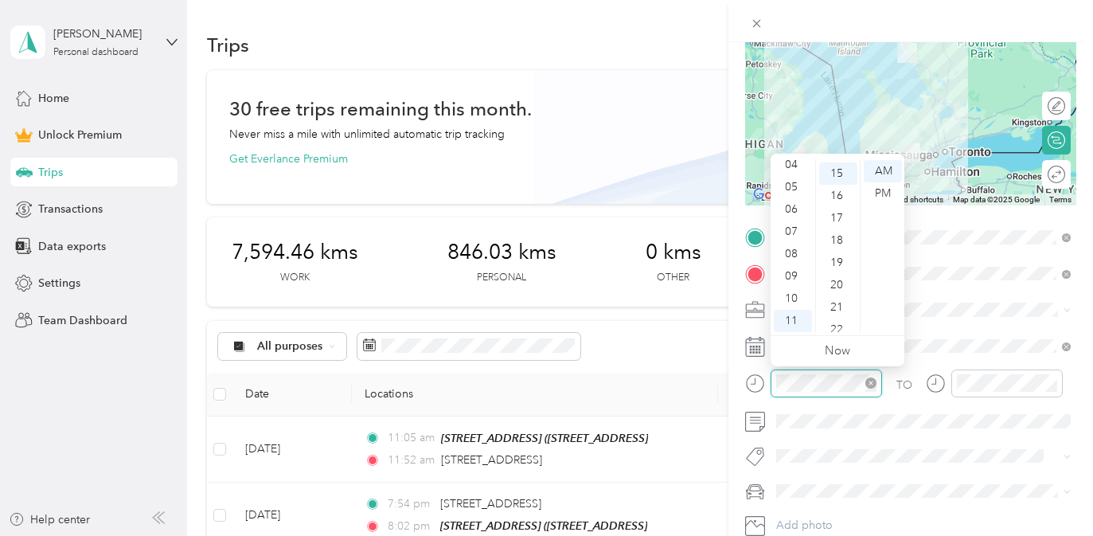
scroll to position [334, 0]
click at [793, 191] on div "05" at bounding box center [793, 187] width 38 height 22
click at [883, 199] on div "PM" at bounding box center [883, 193] width 38 height 22
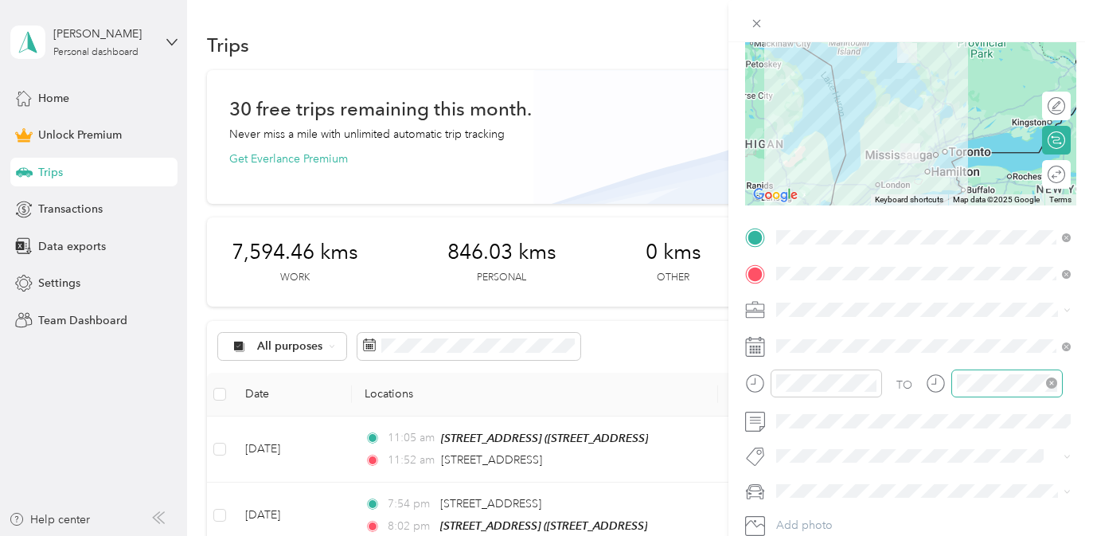
click at [992, 392] on div at bounding box center [1007, 384] width 111 height 28
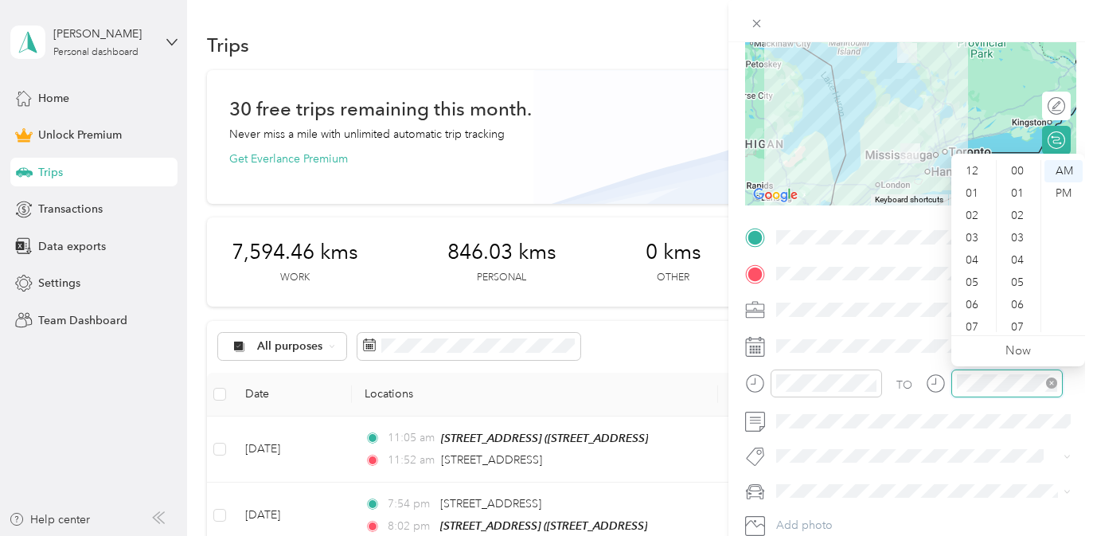
scroll to position [96, 0]
click at [976, 248] on div "08" at bounding box center [974, 254] width 38 height 22
click at [1008, 276] on div "20" at bounding box center [1019, 283] width 38 height 22
click at [1066, 194] on div "PM" at bounding box center [1064, 193] width 38 height 22
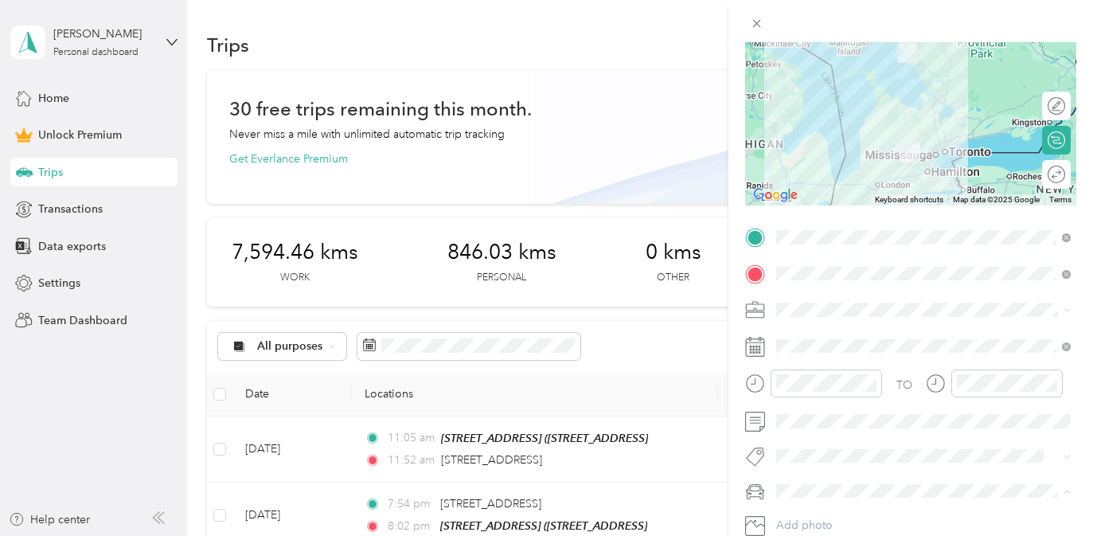
click at [865, 514] on div "Rogue" at bounding box center [924, 518] width 284 height 17
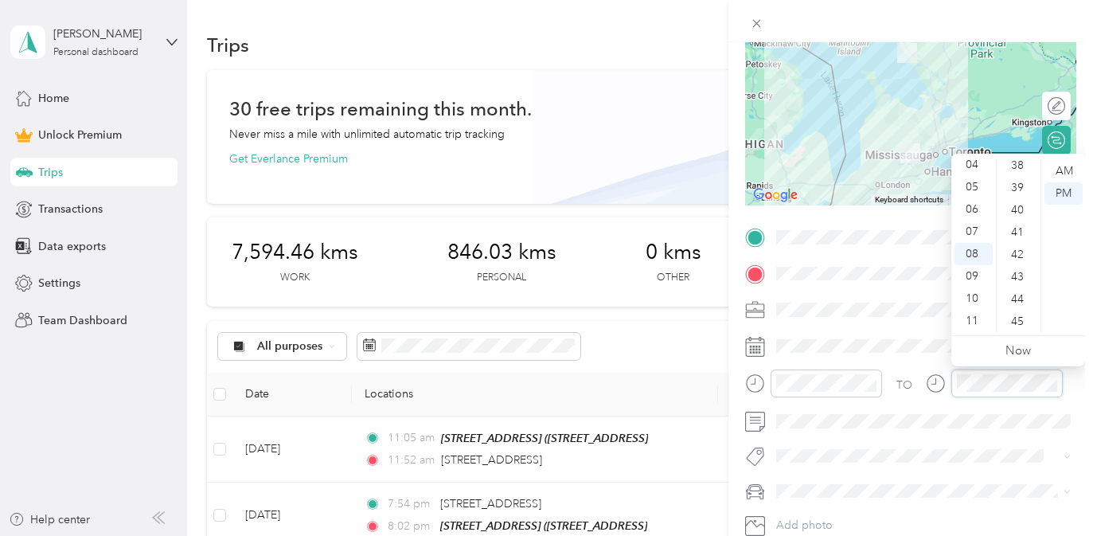
scroll to position [856, 0]
click at [1019, 299] on div "44" at bounding box center [1019, 296] width 38 height 22
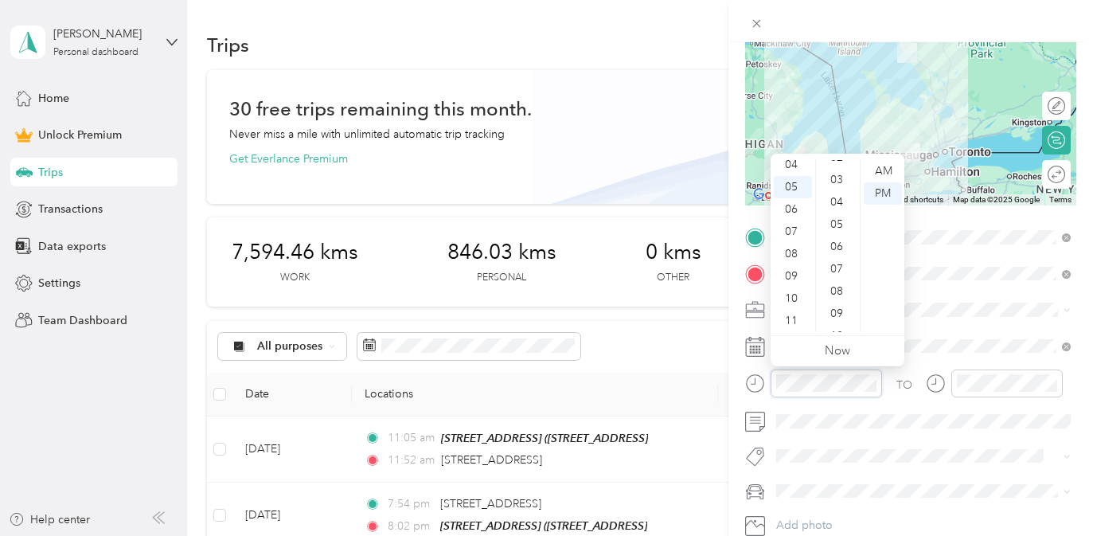
scroll to position [25, 0]
click at [835, 237] on div "04" at bounding box center [838, 235] width 38 height 22
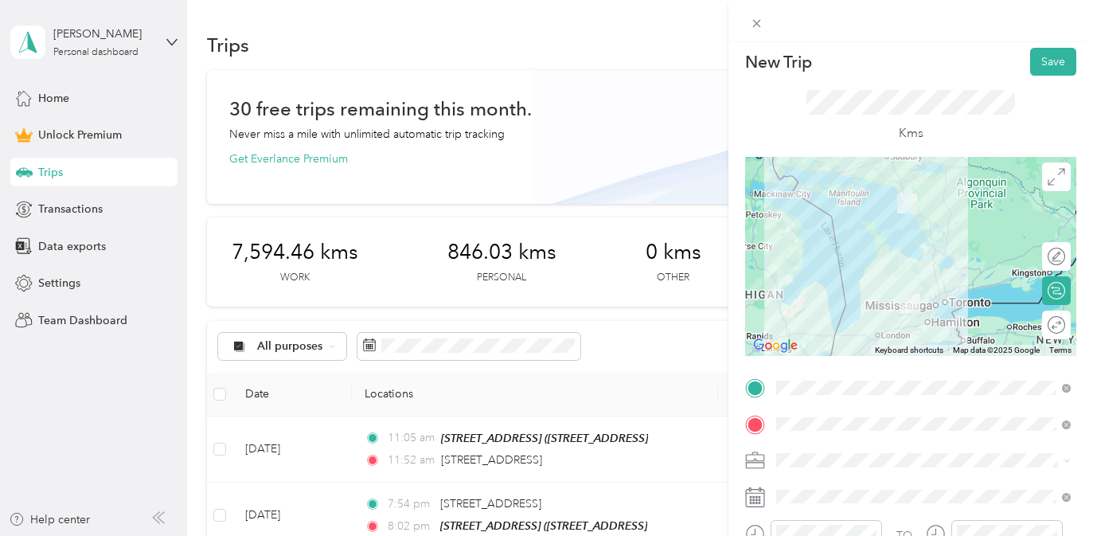
scroll to position [0, 0]
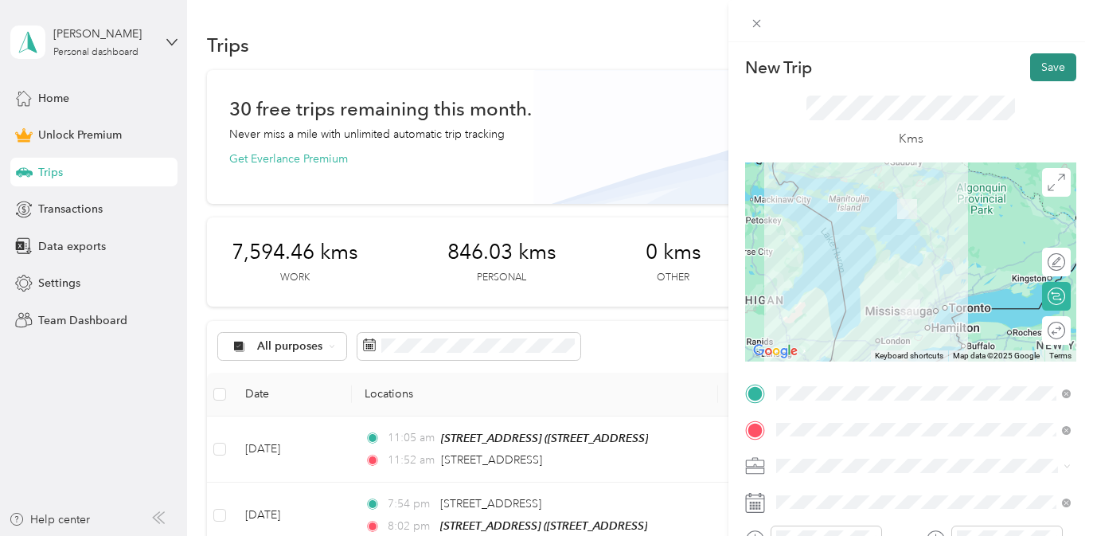
click at [1056, 67] on button "Save" at bounding box center [1054, 67] width 46 height 28
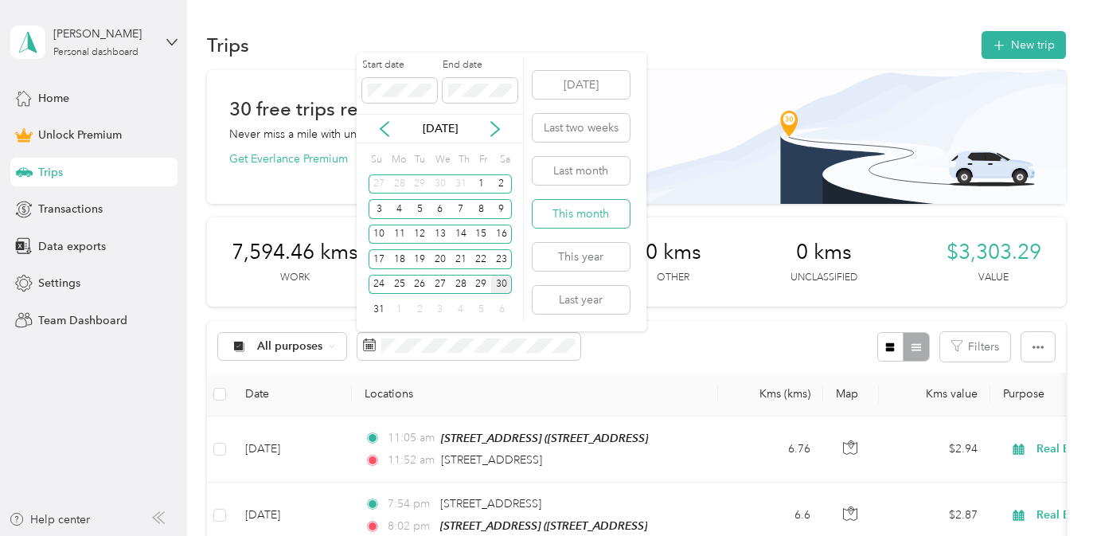
click at [593, 213] on button "This month" at bounding box center [581, 214] width 97 height 28
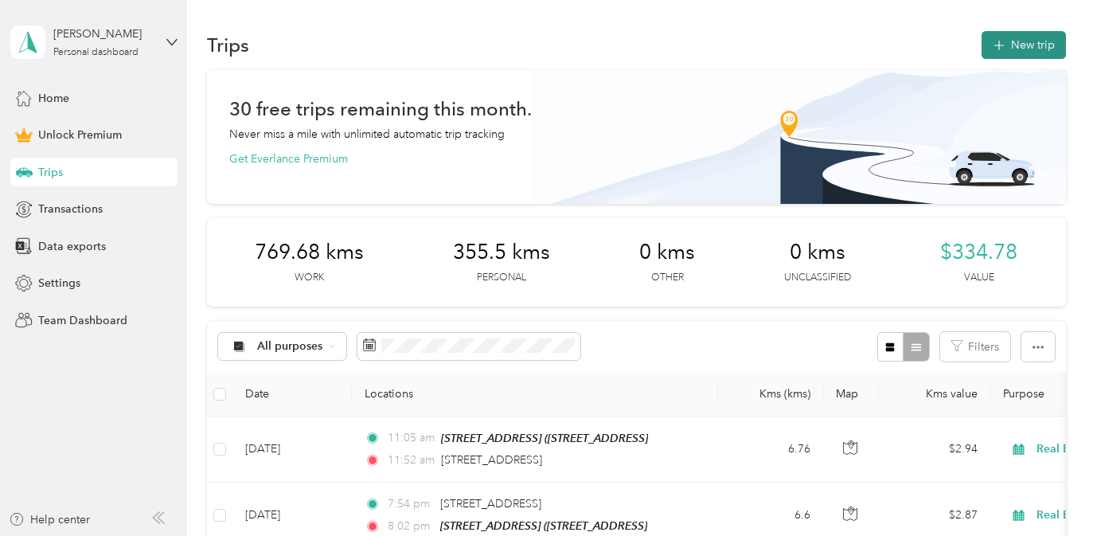
click at [1048, 42] on button "New trip" at bounding box center [1024, 45] width 84 height 28
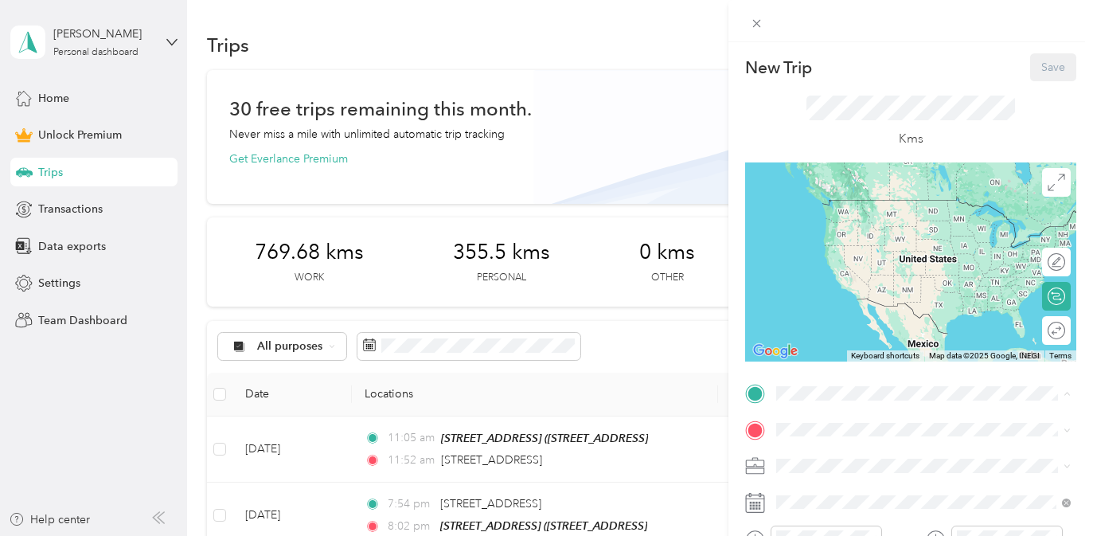
click at [857, 217] on span "[STREET_ADDRESS]" at bounding box center [857, 224] width 101 height 14
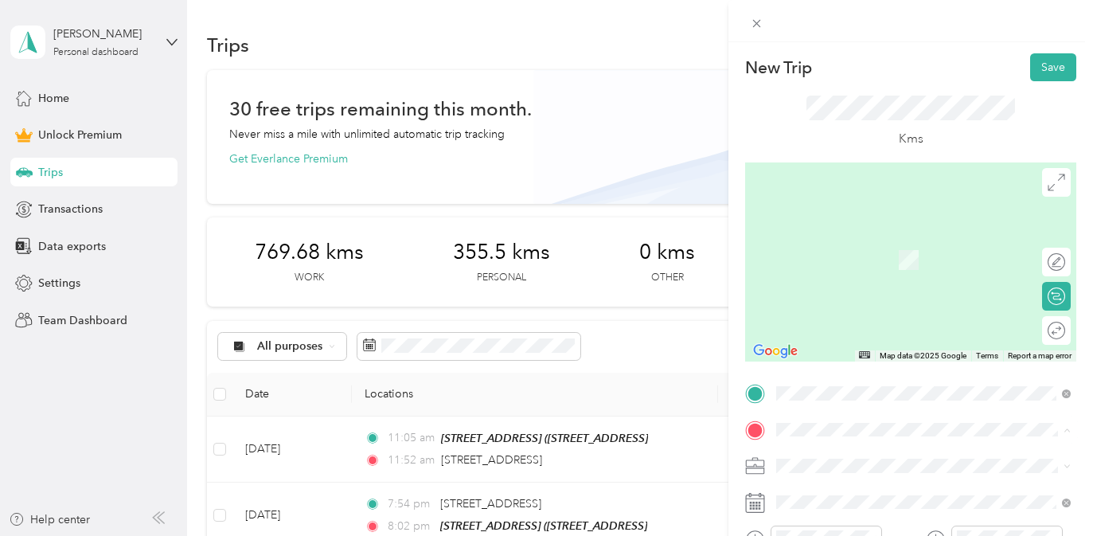
click at [855, 318] on div "[STREET_ADDRESS]" at bounding box center [860, 300] width 107 height 33
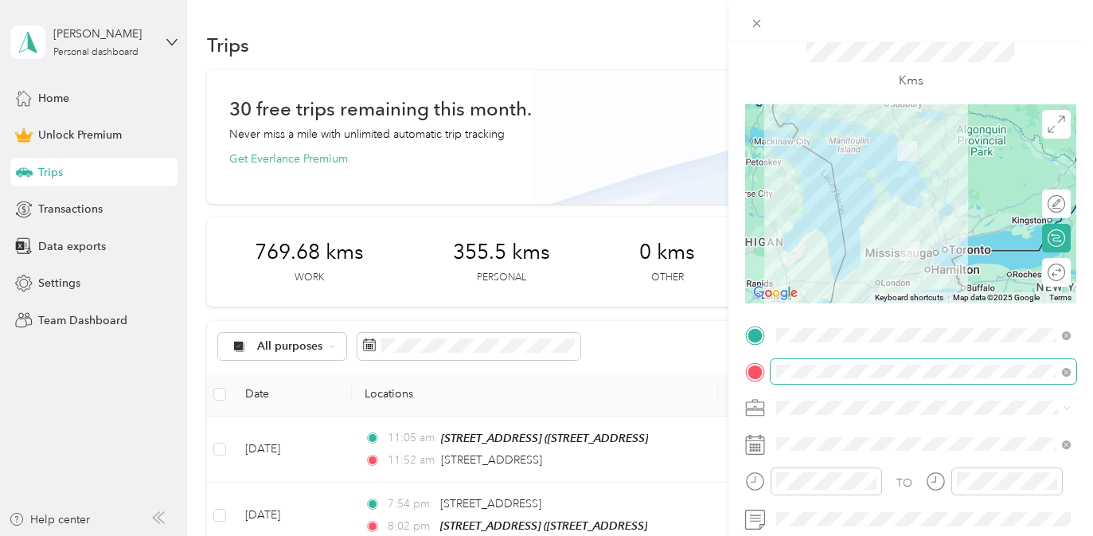
scroll to position [184, 0]
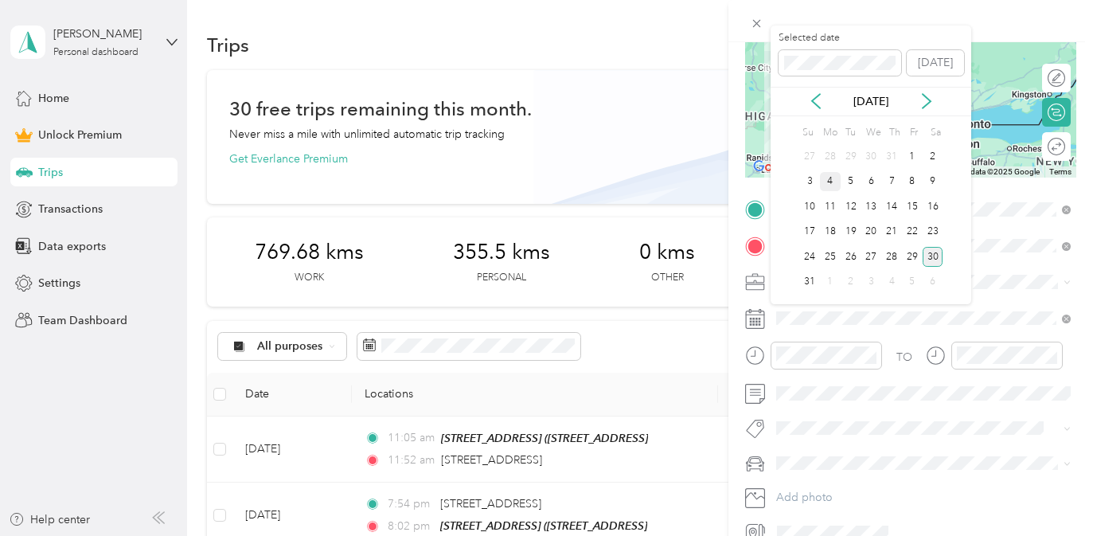
click at [829, 180] on div "4" at bounding box center [830, 182] width 21 height 20
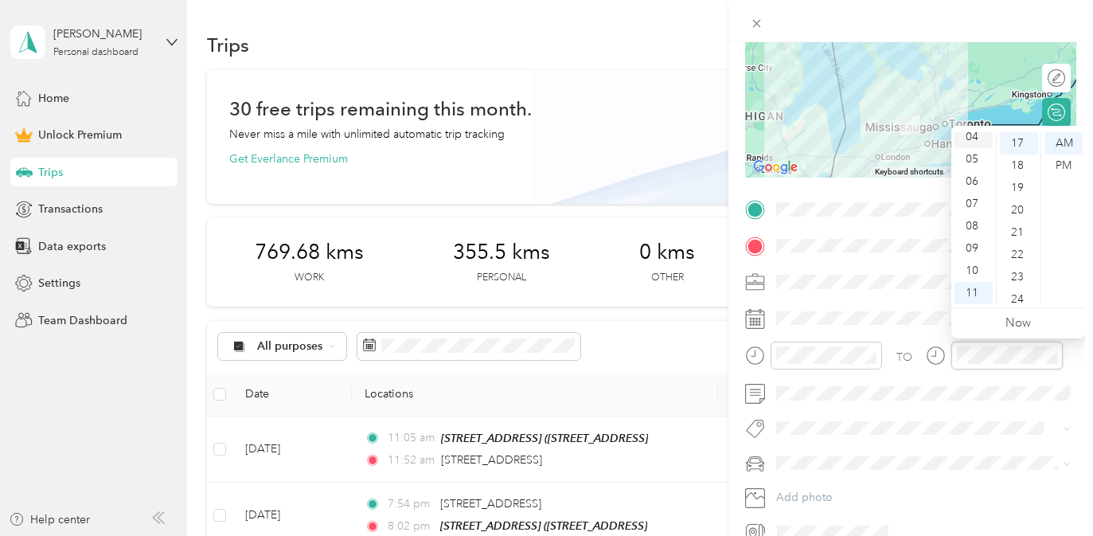
scroll to position [0, 0]
click at [979, 209] on div "03" at bounding box center [974, 210] width 38 height 22
click at [1018, 197] on div "04" at bounding box center [1019, 203] width 38 height 22
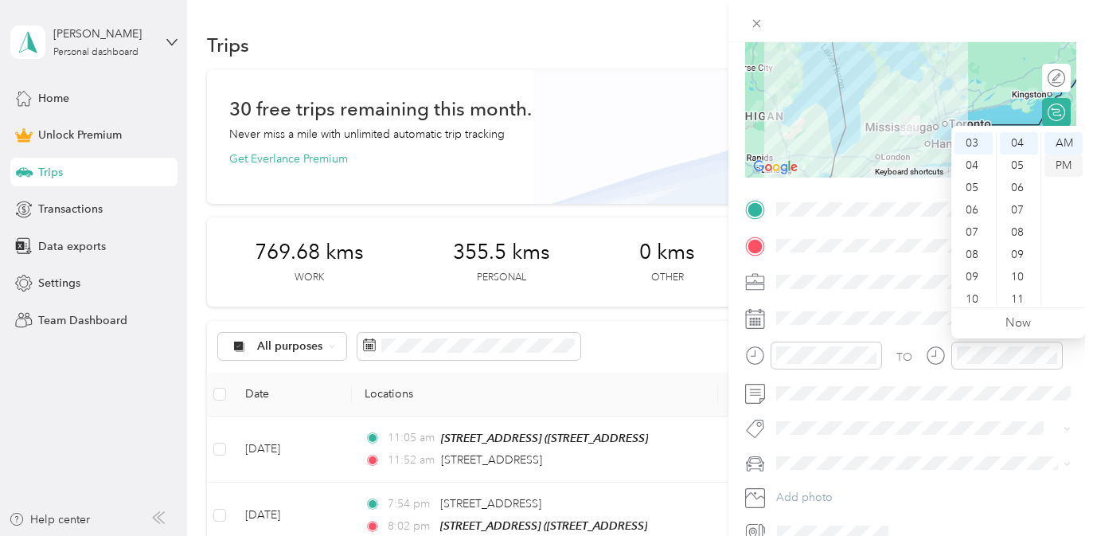
click at [1065, 165] on div "PM" at bounding box center [1064, 166] width 38 height 22
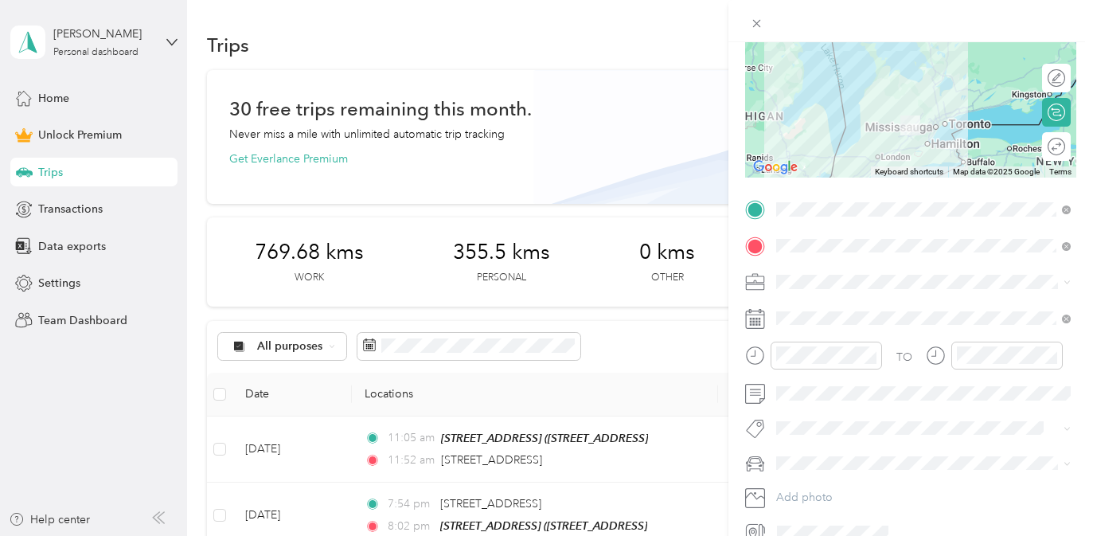
click at [886, 488] on div "Rogue" at bounding box center [924, 485] width 284 height 17
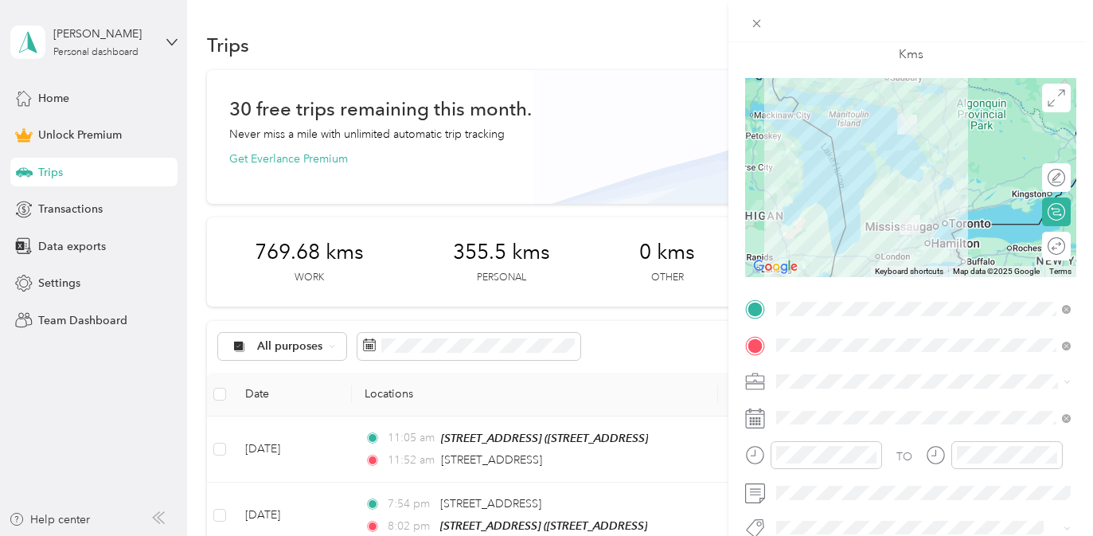
scroll to position [0, 0]
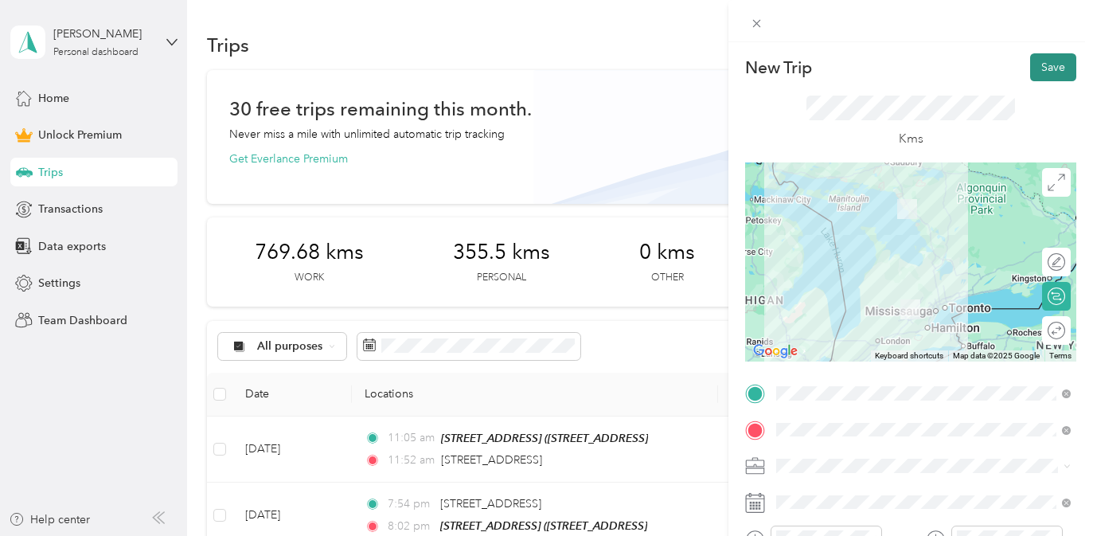
click at [1044, 68] on button "Save" at bounding box center [1054, 67] width 46 height 28
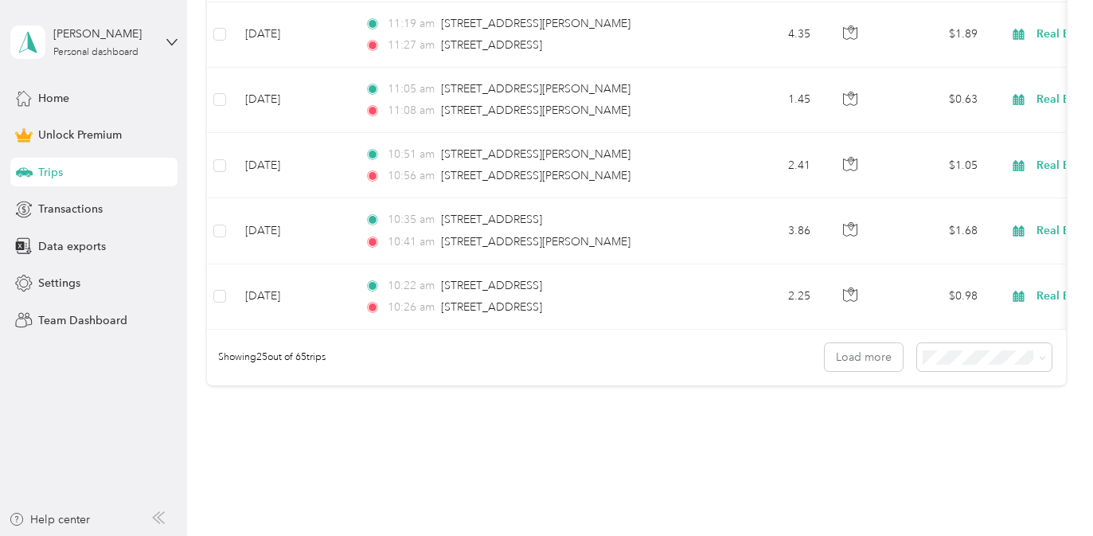
scroll to position [1799, 0]
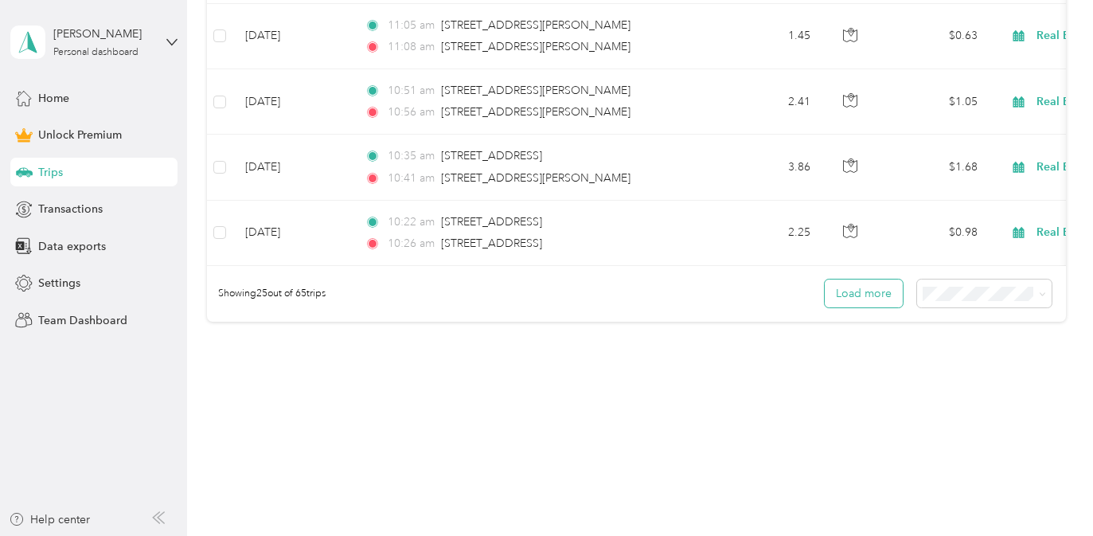
click at [878, 289] on button "Load more" at bounding box center [864, 294] width 78 height 28
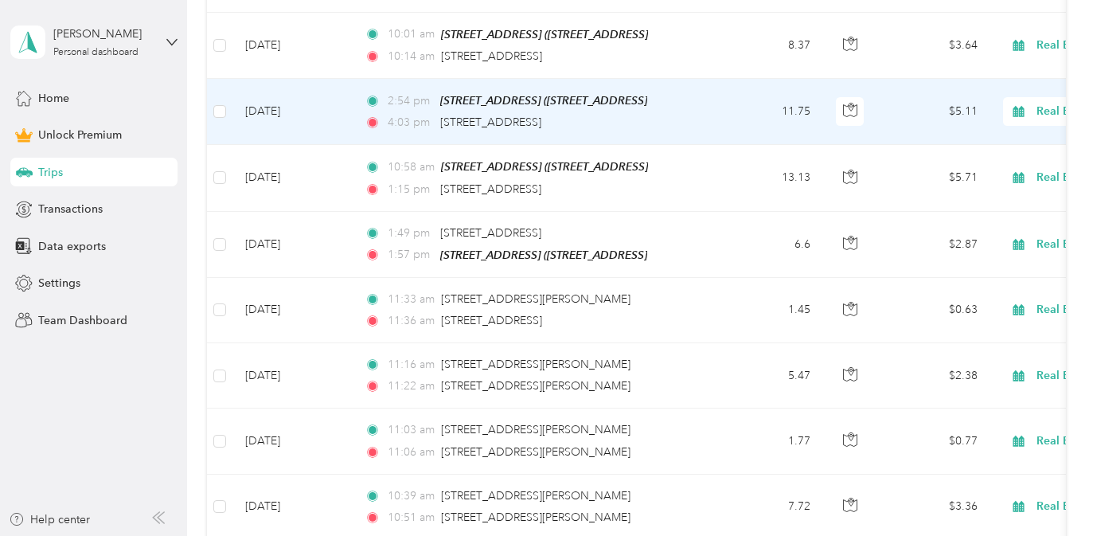
scroll to position [3444, 0]
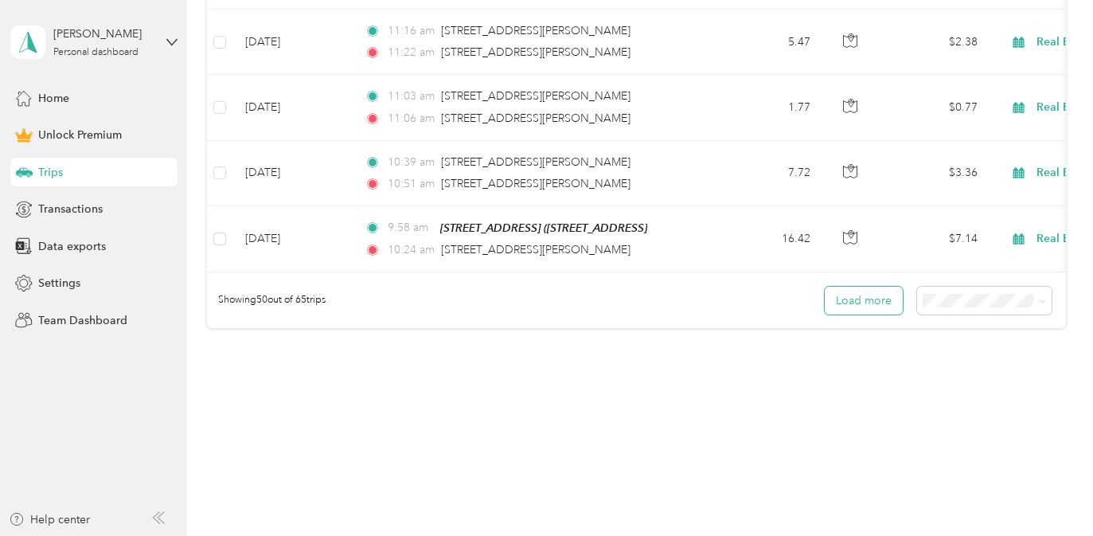
click at [886, 291] on button "Load more" at bounding box center [864, 301] width 78 height 28
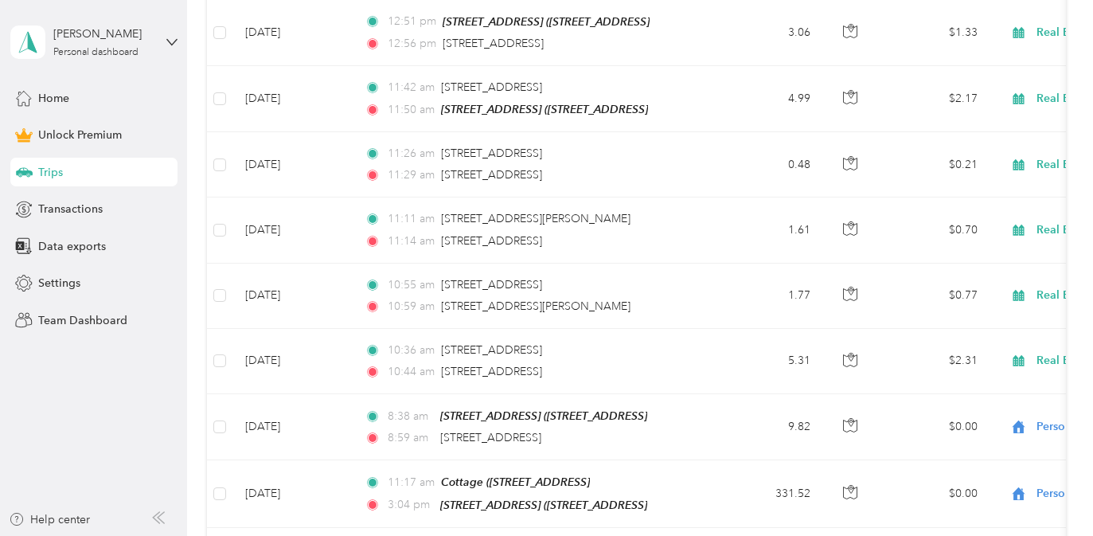
scroll to position [4430, 0]
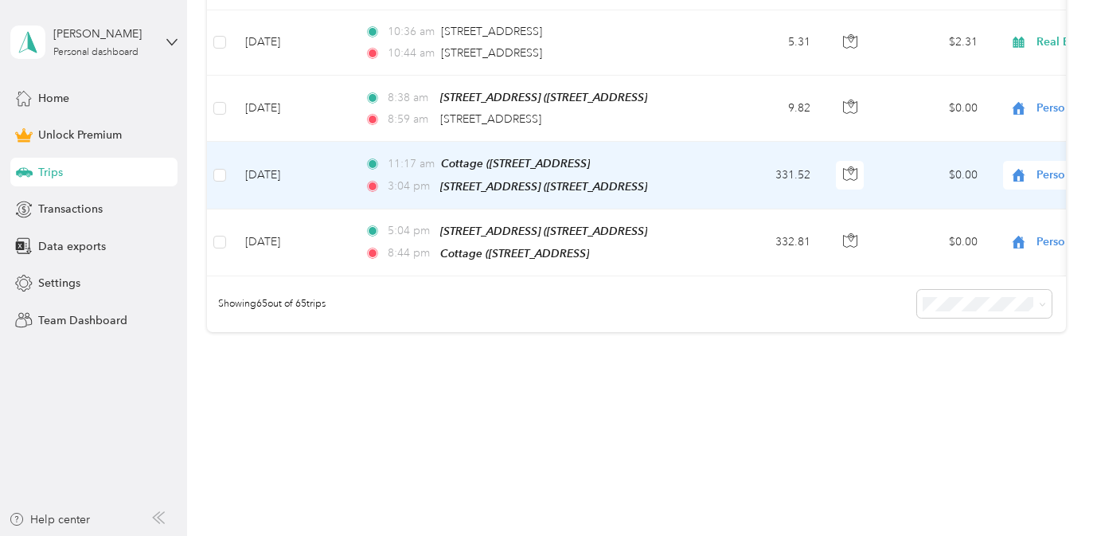
click at [329, 169] on td "Aug 4, 2025" at bounding box center [292, 175] width 119 height 67
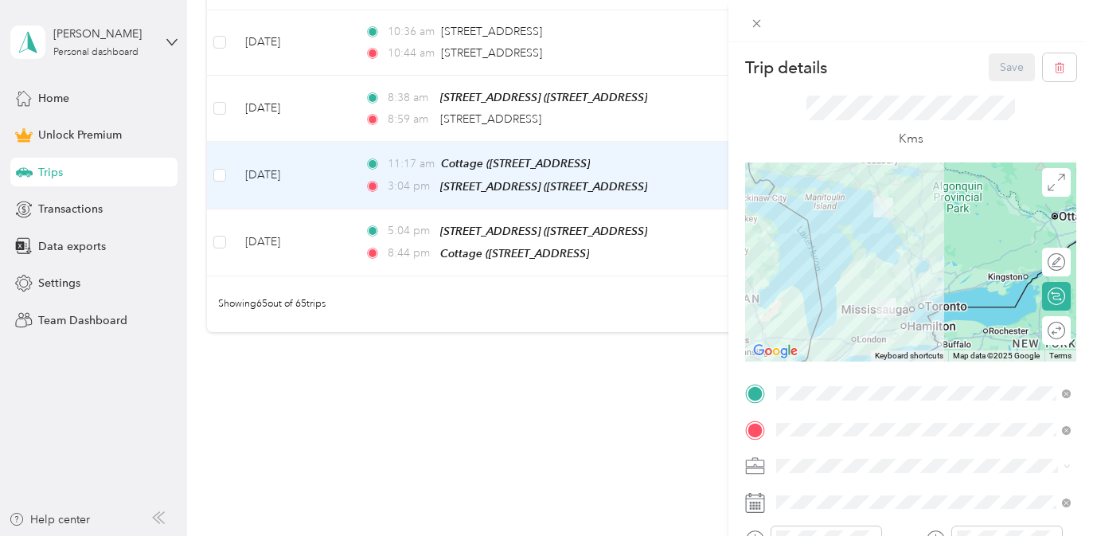
drag, startPoint x: 924, startPoint y: 277, endPoint x: 912, endPoint y: 278, distance: 12.0
click at [912, 278] on div at bounding box center [910, 261] width 331 height 199
click at [913, 279] on div at bounding box center [910, 261] width 331 height 199
click at [898, 284] on div at bounding box center [910, 261] width 331 height 199
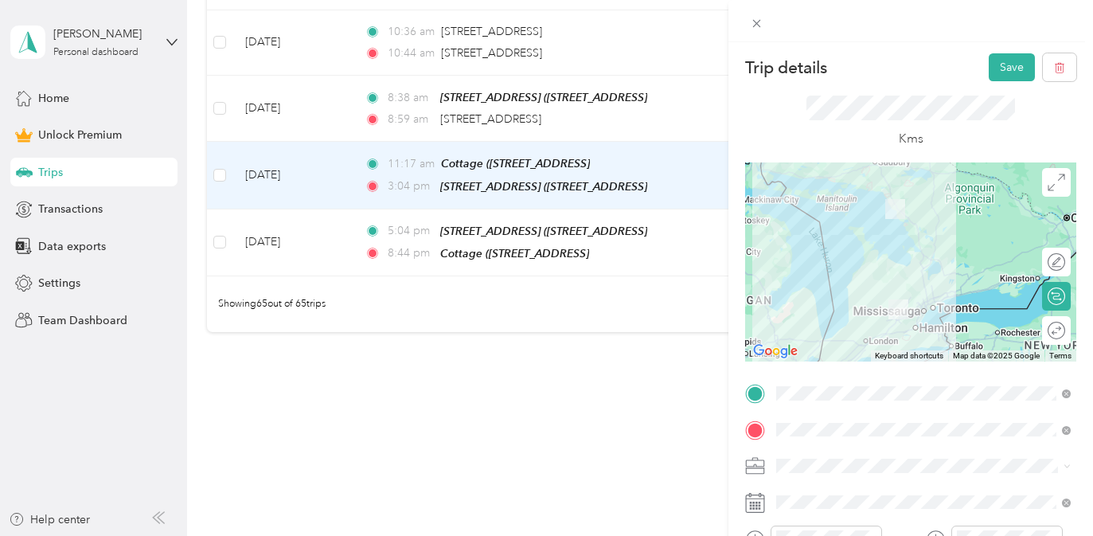
click at [914, 291] on div at bounding box center [910, 261] width 331 height 199
click at [906, 276] on div at bounding box center [910, 261] width 331 height 199
click at [1012, 63] on button "Save" at bounding box center [1012, 67] width 46 height 28
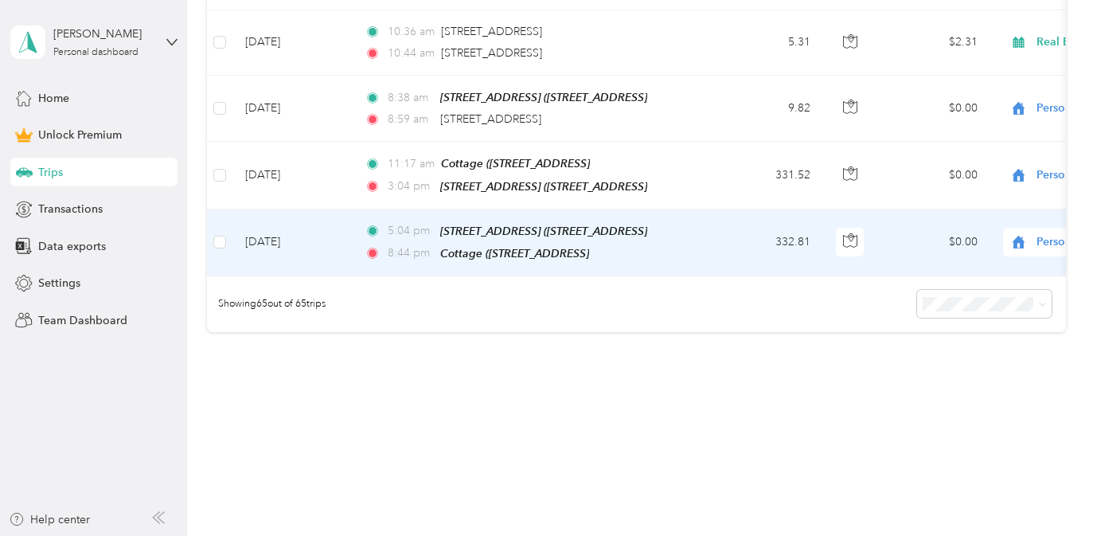
click at [735, 229] on td "332.81" at bounding box center [770, 242] width 105 height 67
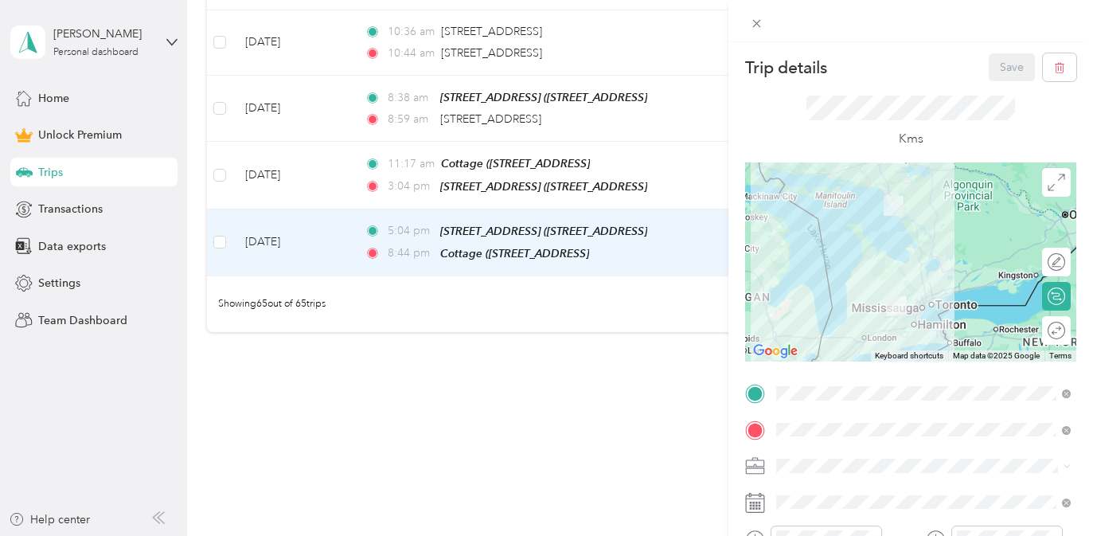
click at [921, 275] on div at bounding box center [910, 261] width 331 height 199
click at [906, 289] on div at bounding box center [910, 261] width 331 height 199
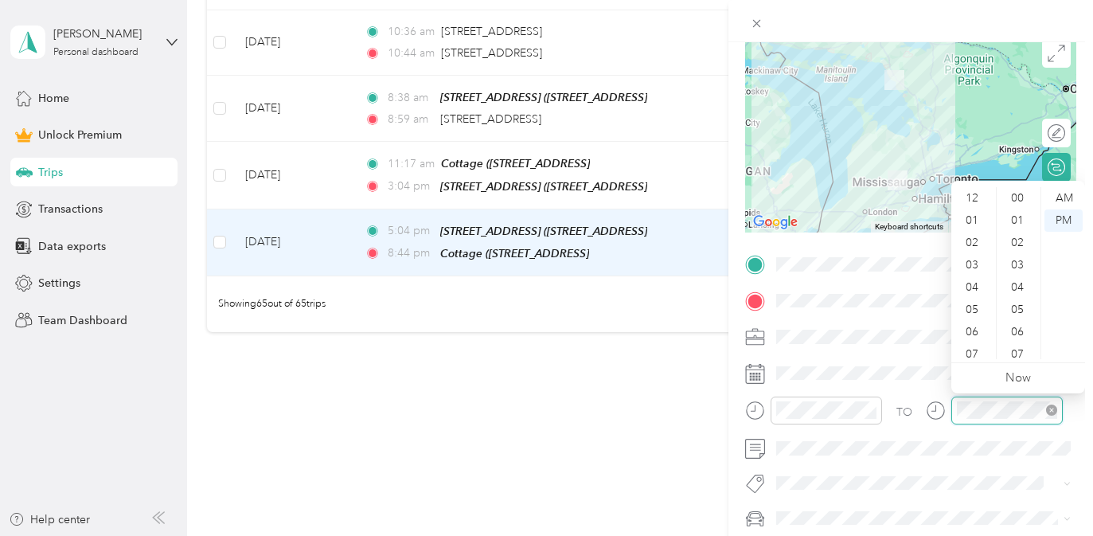
scroll to position [96, 0]
click at [1021, 195] on div "43" at bounding box center [1019, 197] width 38 height 22
click at [905, 344] on span at bounding box center [924, 336] width 306 height 25
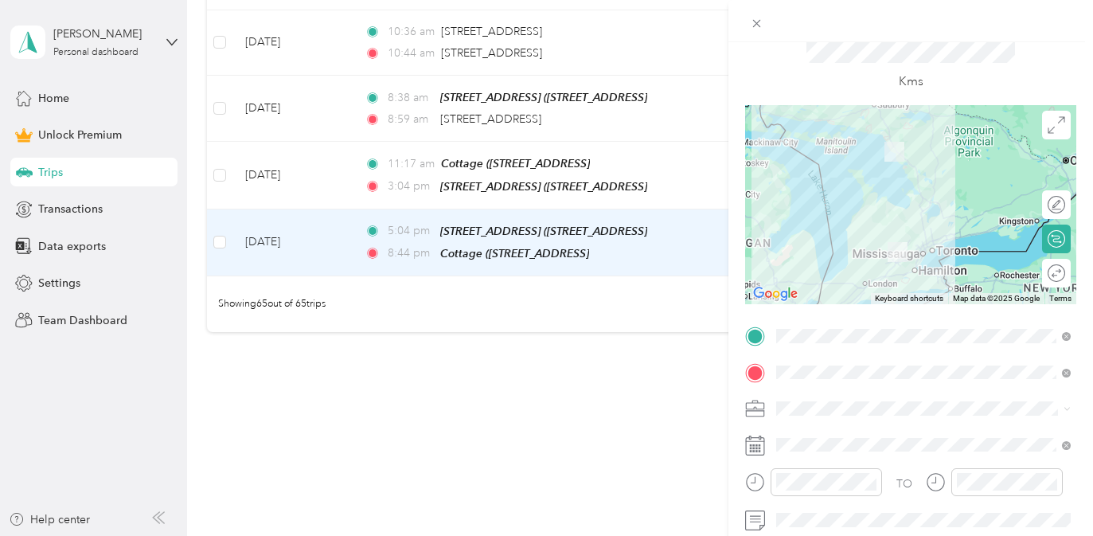
scroll to position [0, 0]
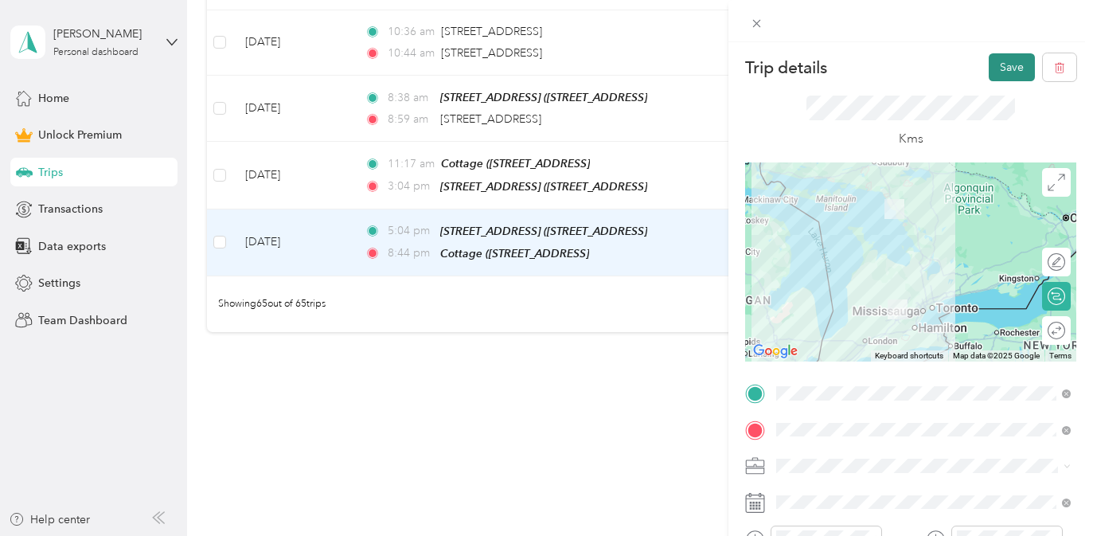
click at [1003, 66] on button "Save" at bounding box center [1012, 67] width 46 height 28
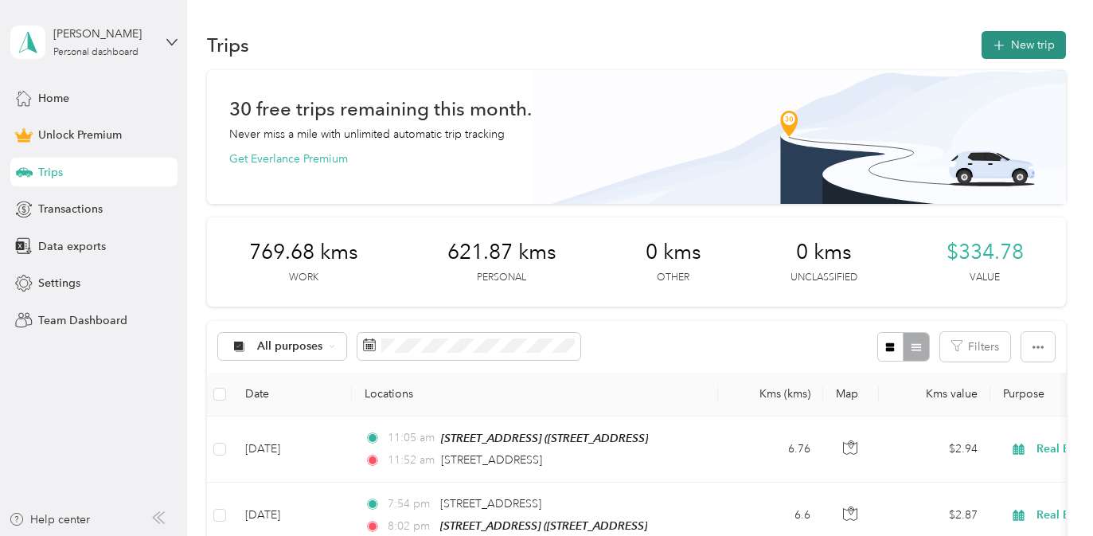
click at [1034, 44] on button "New trip" at bounding box center [1024, 45] width 84 height 28
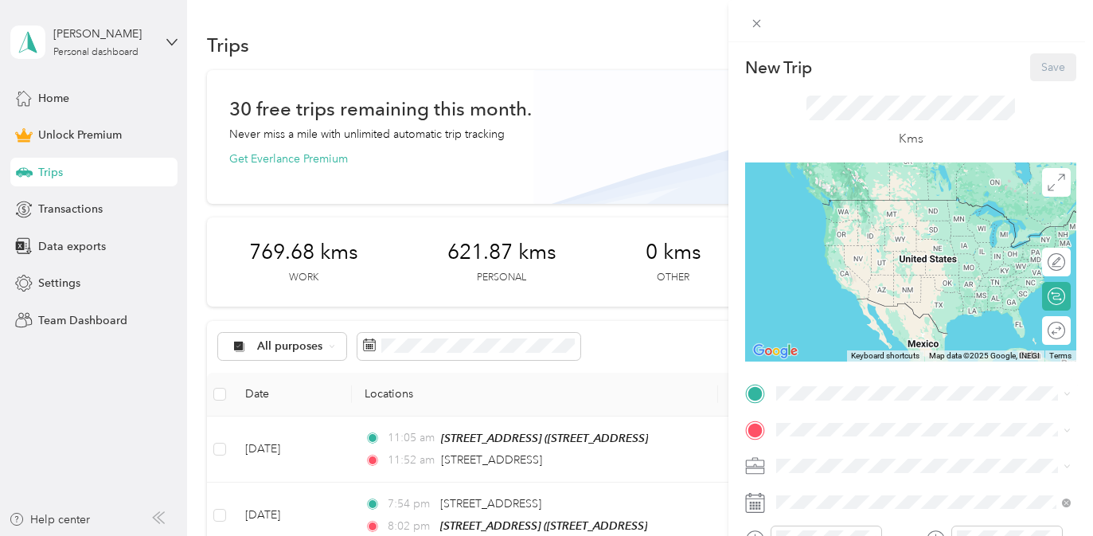
click at [880, 281] on div "[STREET_ADDRESS]" at bounding box center [860, 264] width 107 height 33
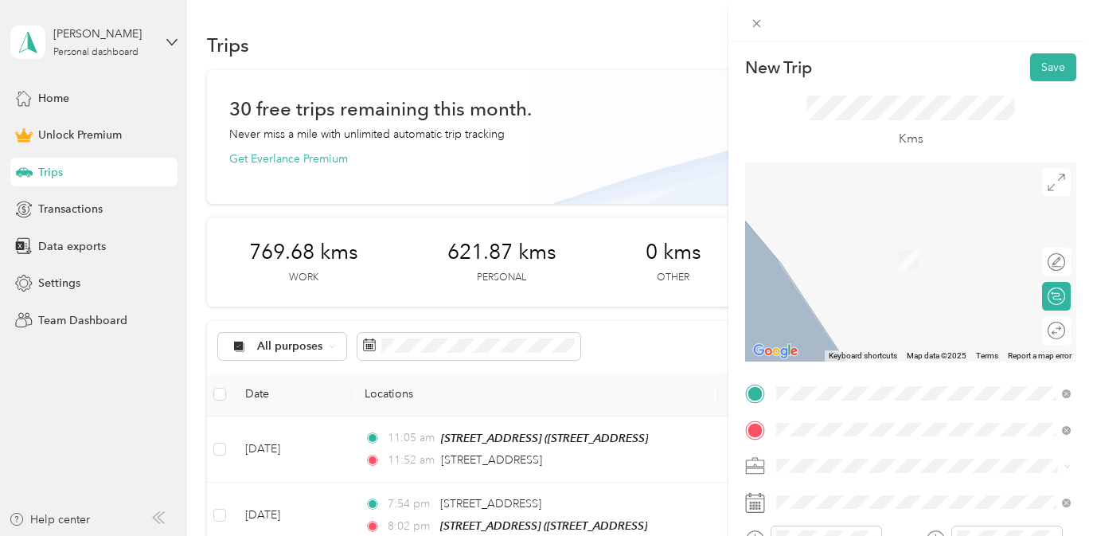
click at [874, 238] on span "194 Auburn Drive Waterloo, Ontario N2K 3T2, Canada" at bounding box center [857, 236] width 101 height 14
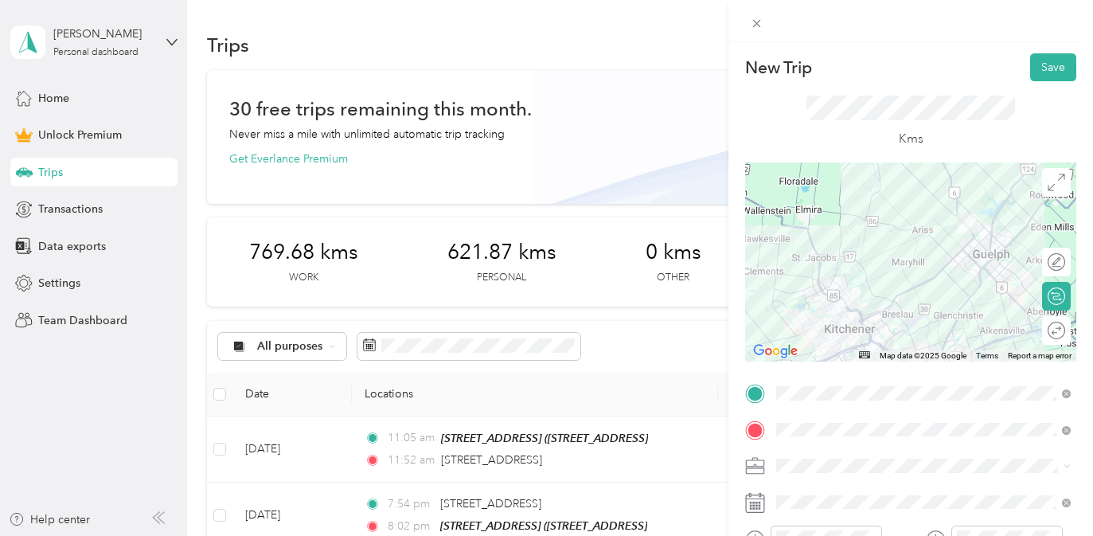
click at [905, 298] on div "Real Estate" at bounding box center [924, 298] width 284 height 17
click at [1059, 328] on div at bounding box center [1048, 330] width 33 height 17
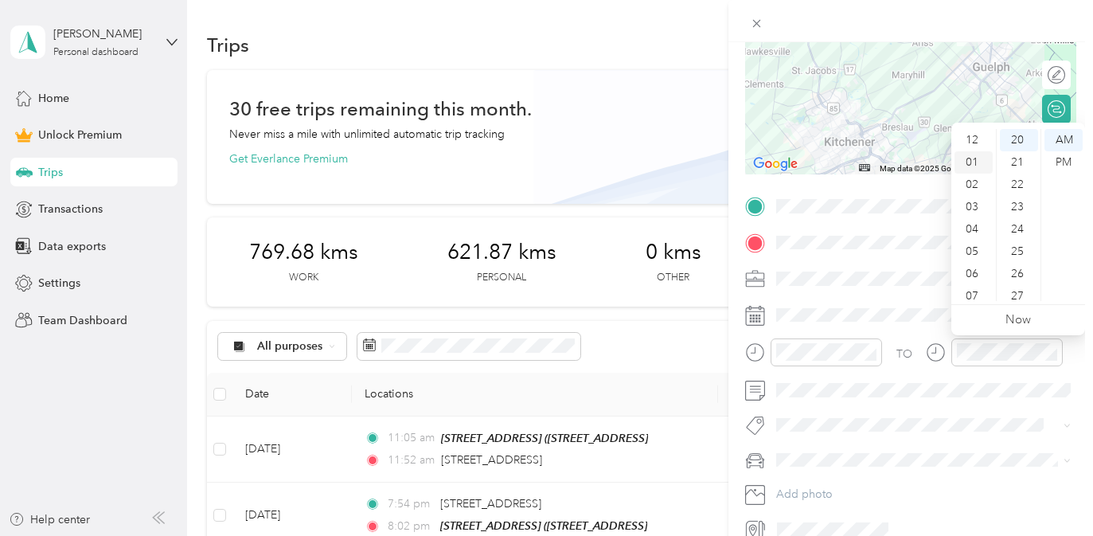
click at [974, 159] on div "01" at bounding box center [974, 162] width 38 height 22
click at [1067, 162] on div "PM" at bounding box center [1064, 162] width 38 height 22
click at [1004, 205] on div "29" at bounding box center [1019, 207] width 38 height 22
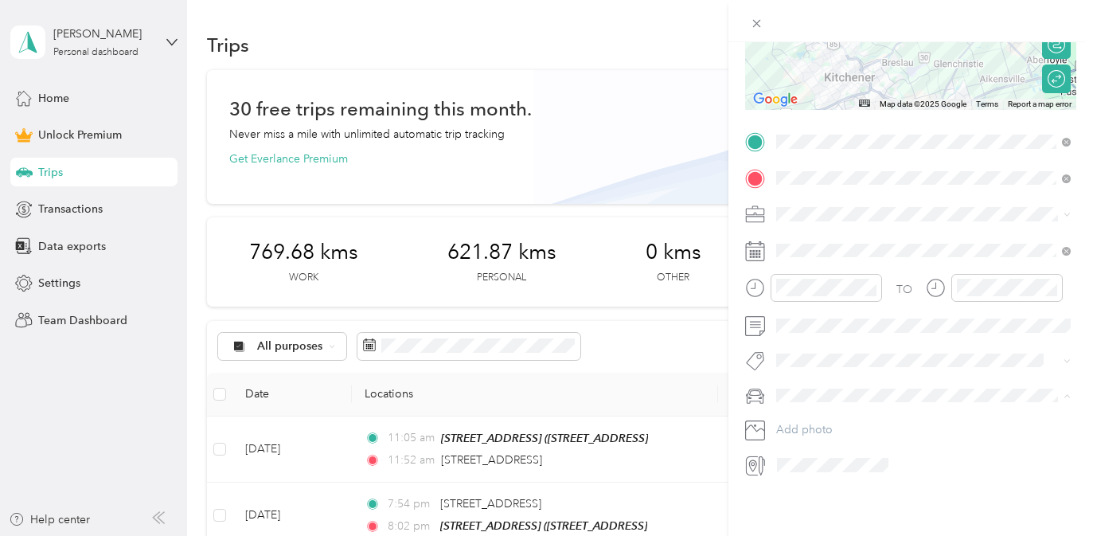
click at [863, 420] on div "Rogue" at bounding box center [924, 423] width 284 height 17
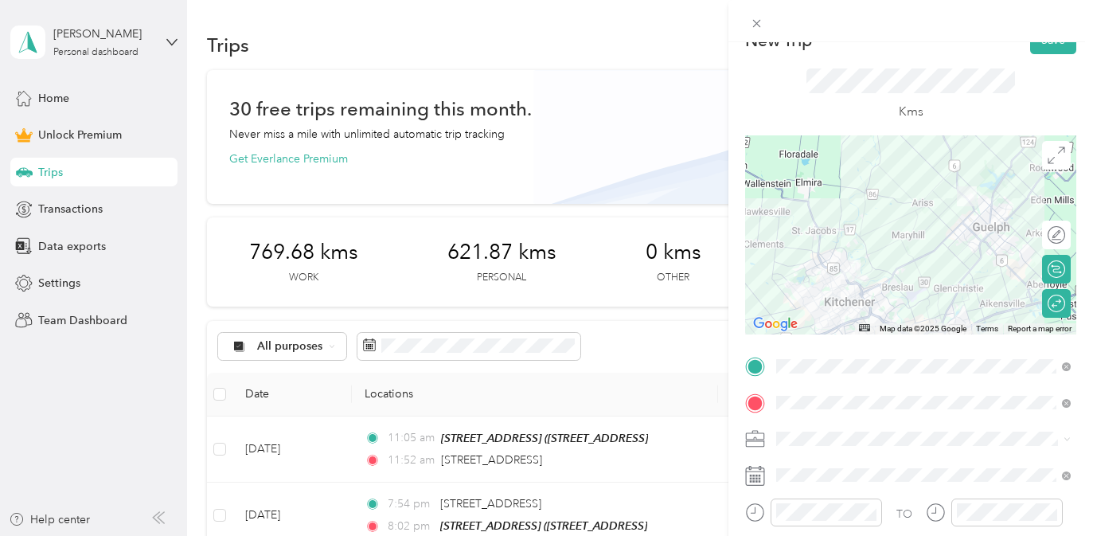
scroll to position [0, 0]
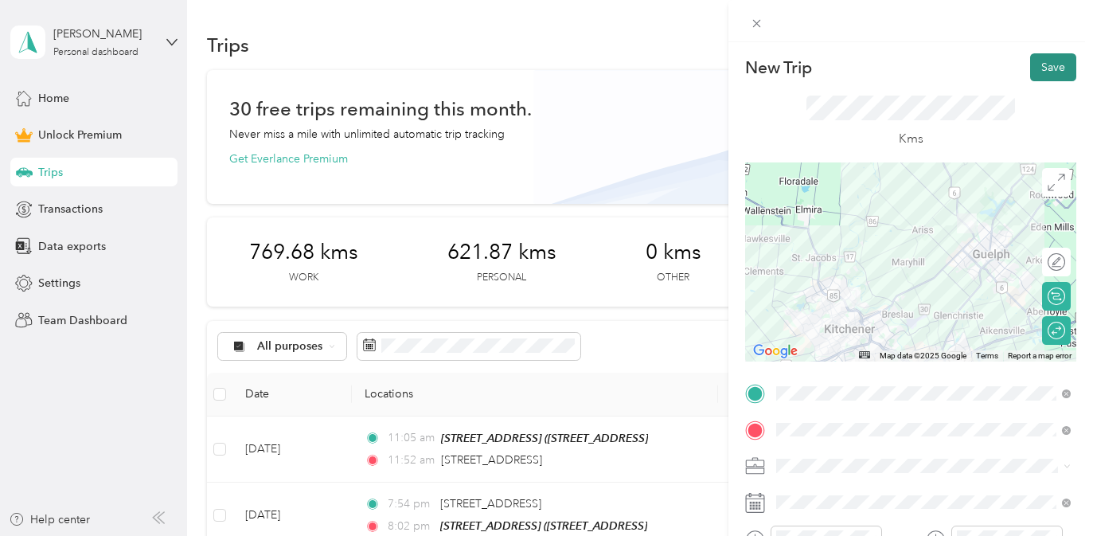
click at [1058, 66] on button "Save" at bounding box center [1054, 67] width 46 height 28
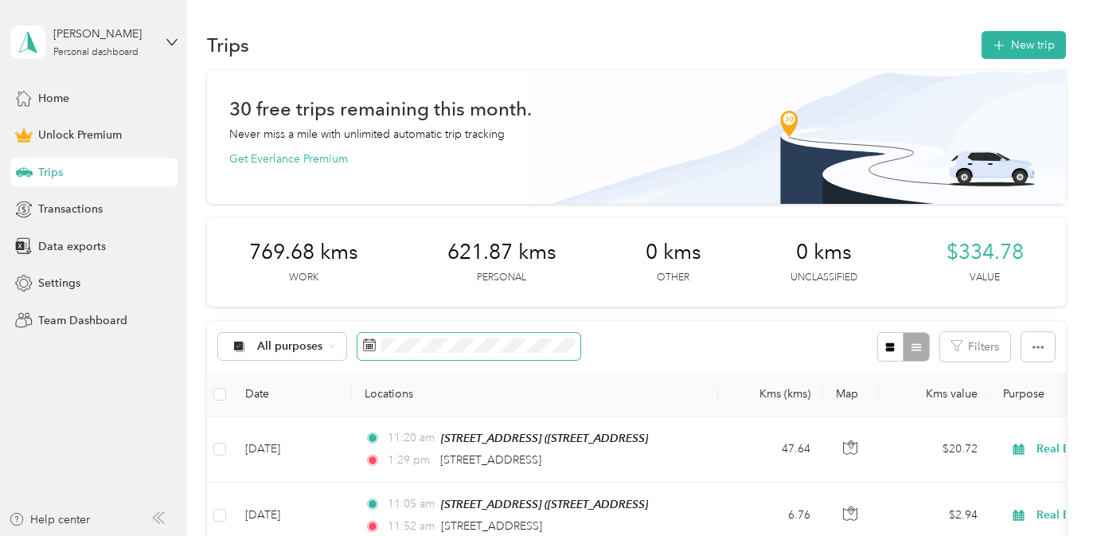
click at [509, 354] on span at bounding box center [469, 346] width 223 height 27
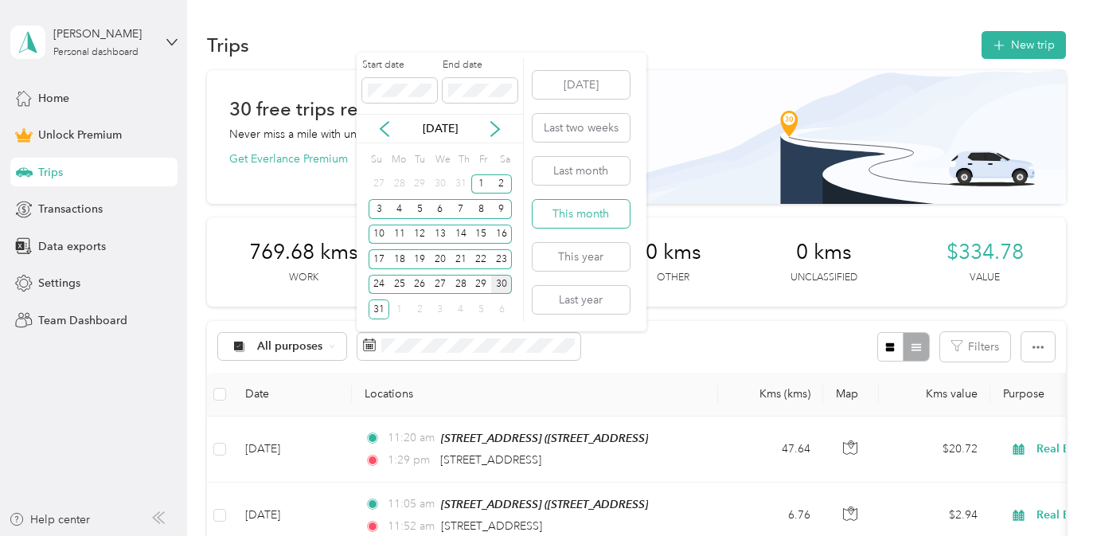
click at [583, 213] on button "This month" at bounding box center [581, 214] width 97 height 28
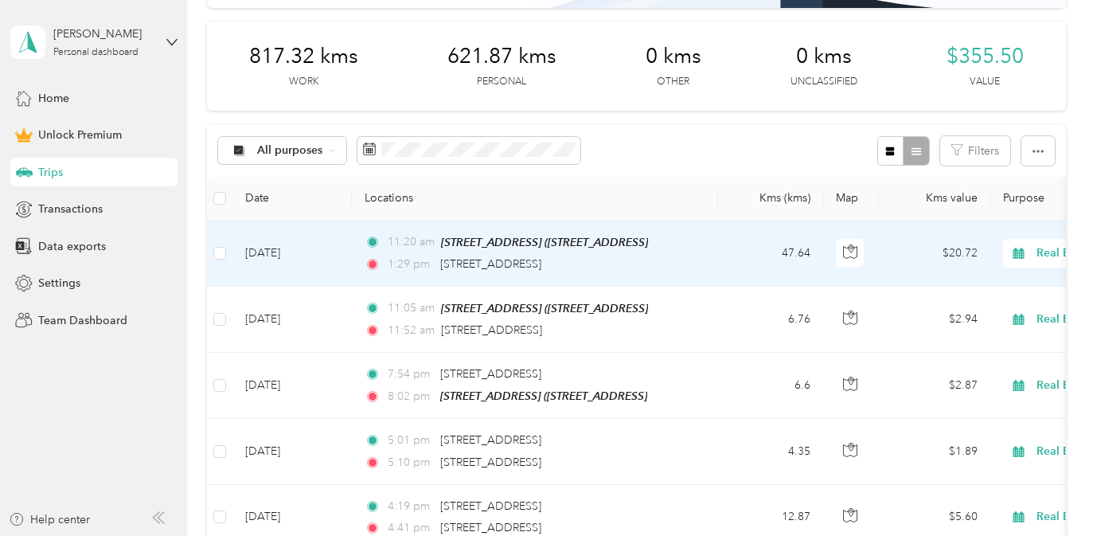
scroll to position [194, 0]
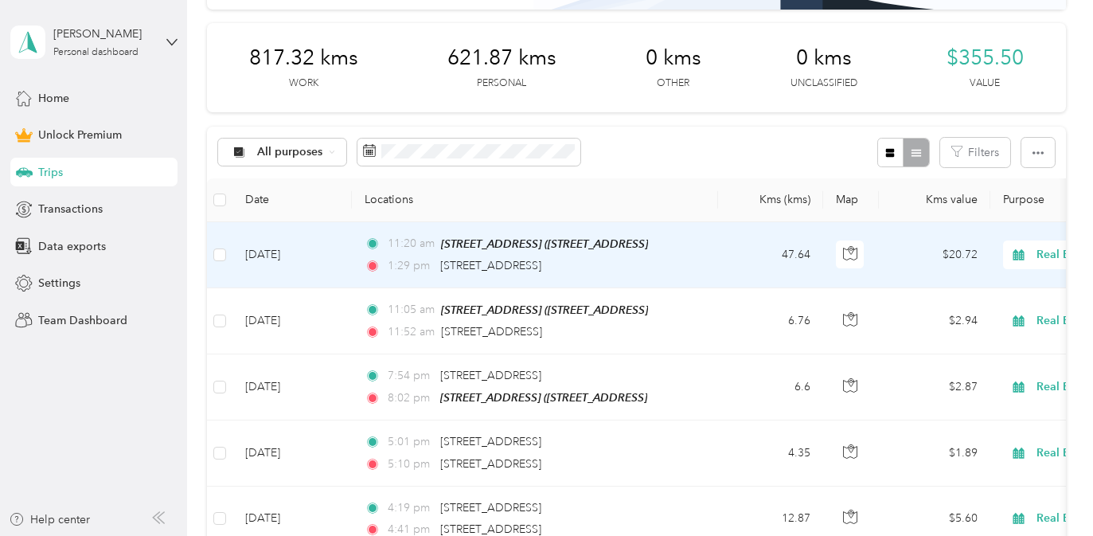
click at [703, 269] on td "11:20 am 16 Pandora Drive, Guelph (16 Pandora Dr, Guelph/Eramosa, ON) 1:29 pm 1…" at bounding box center [535, 255] width 366 height 66
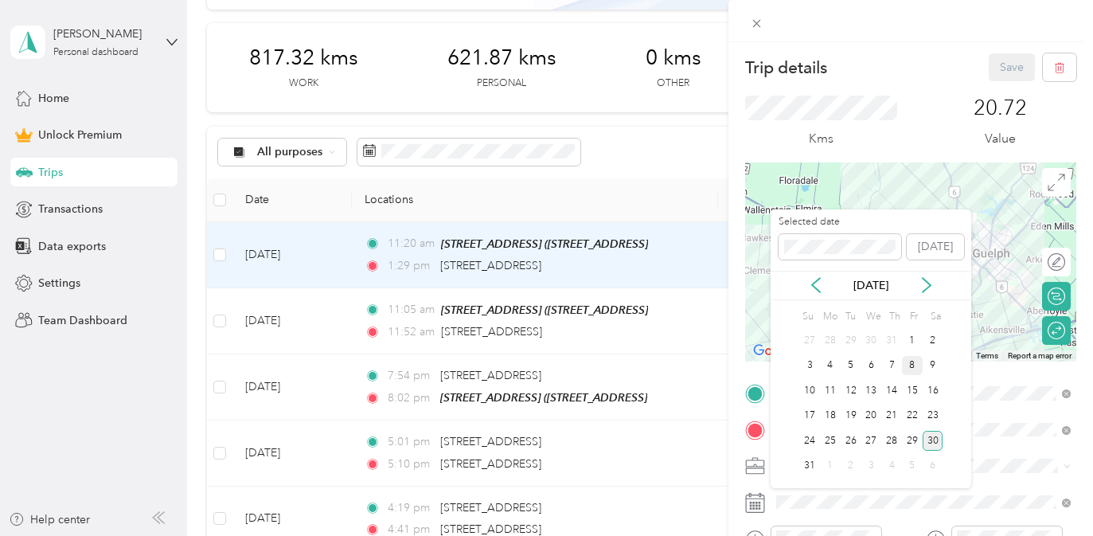
click at [909, 368] on div "8" at bounding box center [912, 366] width 21 height 20
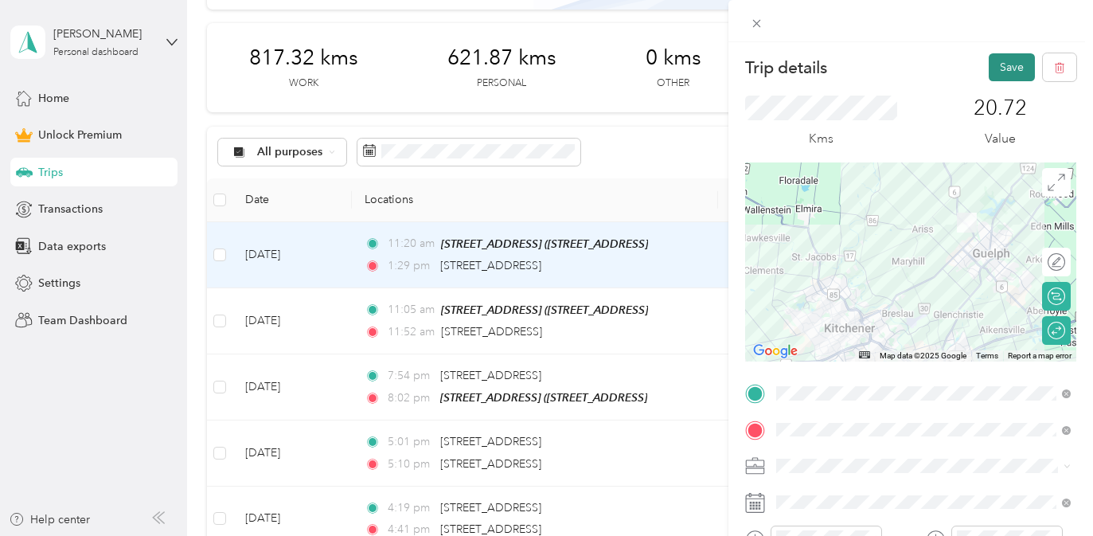
click at [1018, 72] on button "Save" at bounding box center [1012, 67] width 46 height 28
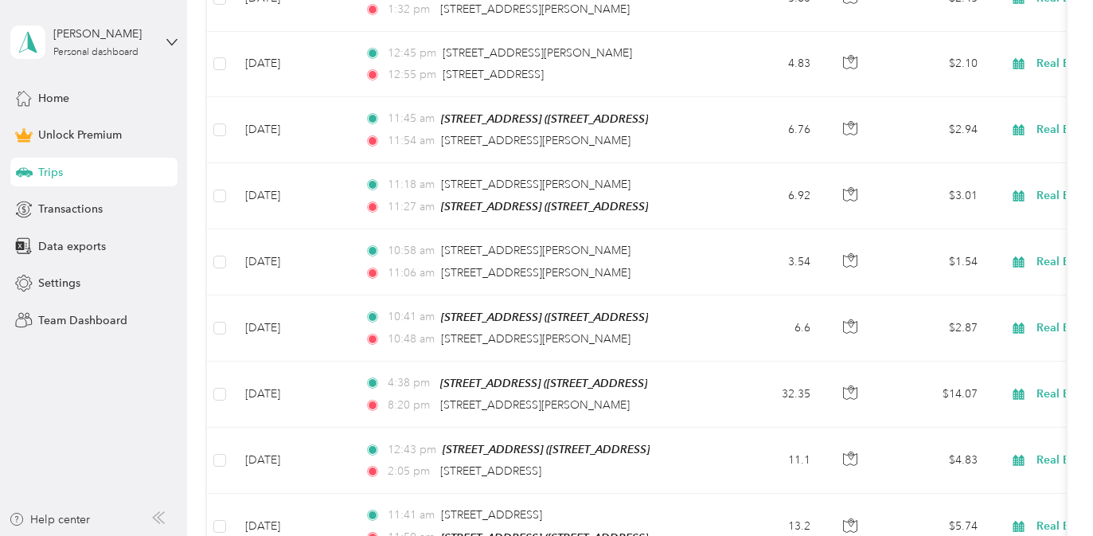
scroll to position [1346, 0]
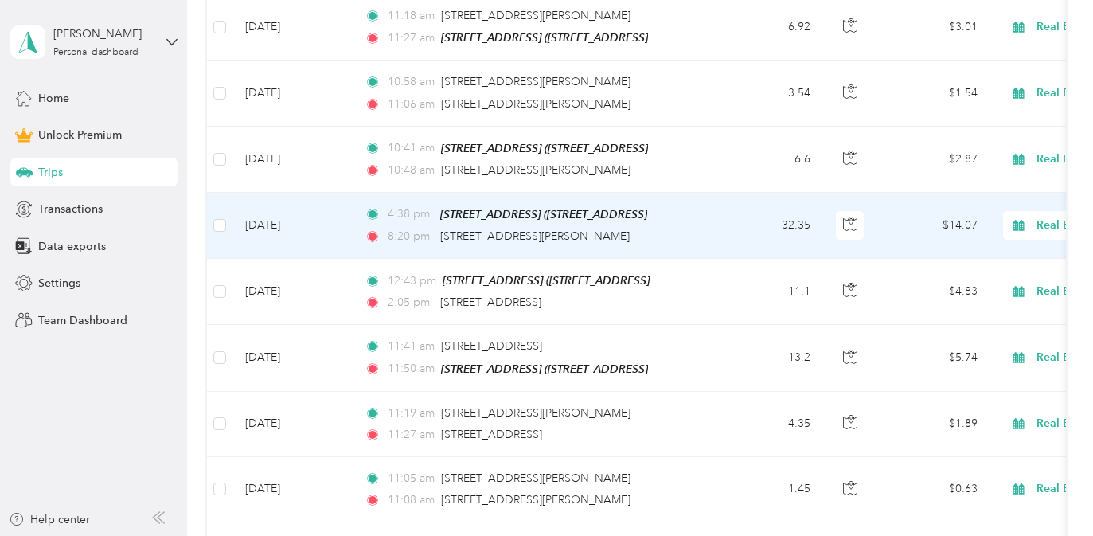
click at [653, 239] on div "8:20 pm 7660 Maltby Road East, Puslinch" at bounding box center [532, 237] width 334 height 18
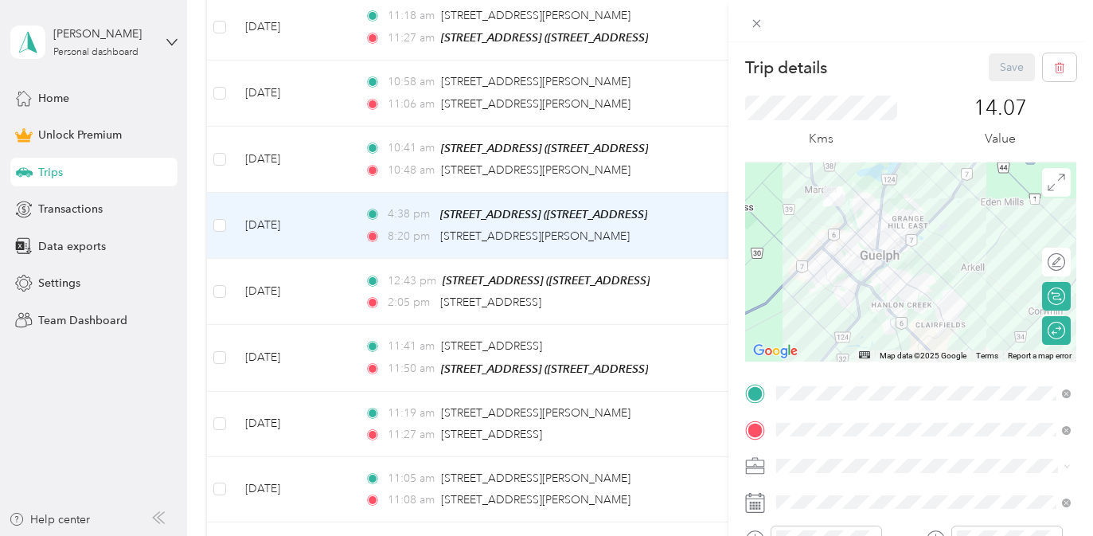
click at [643, 241] on div "Trip details Save This trip cannot be edited because it is either under review,…" at bounding box center [546, 268] width 1093 height 536
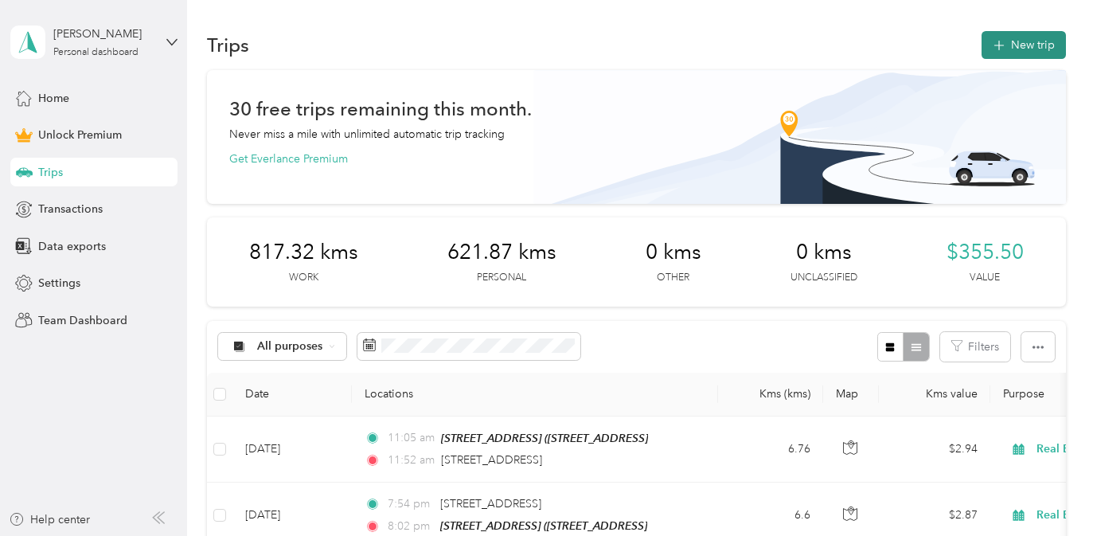
click at [1045, 45] on button "New trip" at bounding box center [1024, 45] width 84 height 28
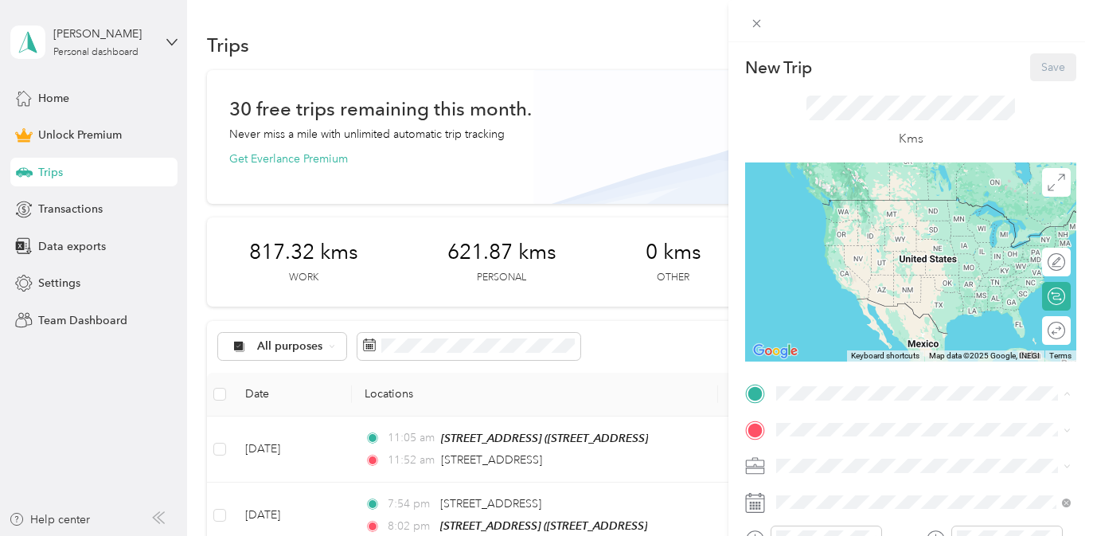
click at [897, 263] on strong "[STREET_ADDRESS]" at bounding box center [860, 255] width 107 height 14
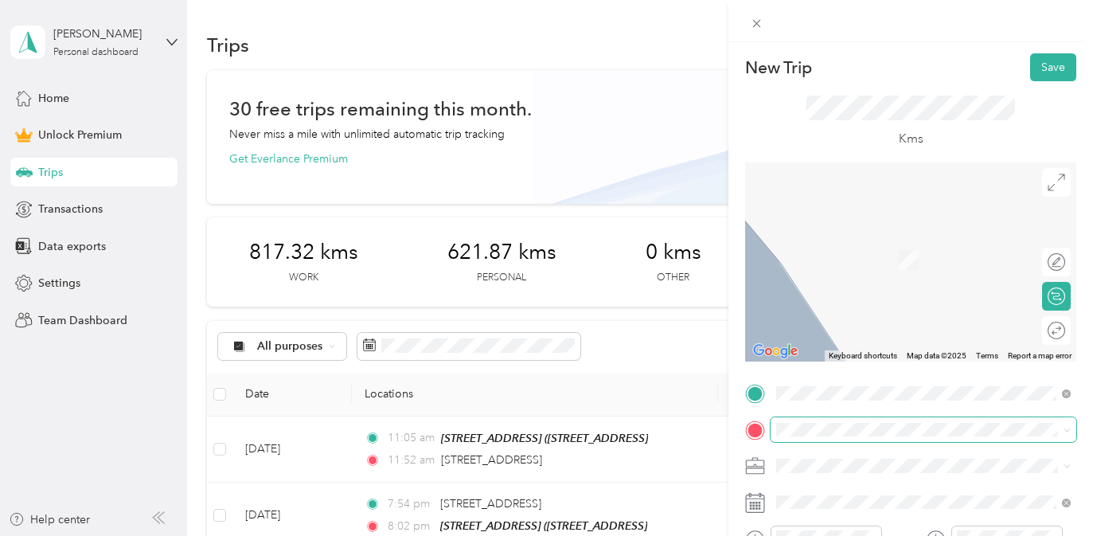
click at [852, 438] on span at bounding box center [924, 429] width 306 height 25
click at [860, 420] on span at bounding box center [924, 429] width 306 height 25
click at [881, 241] on span "32 Bayberry Drive Guelph, Ontario N1G 0C9, Canada" at bounding box center [857, 236] width 101 height 14
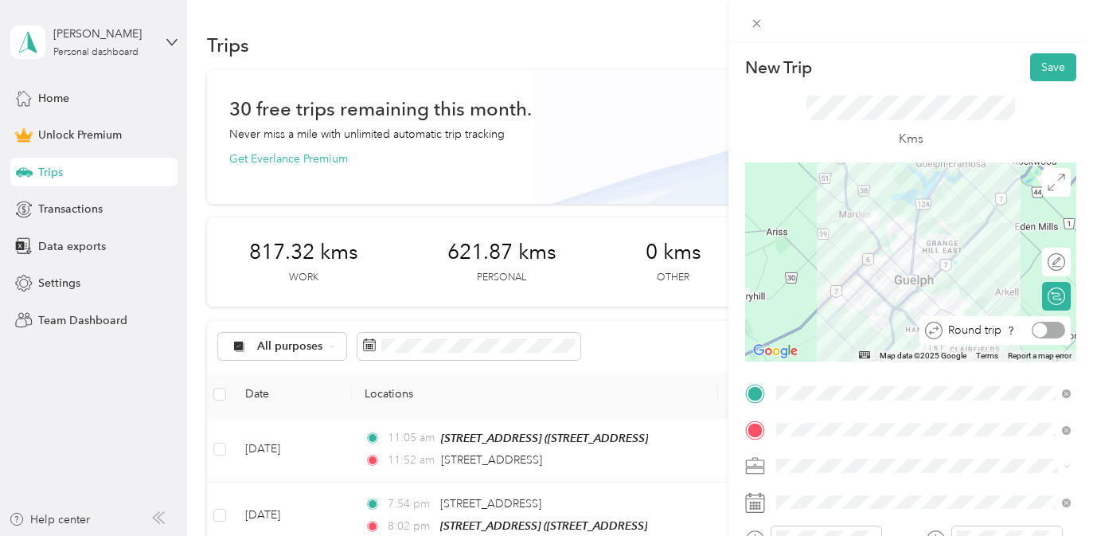
click at [1054, 332] on div at bounding box center [1048, 330] width 33 height 17
click at [926, 302] on li "Real Estate" at bounding box center [924, 298] width 306 height 28
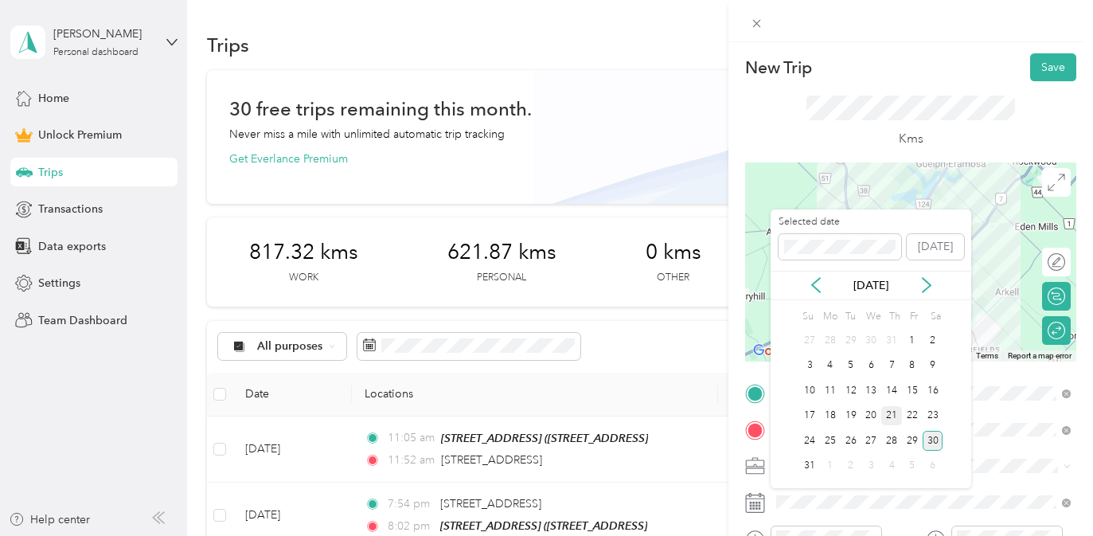
click at [892, 412] on div "21" at bounding box center [892, 416] width 21 height 20
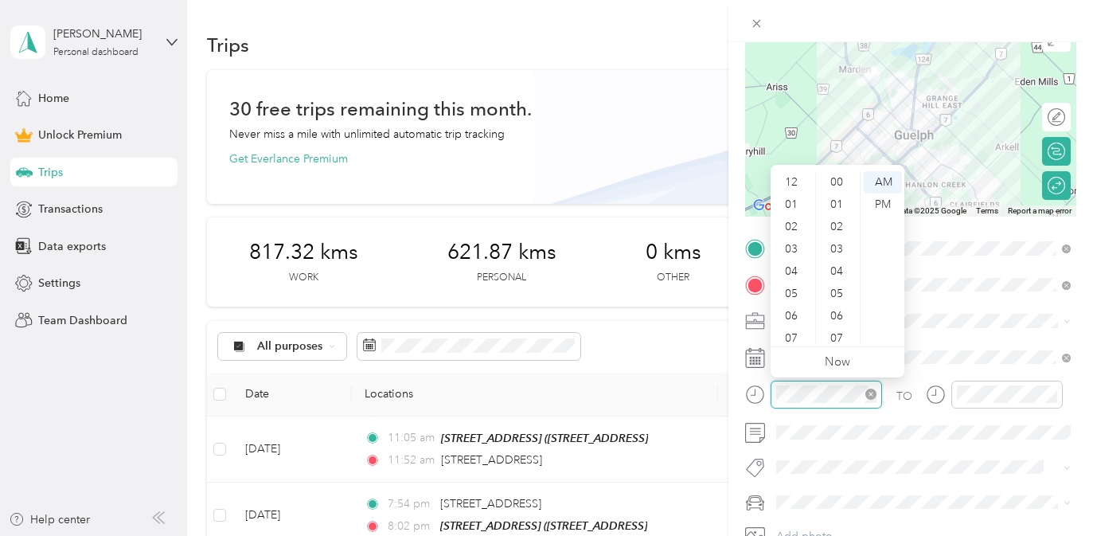
scroll to position [513, 0]
click at [791, 225] on div "02" at bounding box center [793, 225] width 38 height 22
click at [839, 250] on div "26" at bounding box center [838, 249] width 38 height 22
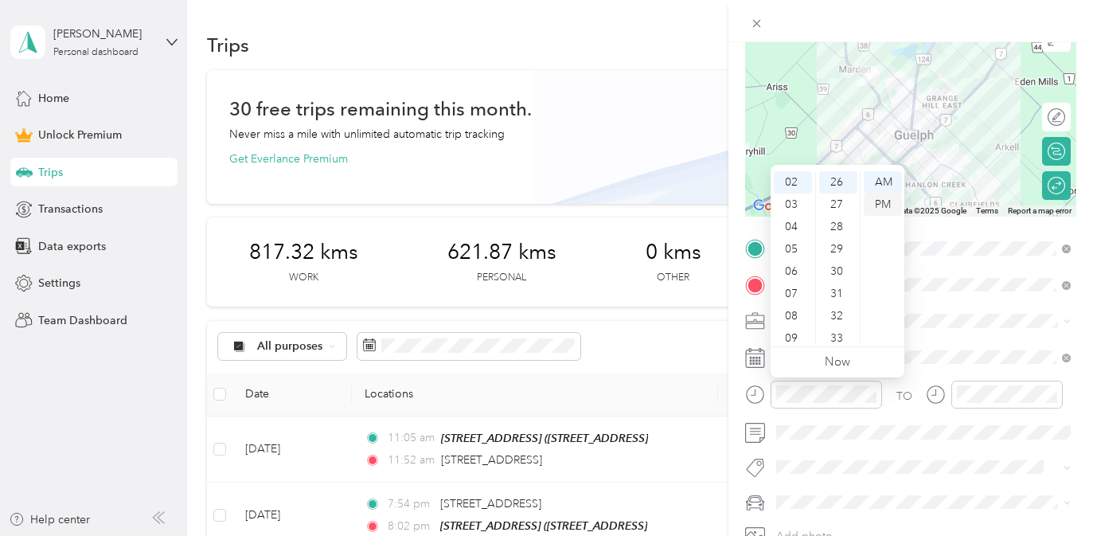
click at [890, 203] on div "PM" at bounding box center [883, 205] width 38 height 22
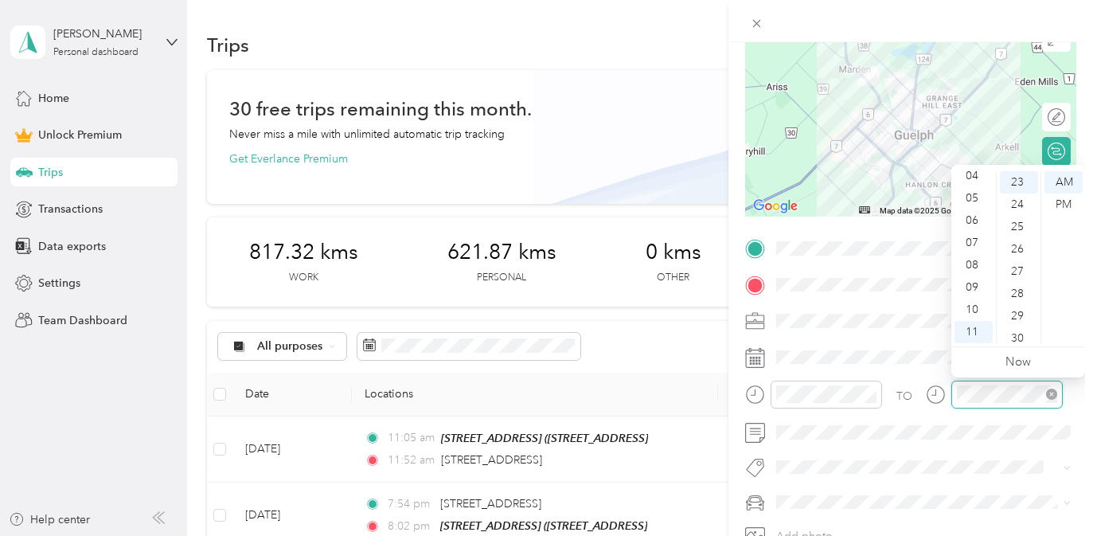
scroll to position [513, 0]
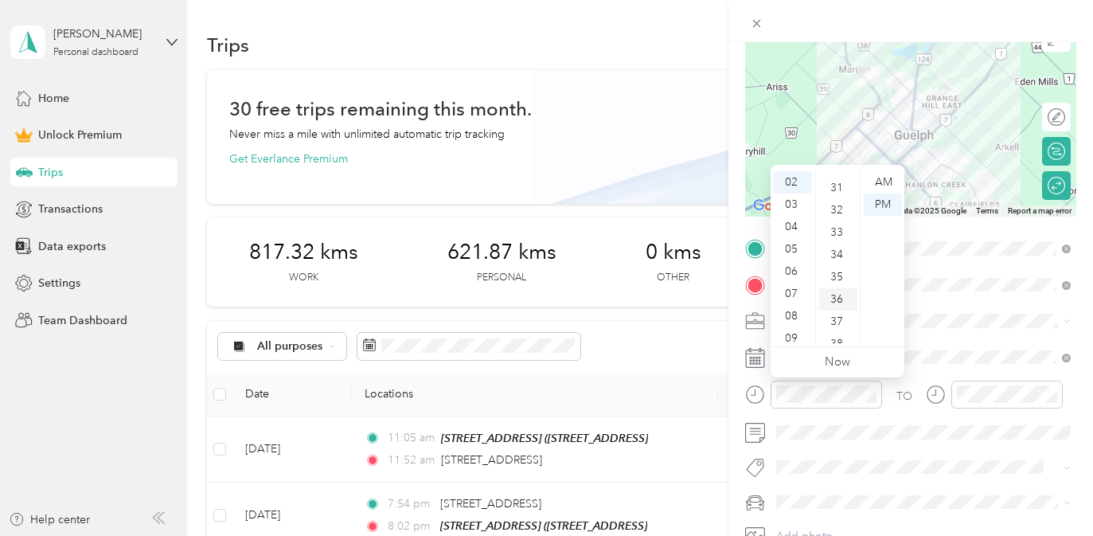
click at [830, 303] on div "36" at bounding box center [838, 299] width 38 height 22
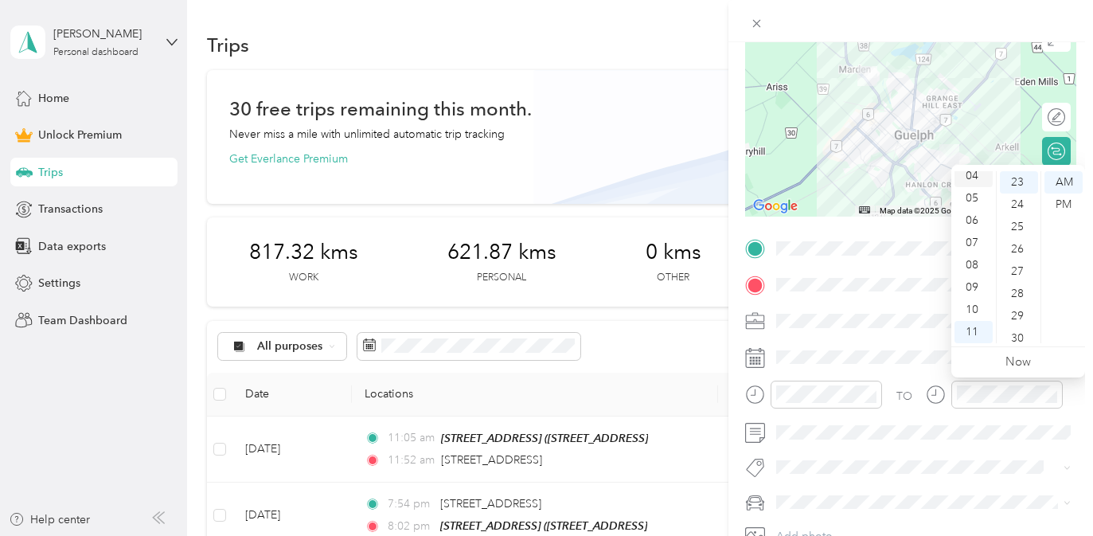
click at [978, 181] on div "04" at bounding box center [974, 176] width 38 height 22
click at [1054, 209] on div "PM" at bounding box center [1064, 205] width 38 height 22
click at [1021, 201] on div "19" at bounding box center [1019, 201] width 38 height 22
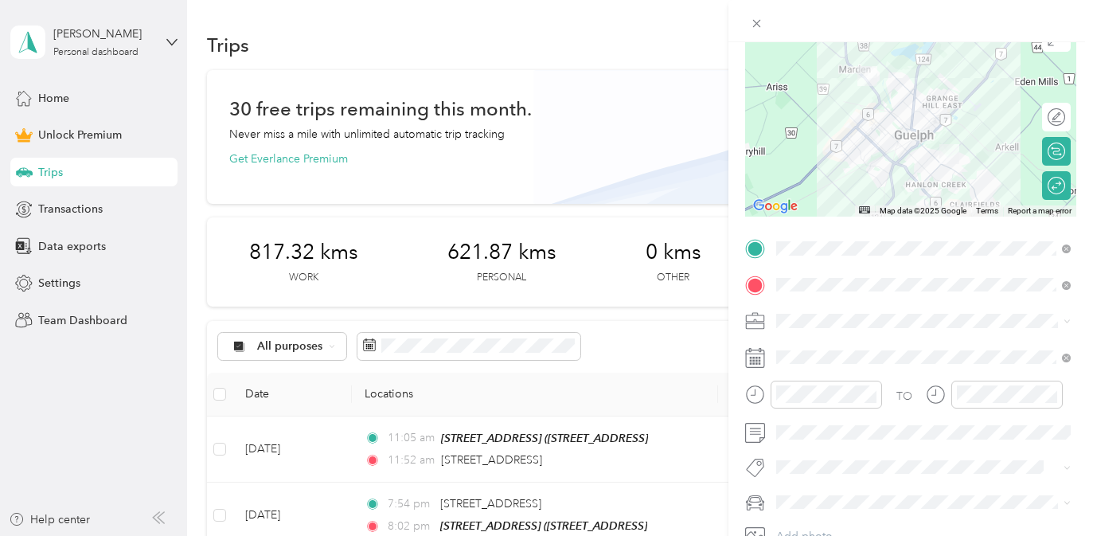
click at [845, 475] on li "Rogue" at bounding box center [924, 473] width 306 height 28
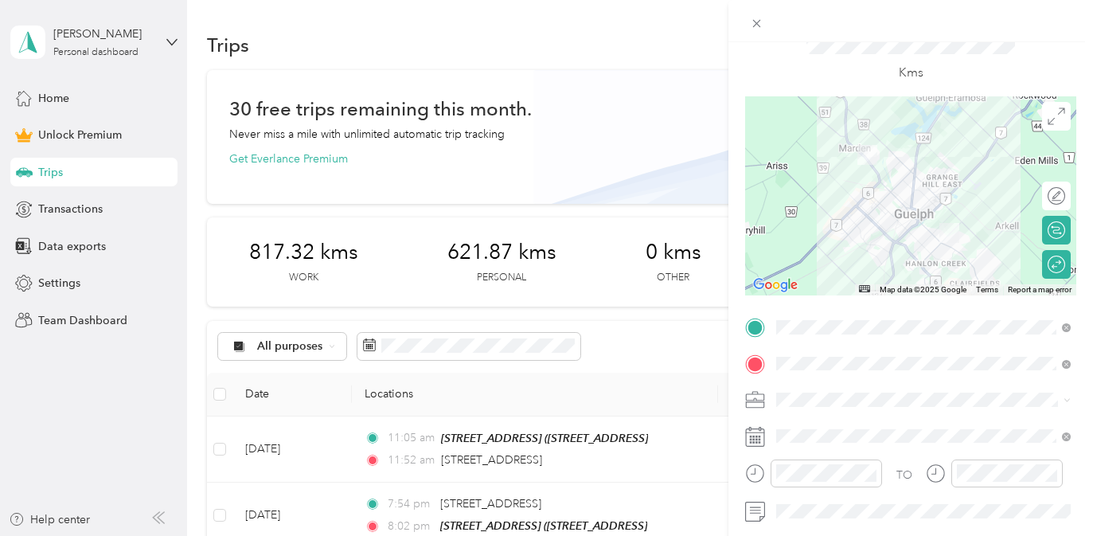
scroll to position [0, 0]
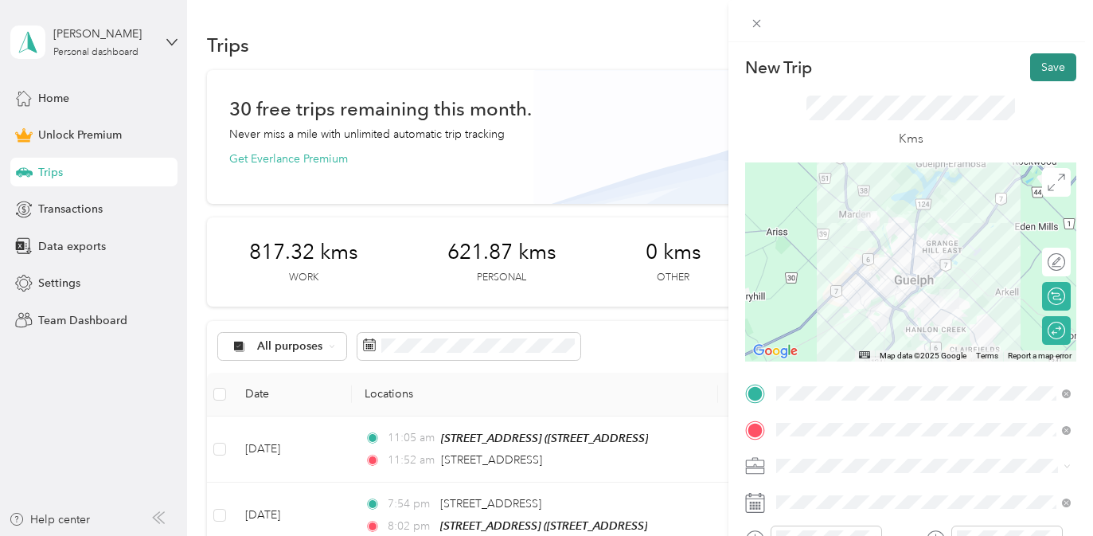
click at [1056, 65] on button "Save" at bounding box center [1054, 67] width 46 height 28
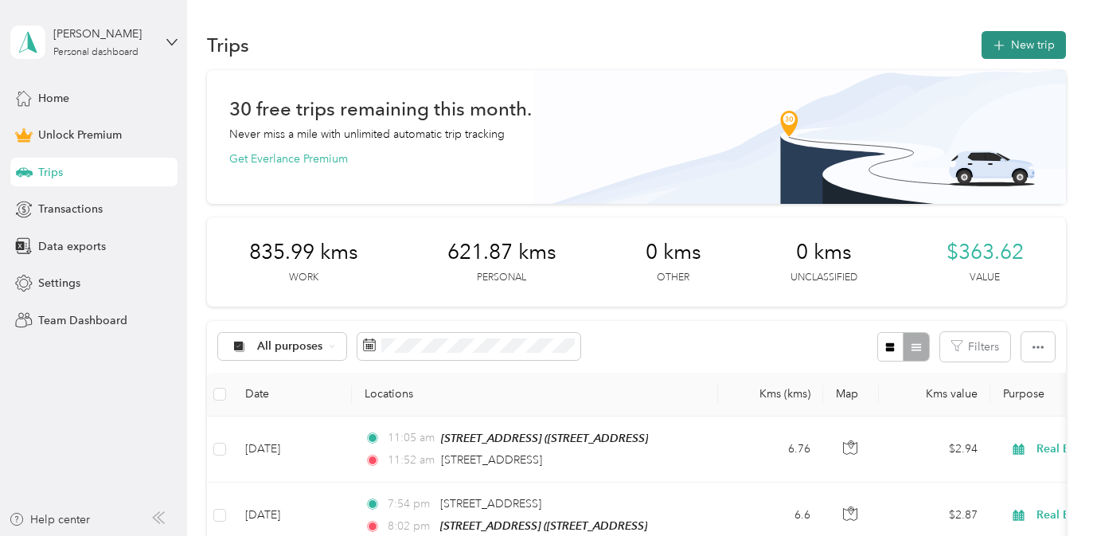
click at [1042, 51] on button "New trip" at bounding box center [1024, 45] width 84 height 28
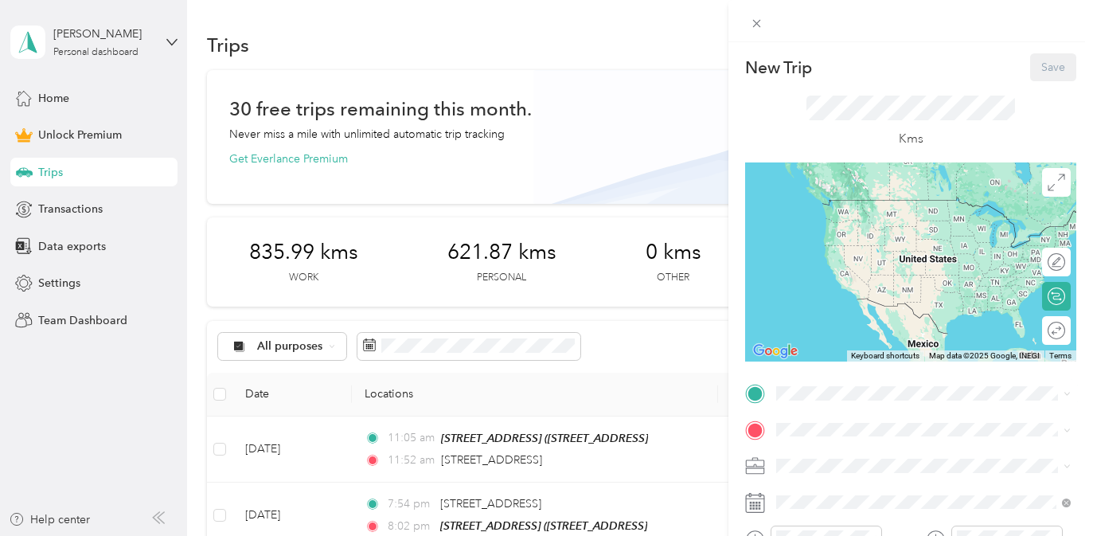
click at [881, 279] on div "[STREET_ADDRESS]" at bounding box center [860, 264] width 107 height 33
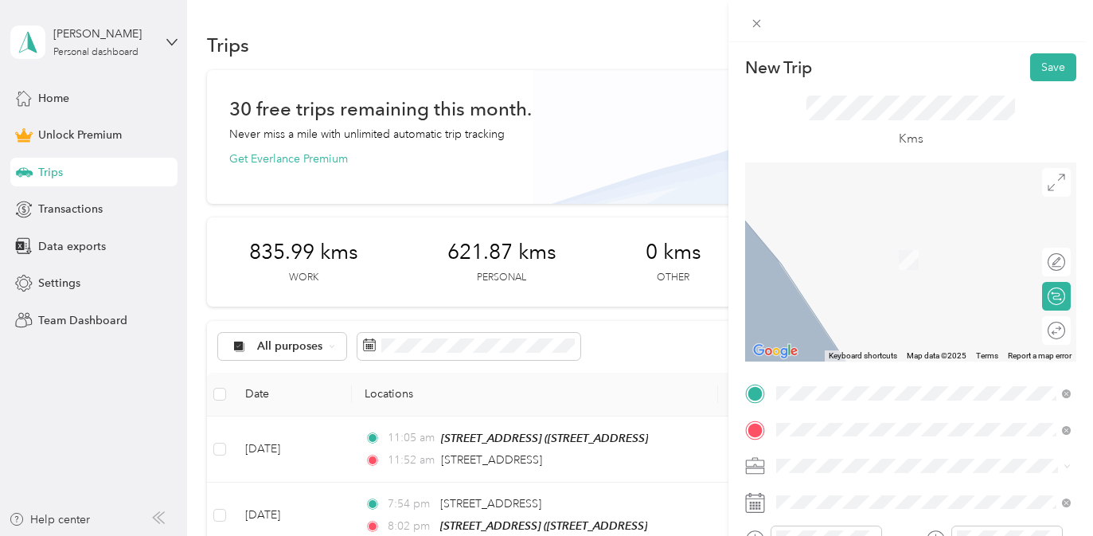
click at [893, 240] on span "[STREET_ADDRESS]" at bounding box center [857, 236] width 101 height 14
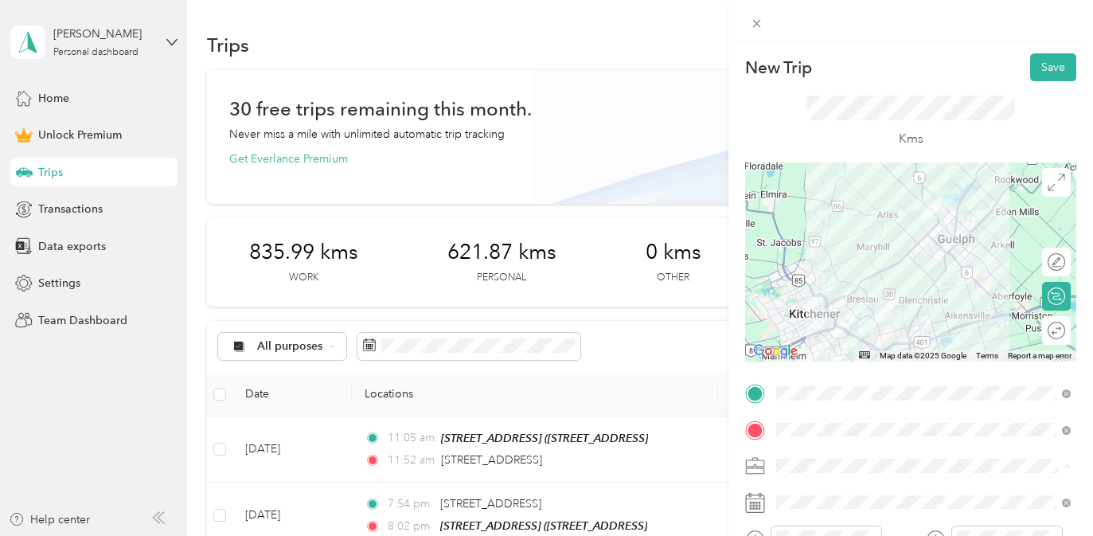
click at [871, 303] on li "Real Estate" at bounding box center [924, 298] width 306 height 28
click at [1062, 326] on div "Round trip" at bounding box center [1056, 330] width 29 height 29
click at [1062, 326] on div at bounding box center [1048, 330] width 33 height 17
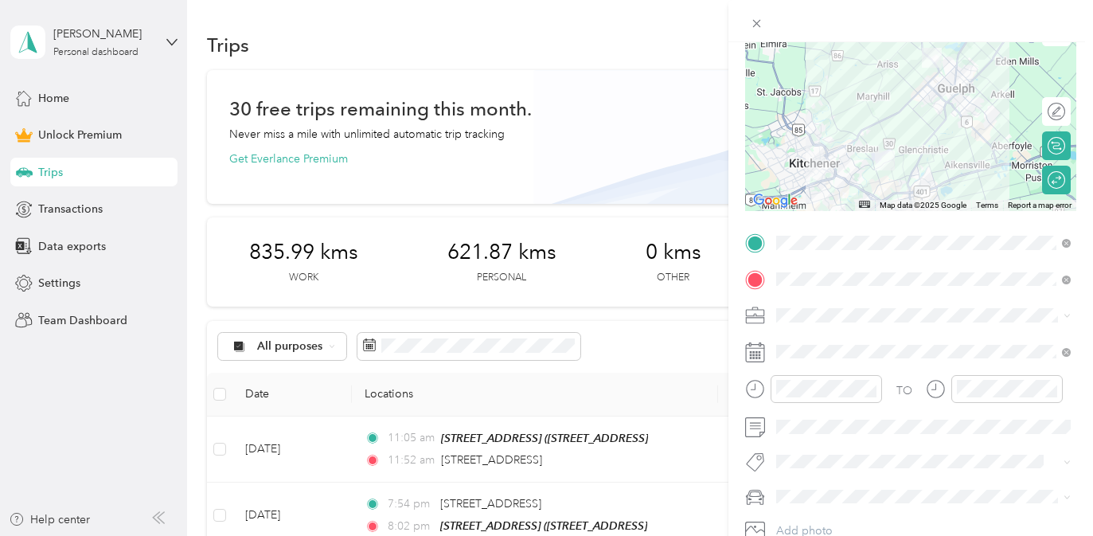
scroll to position [167, 0]
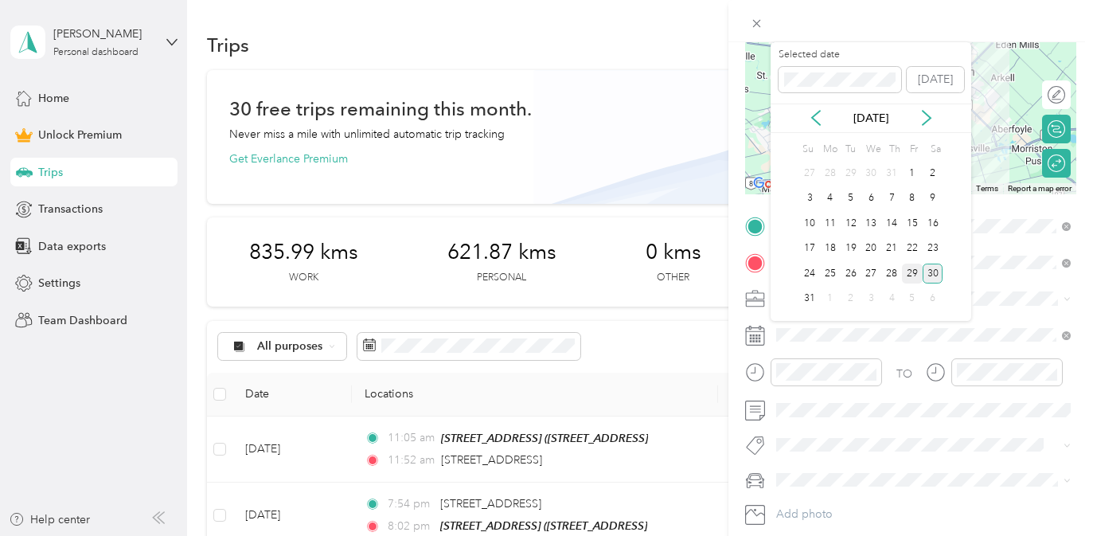
click at [916, 273] on div "29" at bounding box center [912, 274] width 21 height 20
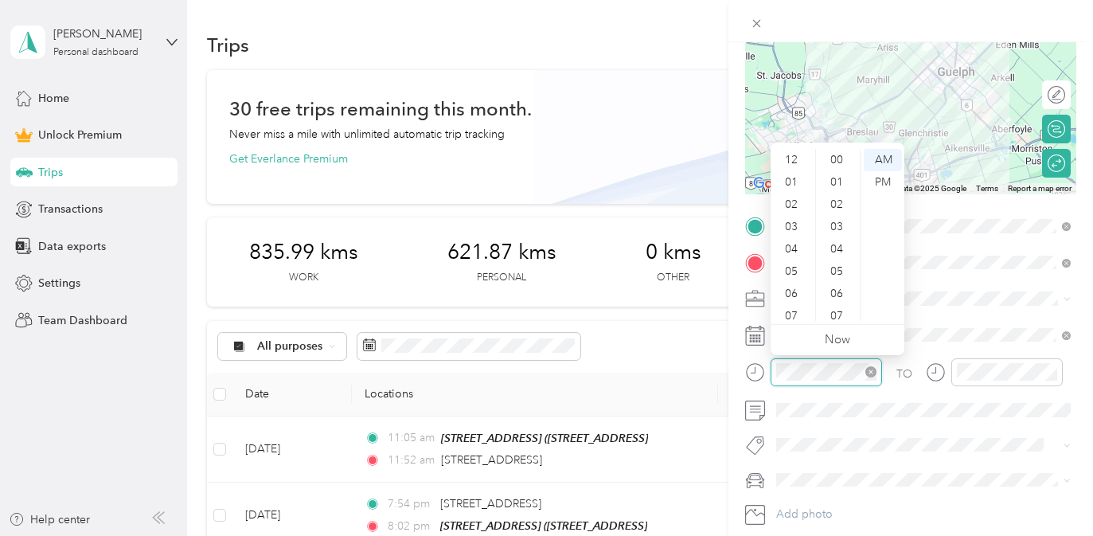
scroll to position [691, 0]
click at [792, 187] on div "02" at bounding box center [793, 184] width 38 height 22
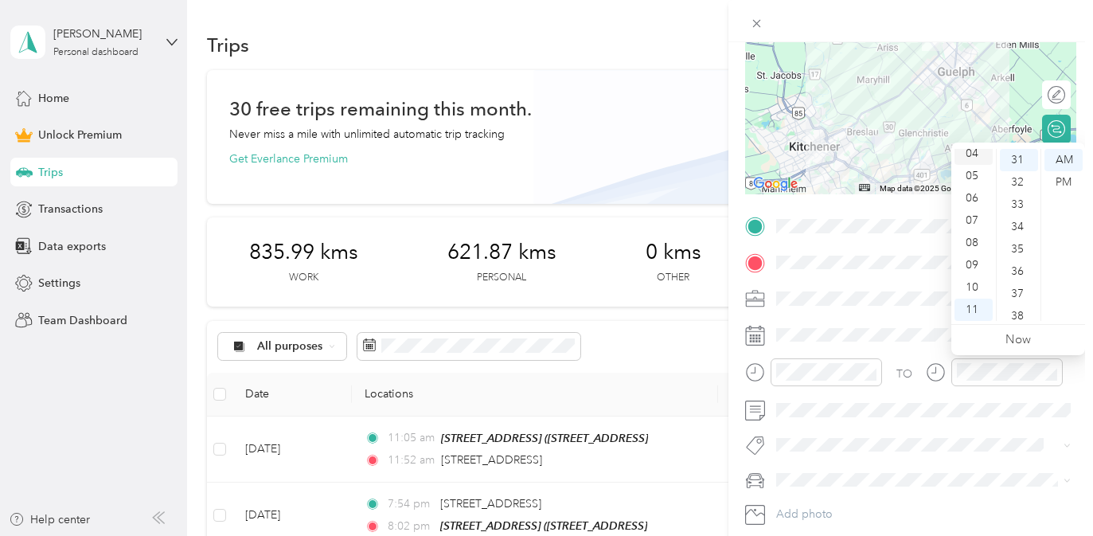
click at [972, 157] on div "04" at bounding box center [974, 154] width 38 height 22
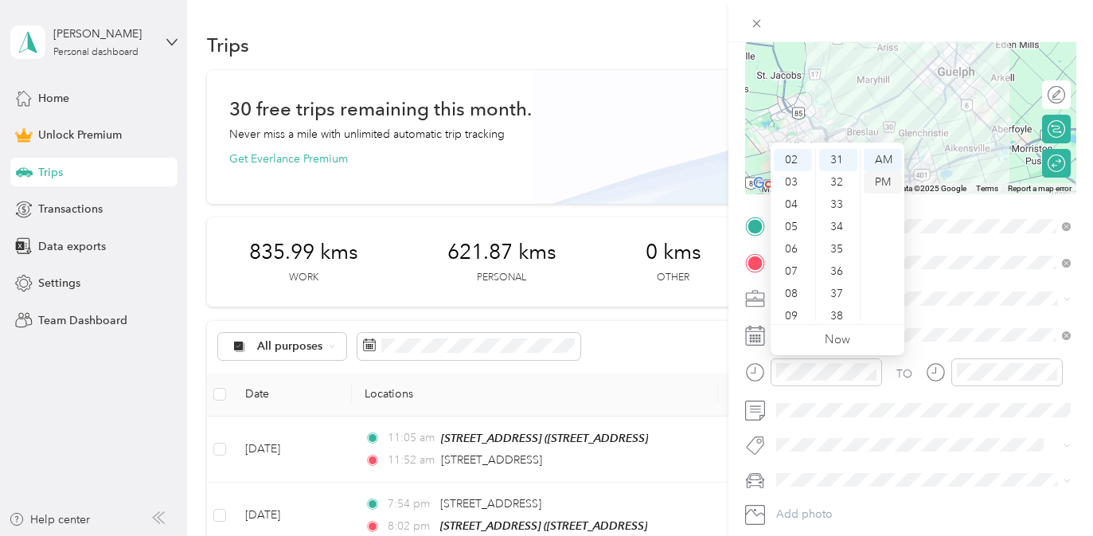
click at [890, 184] on div "PM" at bounding box center [883, 182] width 38 height 22
click at [788, 182] on div "03" at bounding box center [793, 182] width 38 height 22
click at [791, 162] on div "02" at bounding box center [793, 160] width 38 height 22
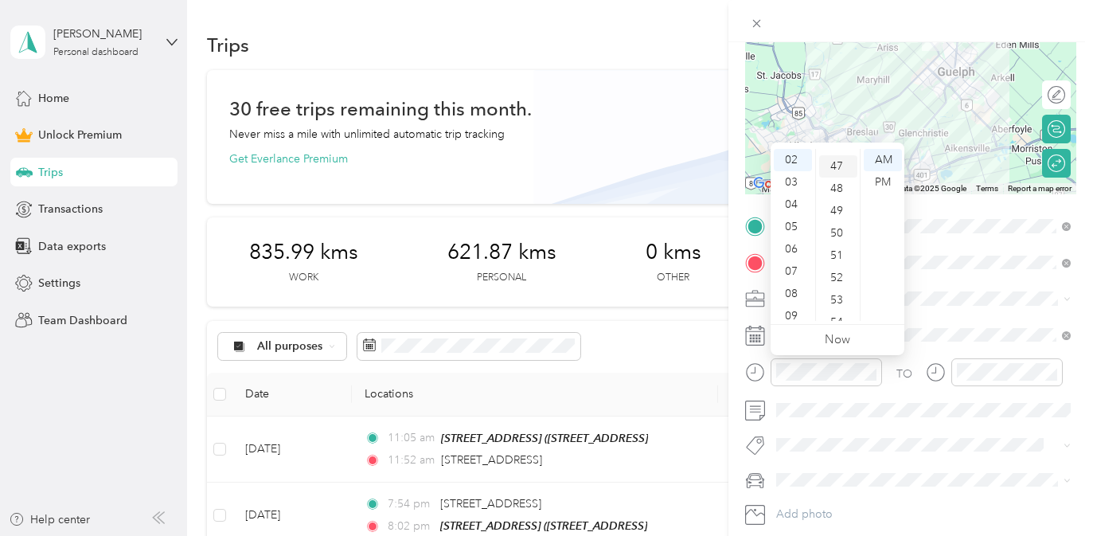
click at [838, 170] on div "47" at bounding box center [838, 166] width 38 height 22
click at [878, 186] on div "PM" at bounding box center [883, 182] width 38 height 22
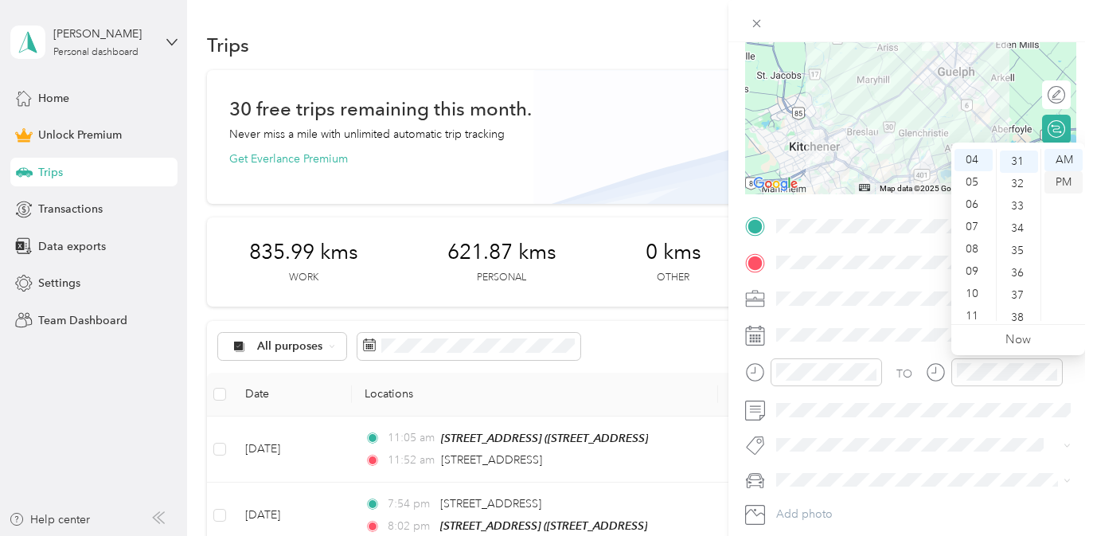
click at [1062, 178] on div "PM" at bounding box center [1064, 182] width 38 height 22
click at [1020, 168] on div "23" at bounding box center [1019, 167] width 38 height 22
click at [1061, 184] on div "PM" at bounding box center [1064, 182] width 38 height 22
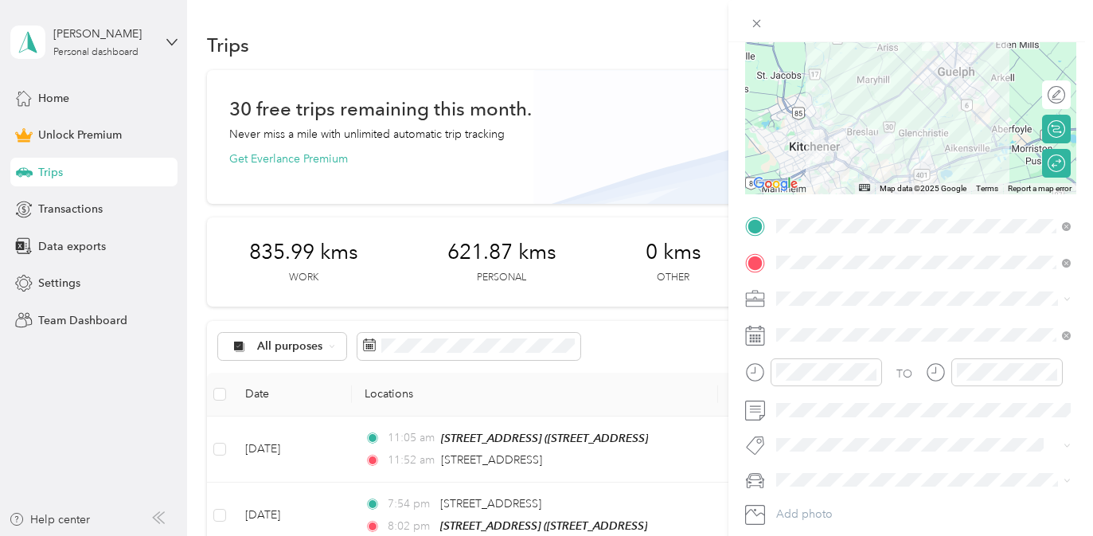
click at [874, 507] on div "Rogue" at bounding box center [924, 502] width 284 height 17
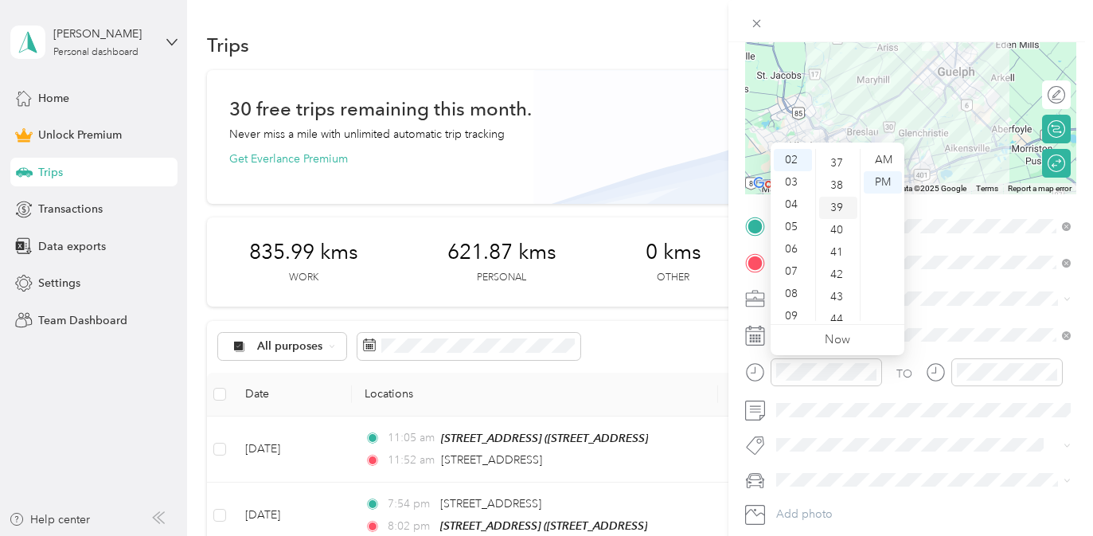
click at [838, 209] on div "39" at bounding box center [838, 208] width 38 height 22
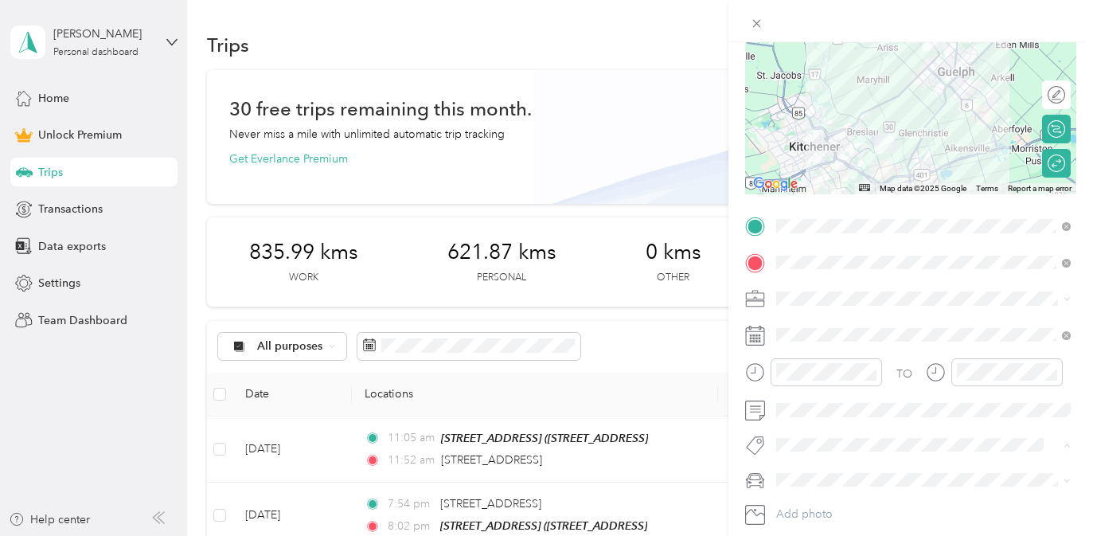
scroll to position [0, 0]
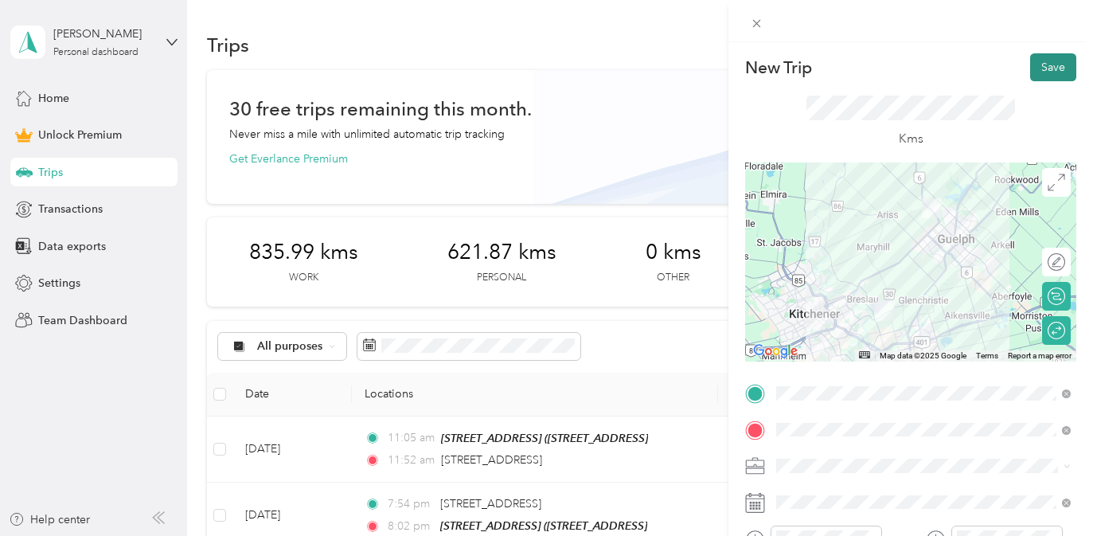
click at [1051, 61] on button "Save" at bounding box center [1054, 67] width 46 height 28
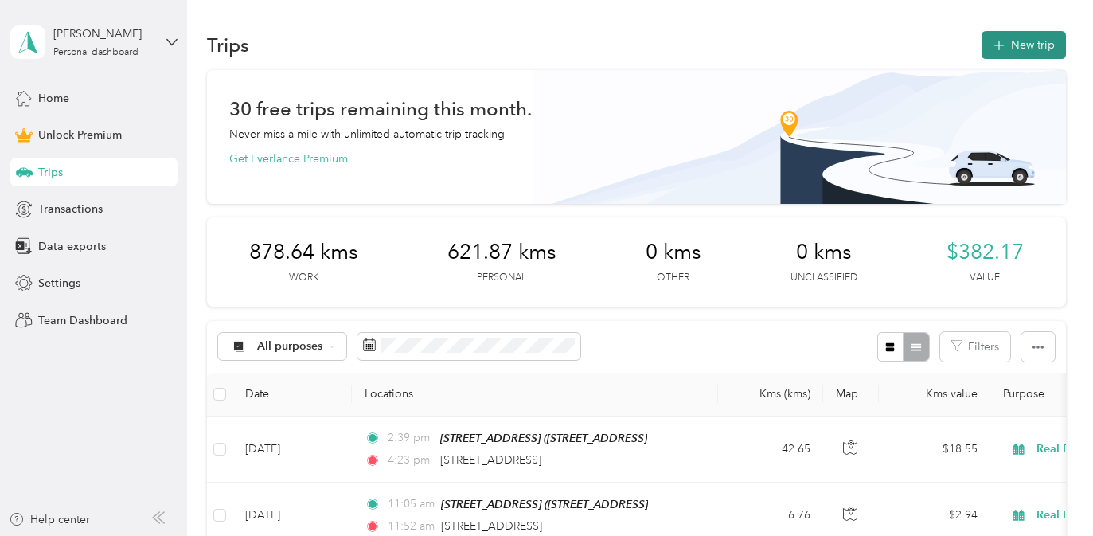
click at [1027, 37] on button "New trip" at bounding box center [1024, 45] width 84 height 28
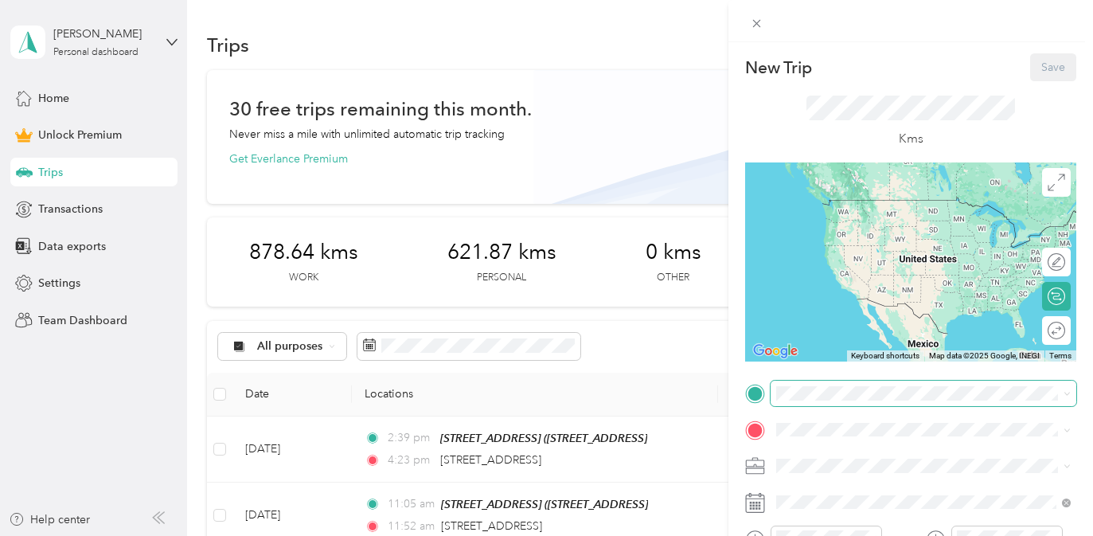
click at [812, 400] on span at bounding box center [924, 393] width 306 height 25
click at [870, 280] on span "[STREET_ADDRESS]" at bounding box center [857, 274] width 101 height 14
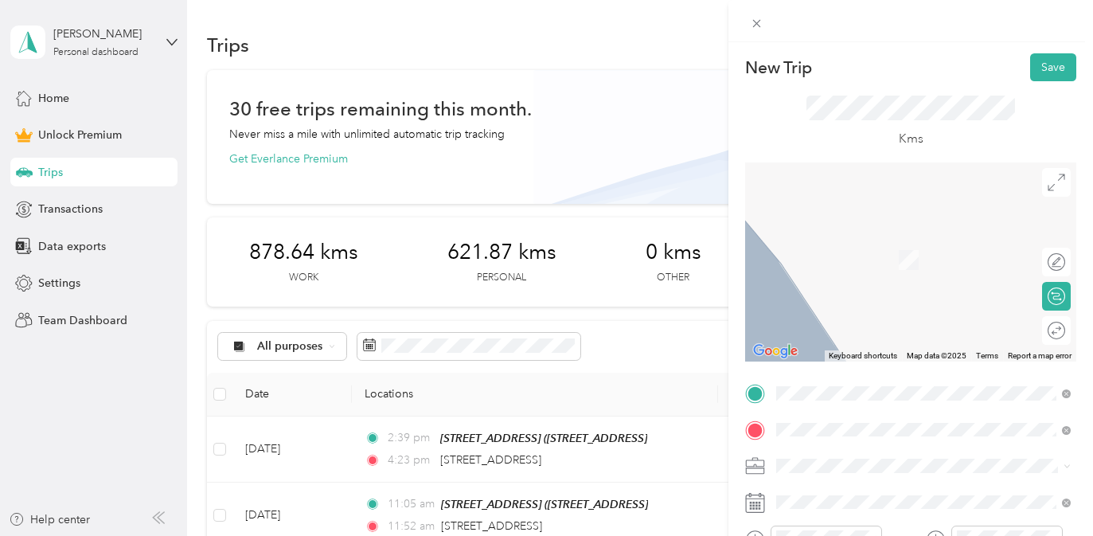
click at [843, 341] on span "15 Farnham Road Puslinch, Ontario N0B 2J0, Canada" at bounding box center [857, 334] width 101 height 14
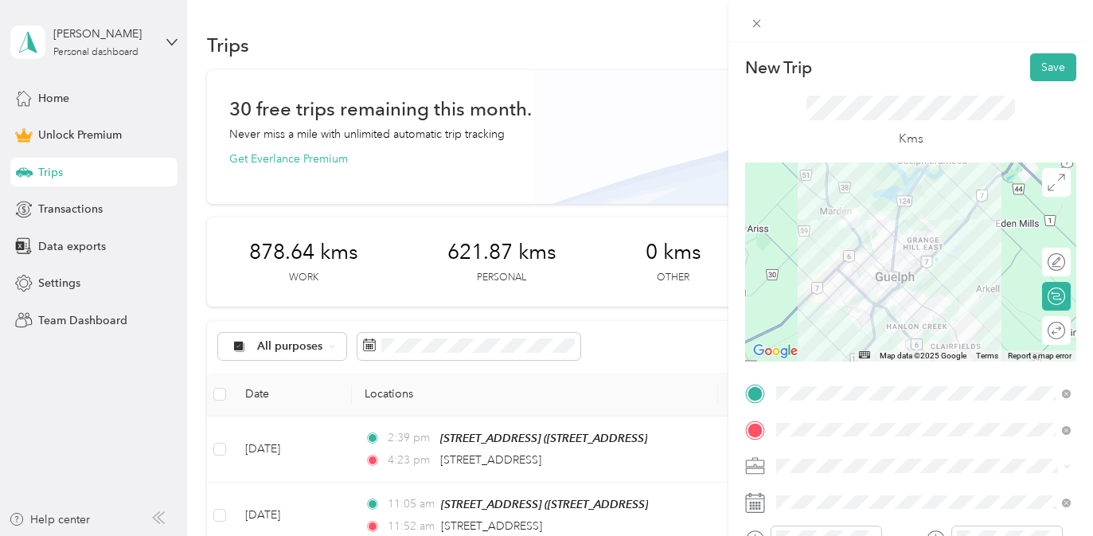
click at [891, 295] on div "Real Estate" at bounding box center [924, 292] width 284 height 17
click at [1063, 337] on div "Round trip" at bounding box center [1056, 330] width 29 height 29
click at [1048, 328] on div at bounding box center [1048, 330] width 33 height 17
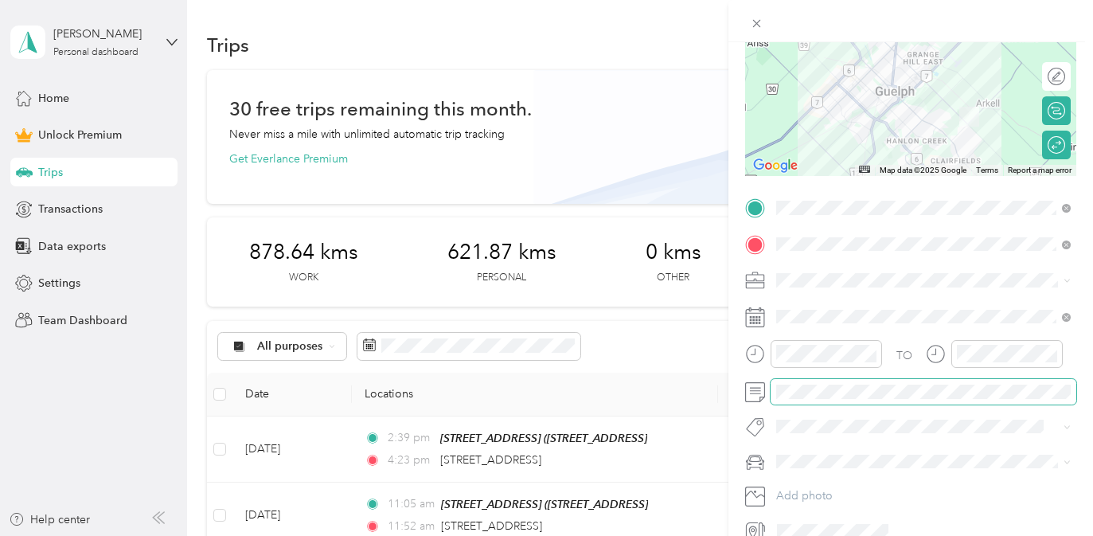
scroll to position [201, 0]
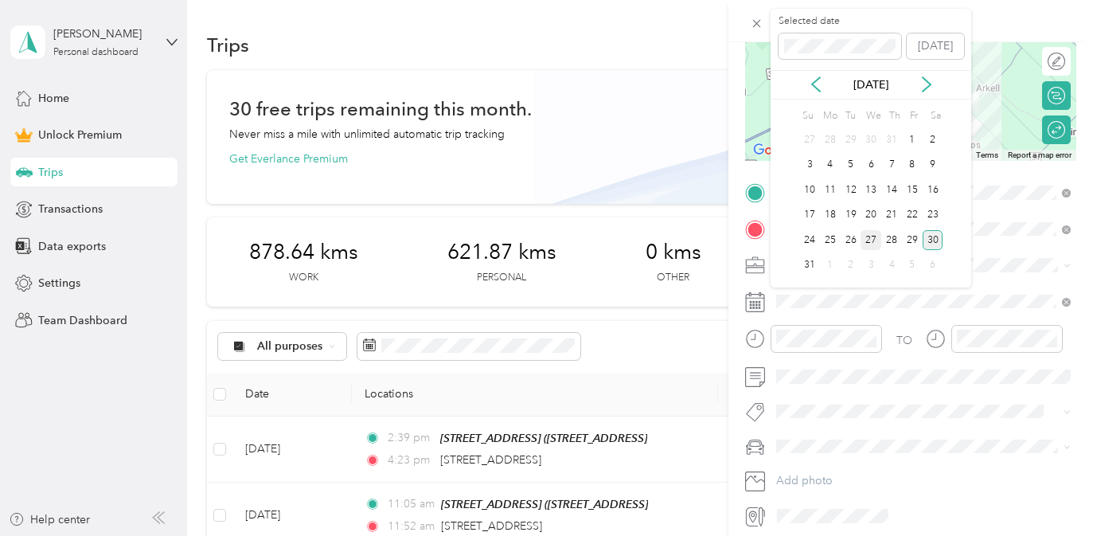
click at [873, 233] on div "27" at bounding box center [871, 240] width 21 height 20
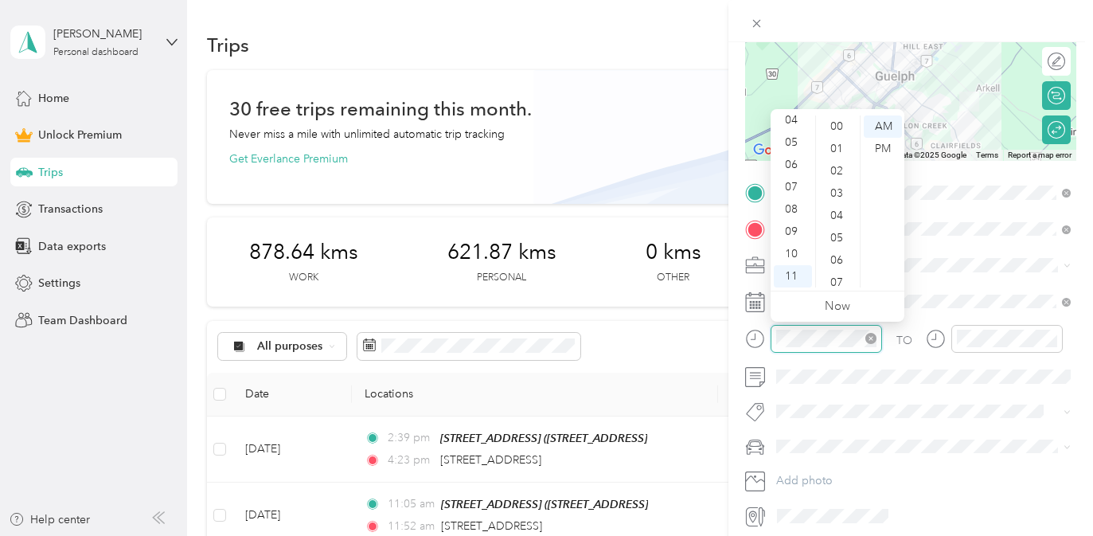
scroll to position [1166, 0]
click at [800, 252] on div "10" at bounding box center [793, 254] width 38 height 22
click at [847, 119] on div "41" at bounding box center [838, 126] width 38 height 22
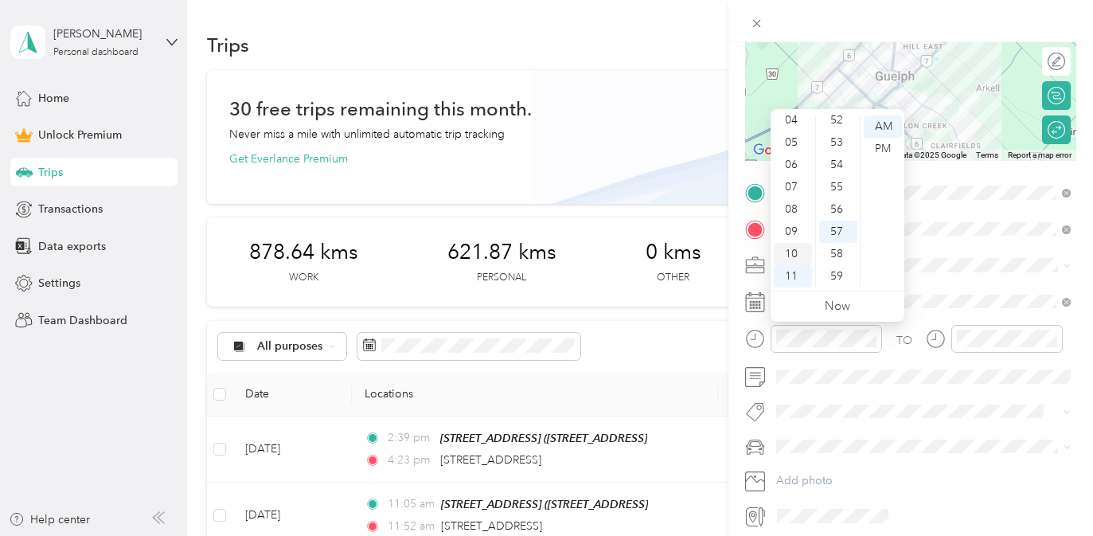
click at [794, 250] on div "10" at bounding box center [793, 254] width 38 height 22
click at [845, 175] on div "02" at bounding box center [838, 171] width 38 height 22
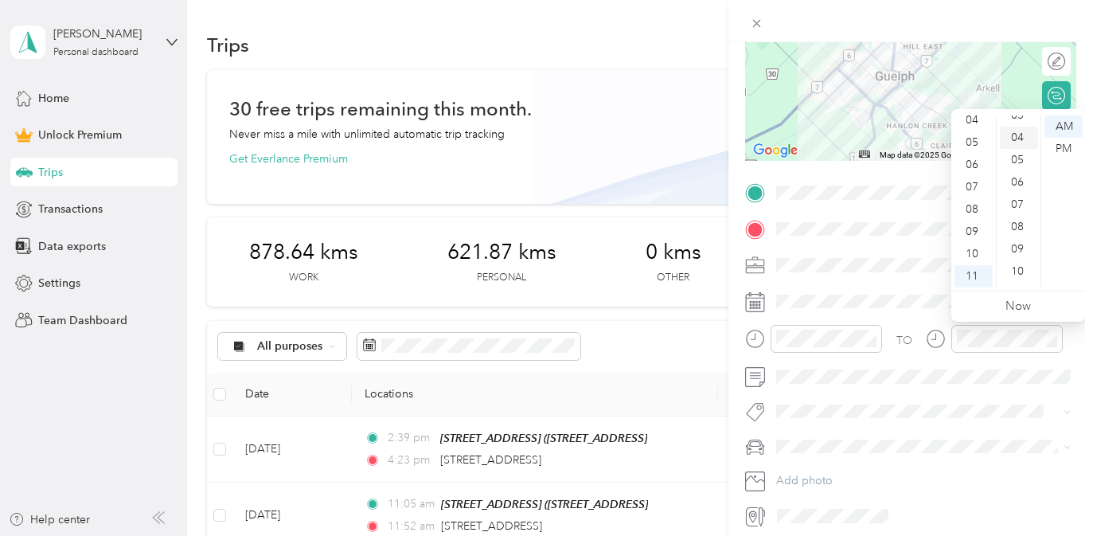
click at [1014, 142] on div "04" at bounding box center [1019, 138] width 38 height 22
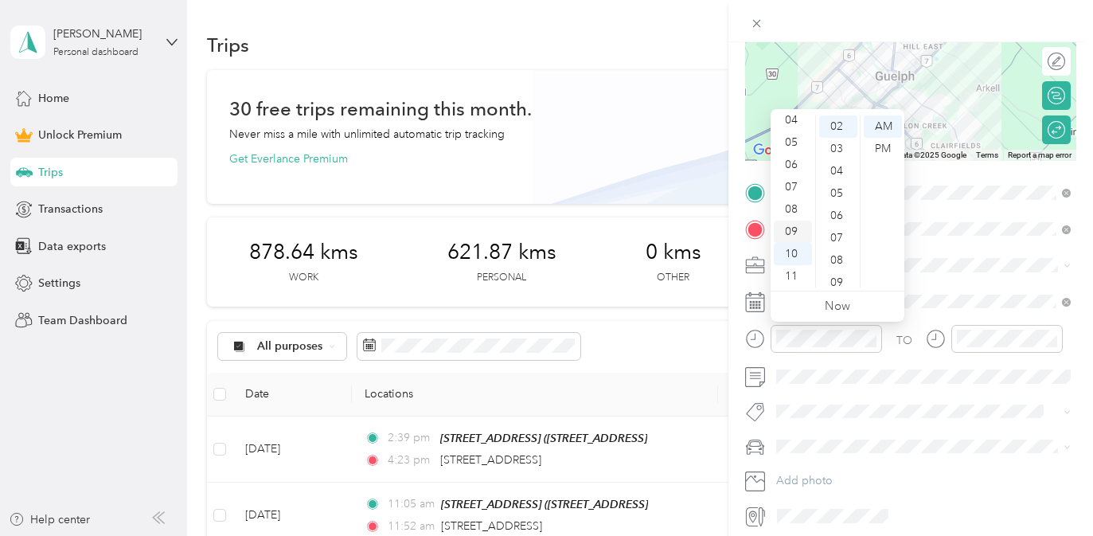
click at [795, 229] on div "09" at bounding box center [793, 232] width 38 height 22
click at [846, 191] on div "48" at bounding box center [838, 185] width 38 height 22
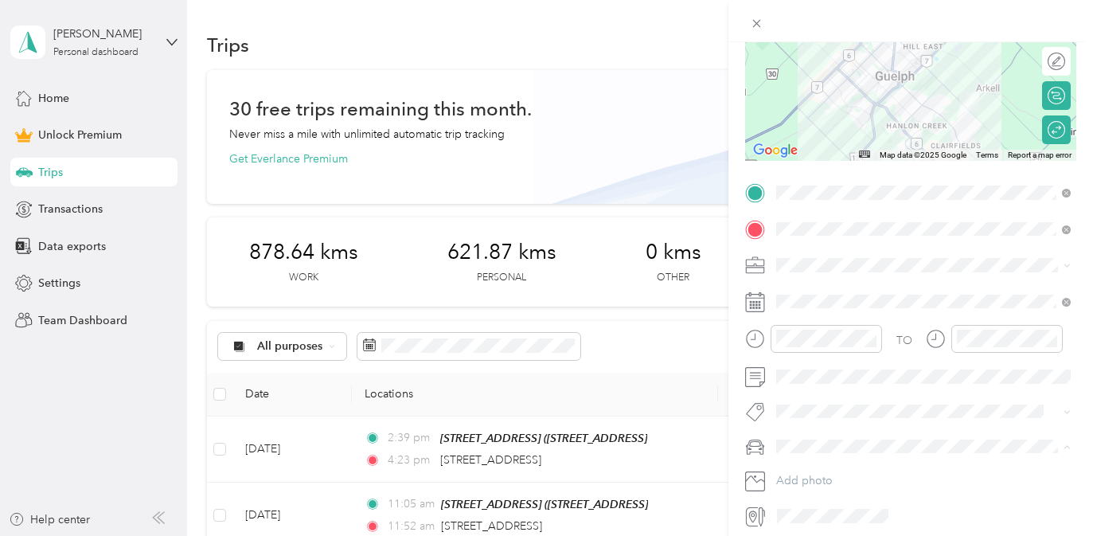
click at [878, 470] on div "Rogue" at bounding box center [924, 474] width 284 height 17
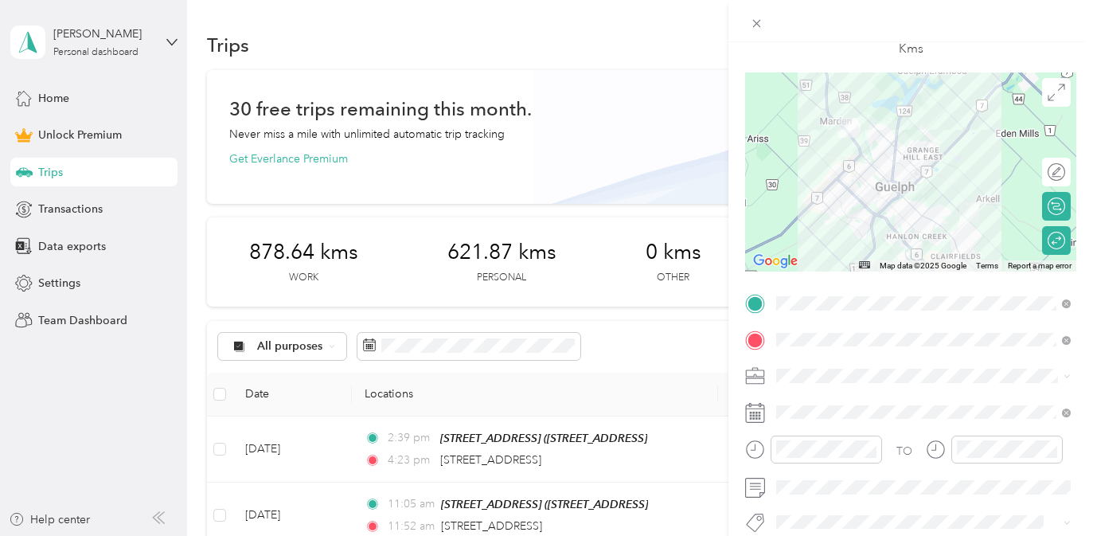
scroll to position [0, 0]
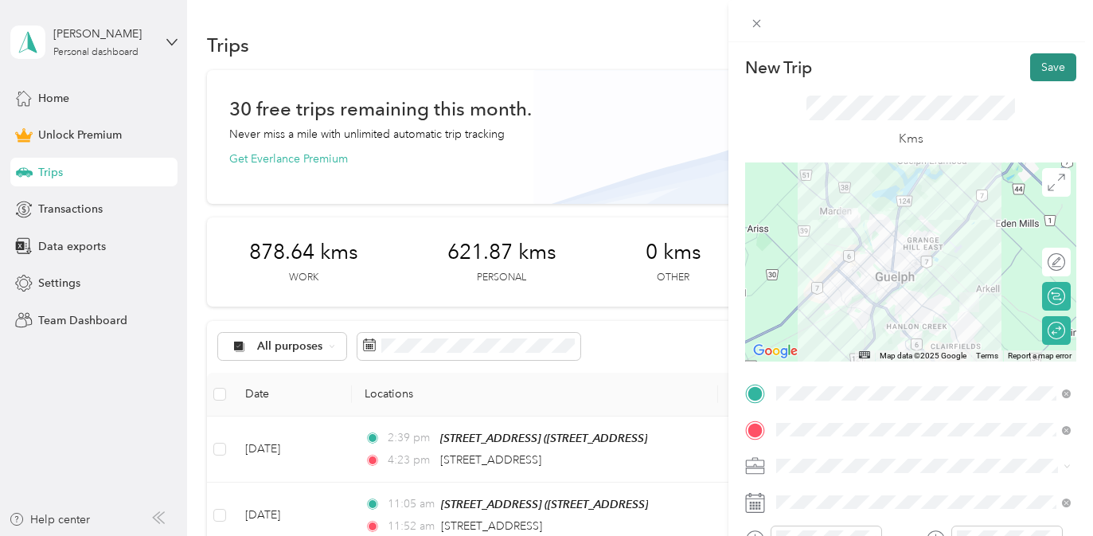
click at [1054, 62] on button "Save" at bounding box center [1054, 67] width 46 height 28
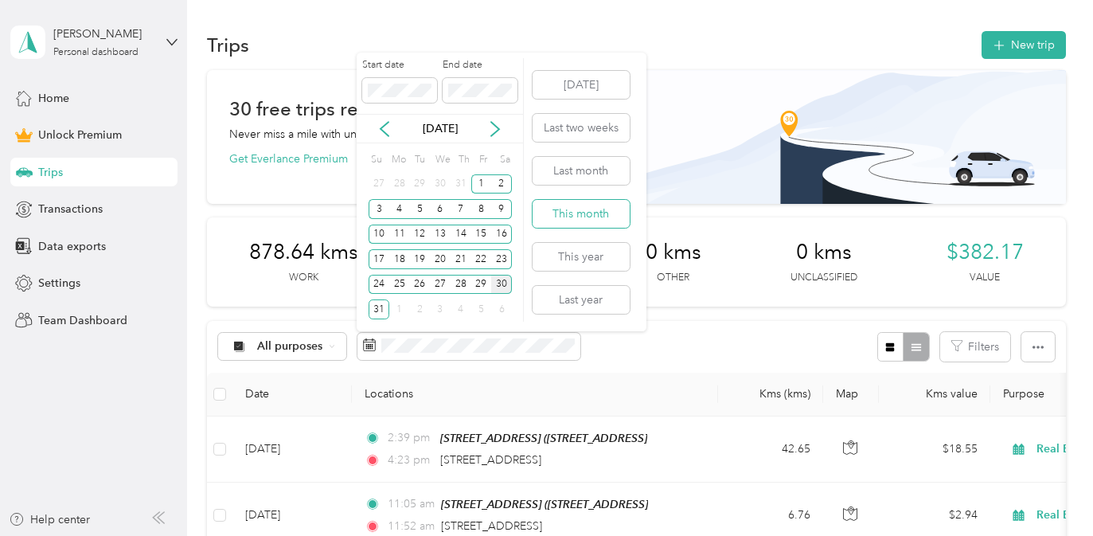
click at [567, 213] on button "This month" at bounding box center [581, 214] width 97 height 28
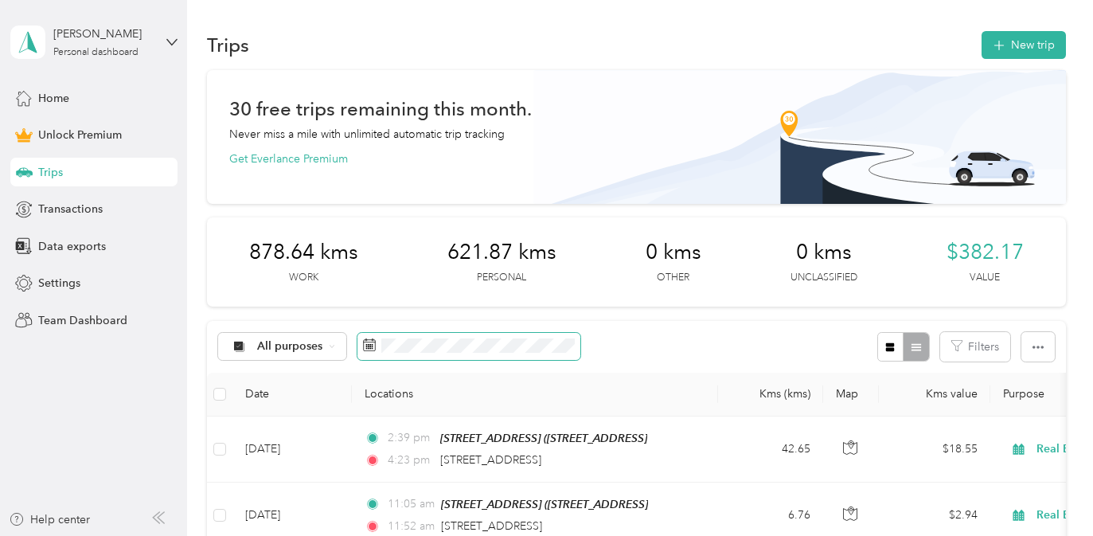
click at [451, 354] on span at bounding box center [469, 346] width 223 height 27
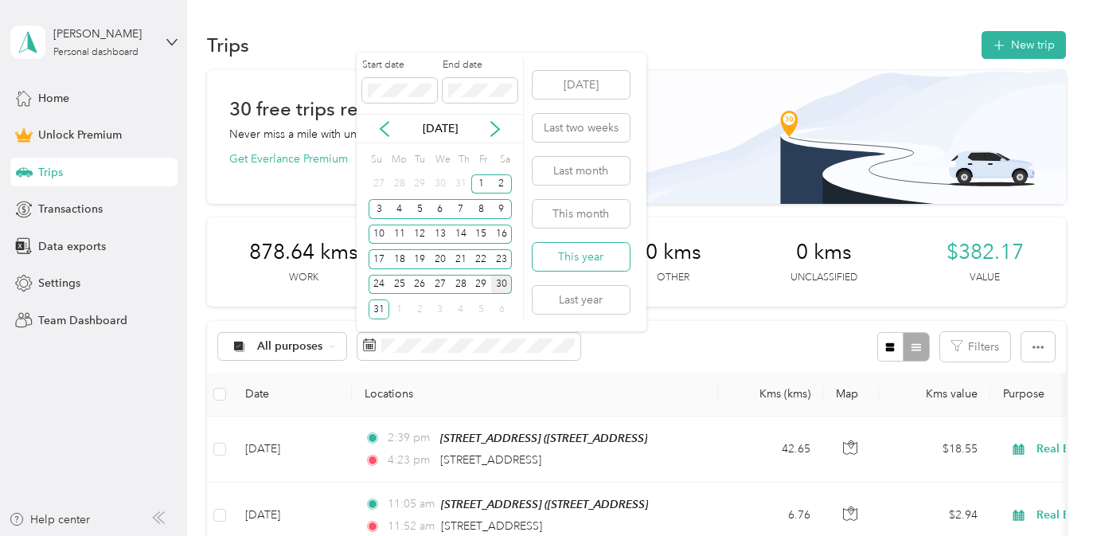
click at [554, 256] on button "This year" at bounding box center [581, 257] width 97 height 28
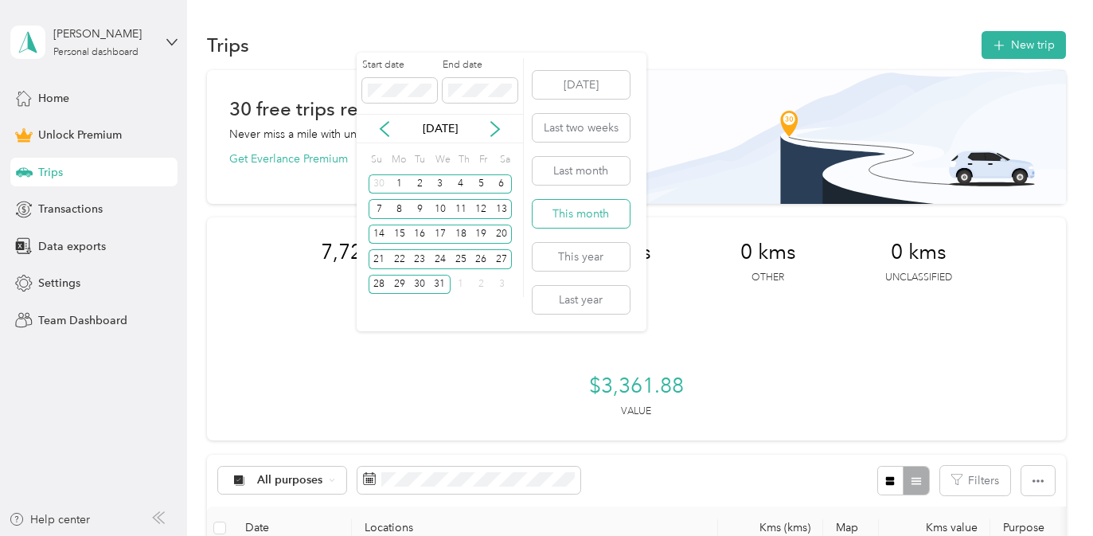
click at [585, 216] on button "This month" at bounding box center [581, 214] width 97 height 28
